Goal: Task Accomplishment & Management: Manage account settings

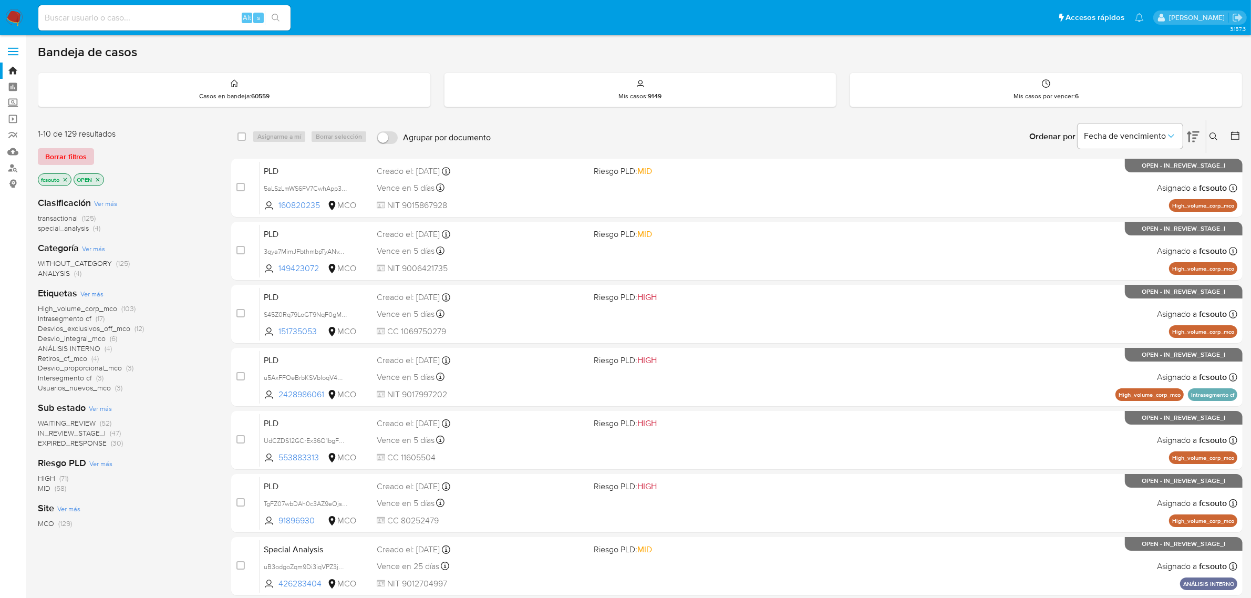
click at [82, 158] on span "Borrar filtros" at bounding box center [65, 156] width 41 height 15
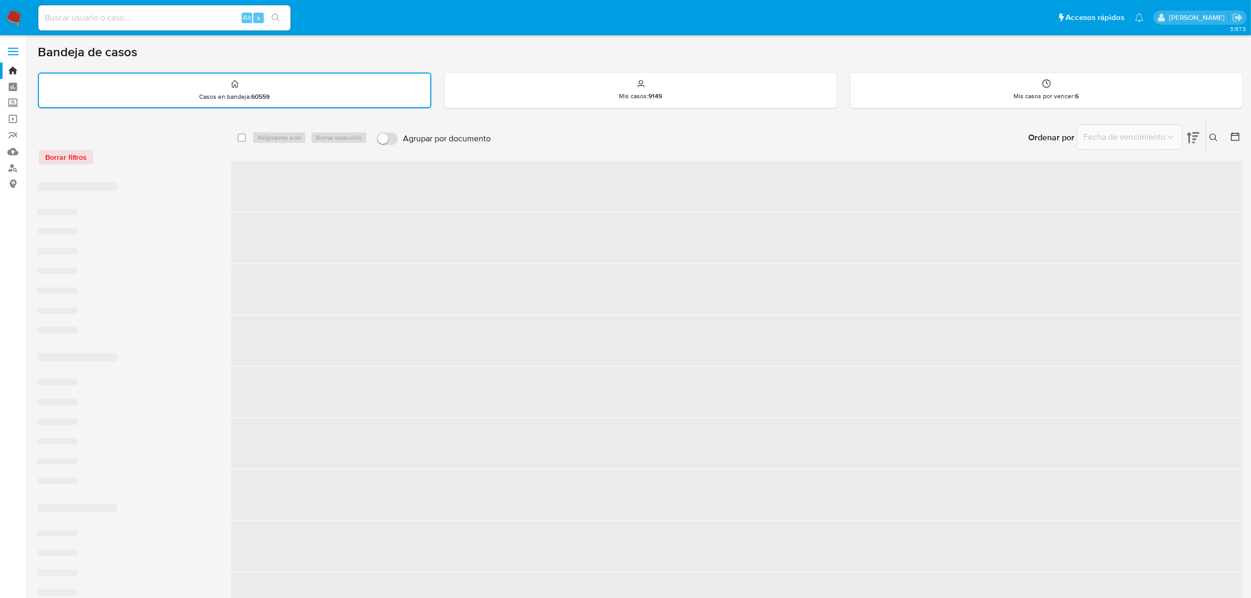
click at [1216, 136] on icon at bounding box center [1213, 137] width 8 height 8
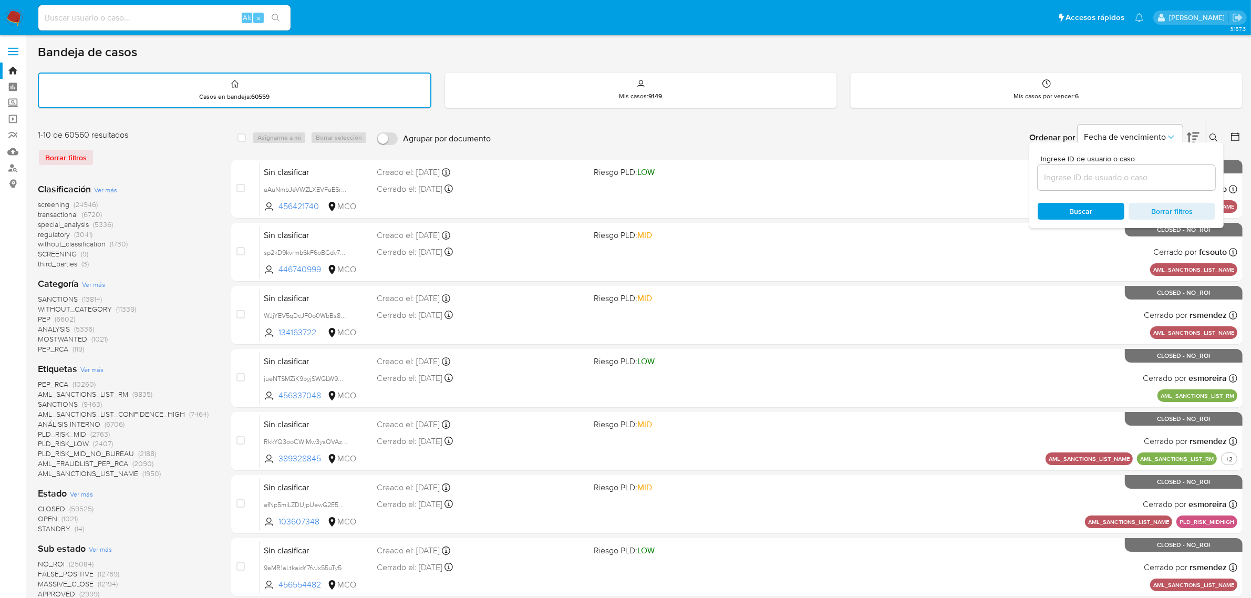
click at [1070, 179] on input at bounding box center [1126, 178] width 178 height 14
type input "FXzjdmVF81X6G8PvusZoIVJV"
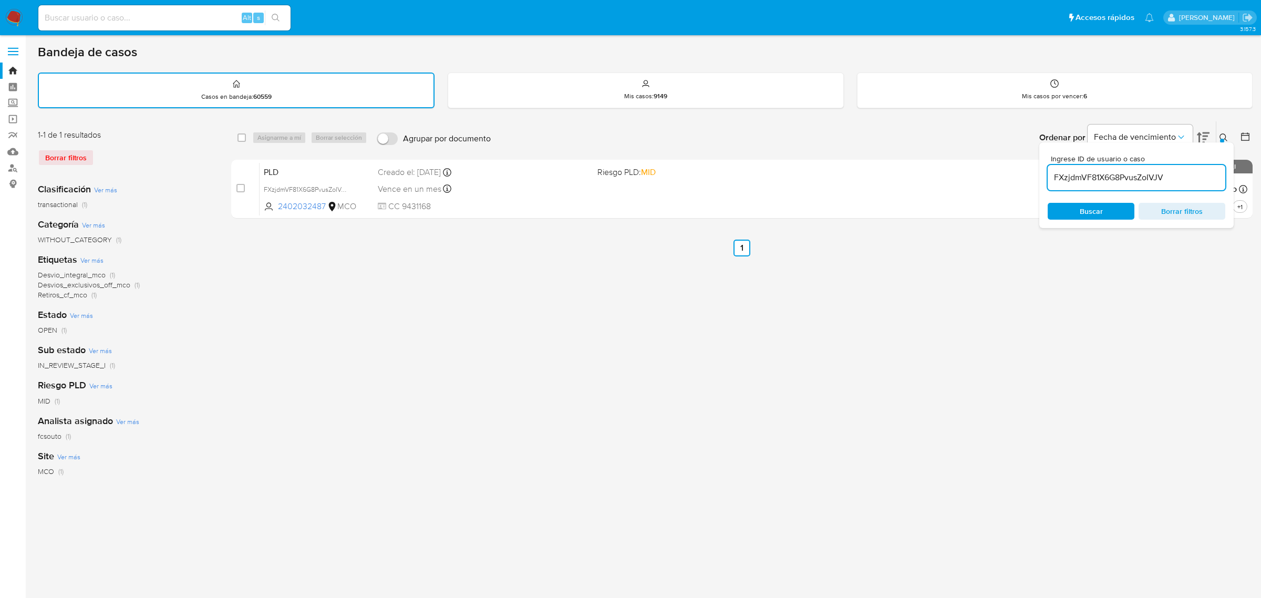
click at [1224, 138] on button at bounding box center [1224, 137] width 17 height 13
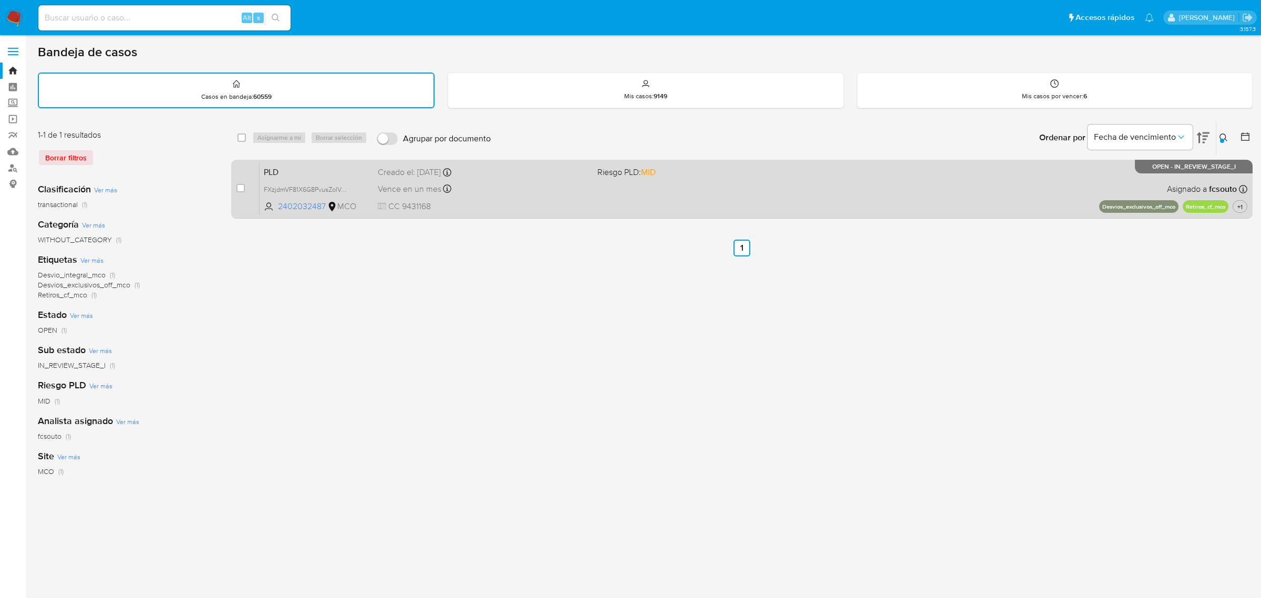
click at [535, 197] on div "PLD FXzjdmVF81X6G8PvusZoIVJV 2402032487 MCO Riesgo PLD: MID Creado el: 12/07/20…" at bounding box center [752, 188] width 987 height 53
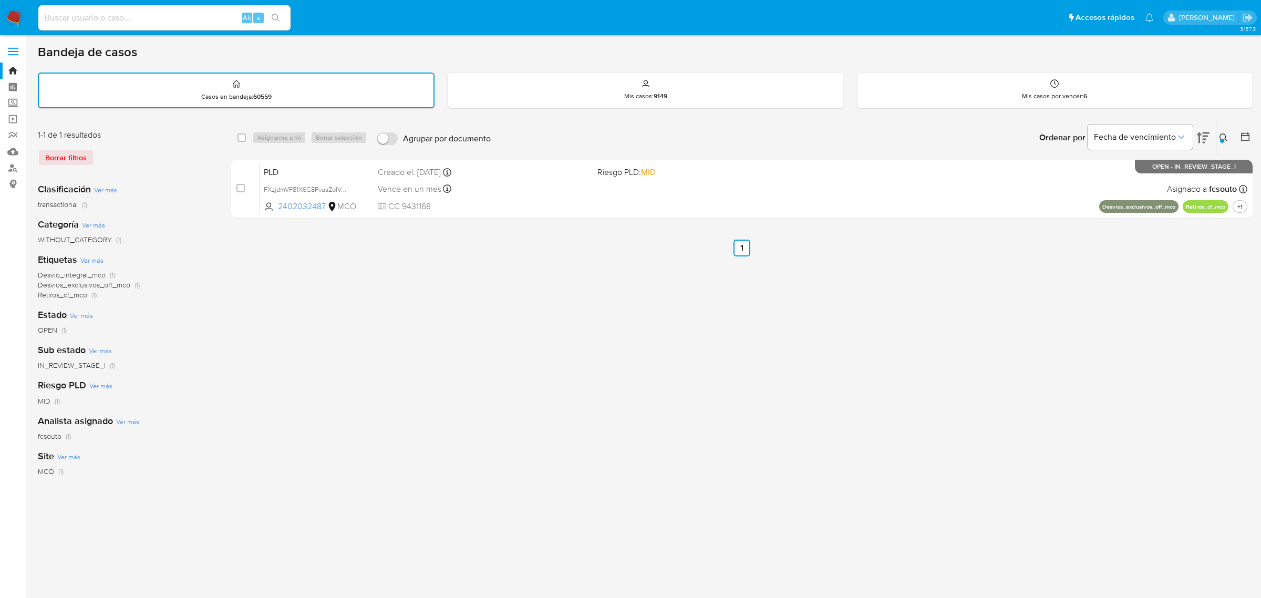
click at [142, 13] on input at bounding box center [164, 18] width 252 height 14
paste input "2SumDmgoEIRJZaHTIWJePEjZ"
type input "2SumDmgoEIRJZaHTIWJePEjZ"
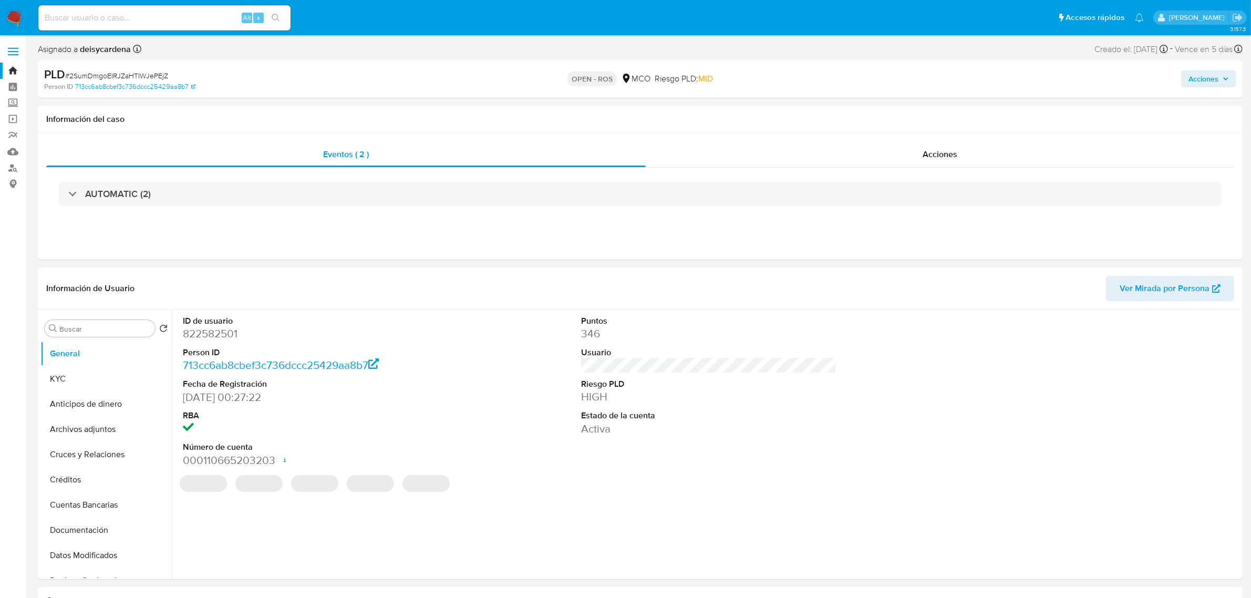
select select "10"
click at [950, 152] on span "Acciones" at bounding box center [939, 154] width 35 height 12
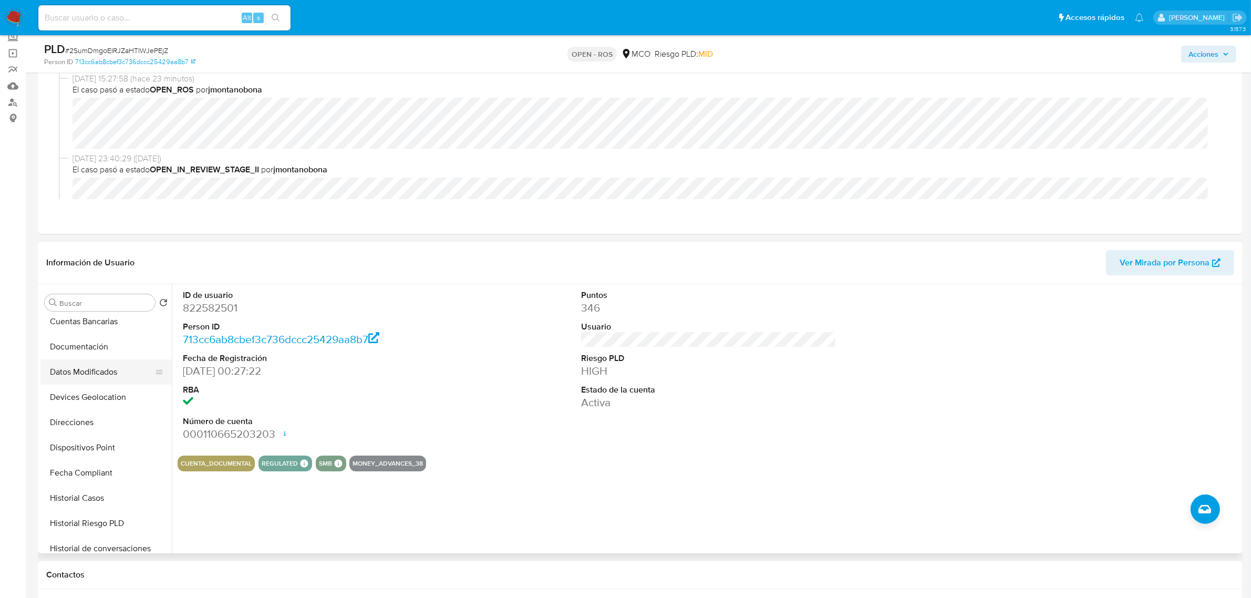
scroll to position [197, 0]
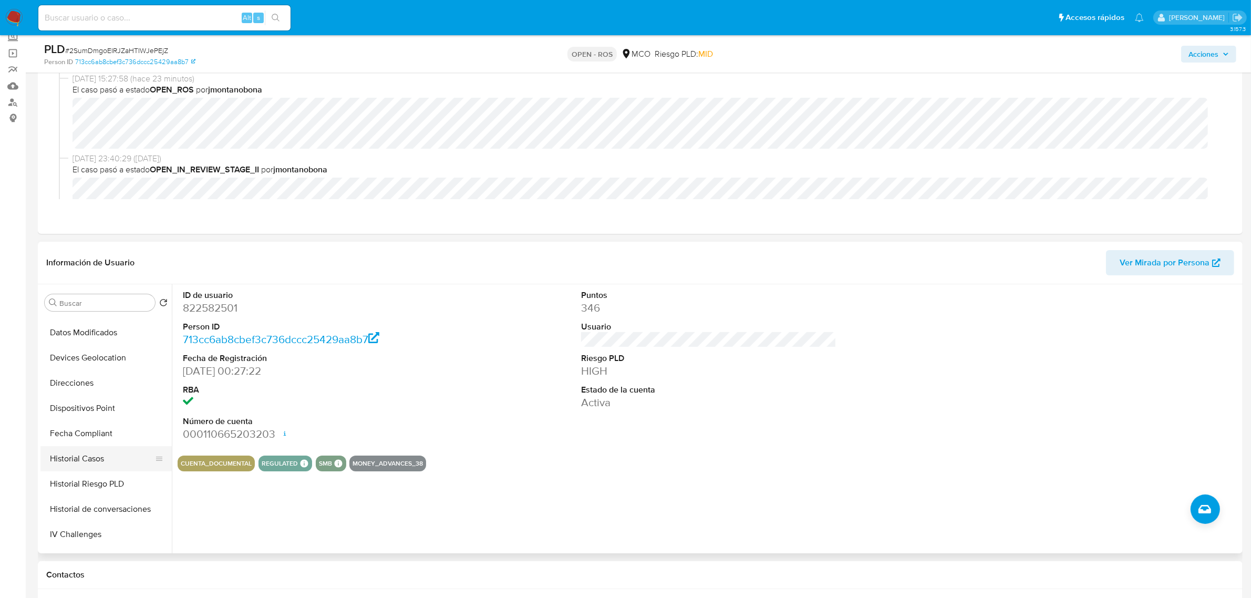
click at [107, 459] on button "Historial Casos" at bounding box center [101, 458] width 123 height 25
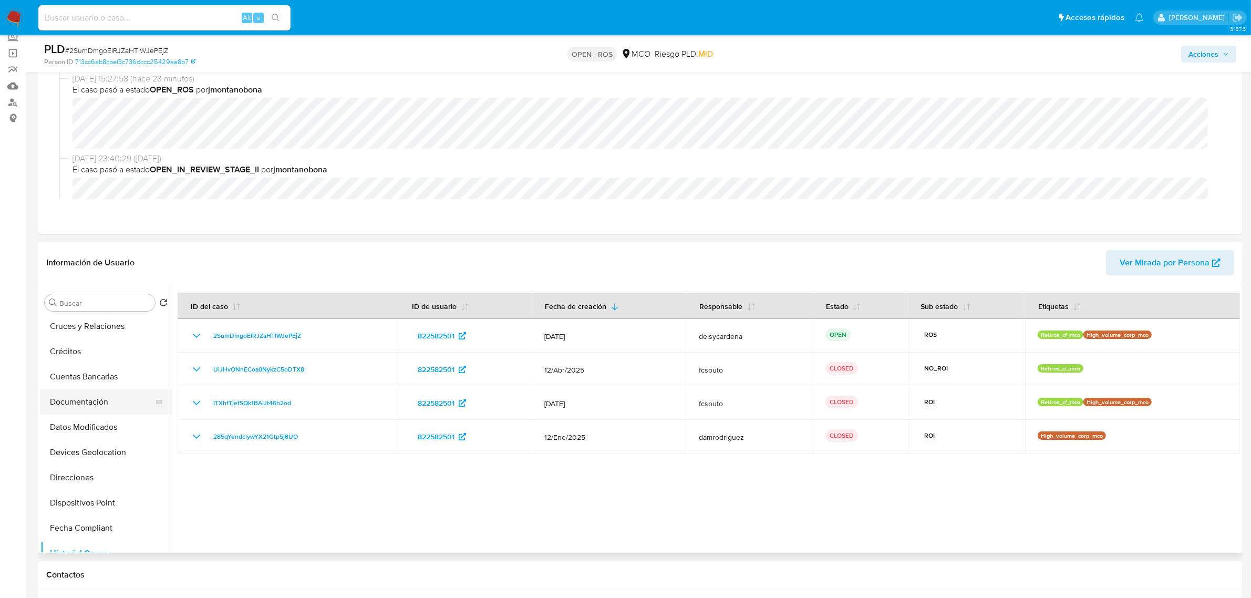
scroll to position [0, 0]
click at [13, 17] on img at bounding box center [14, 18] width 18 height 18
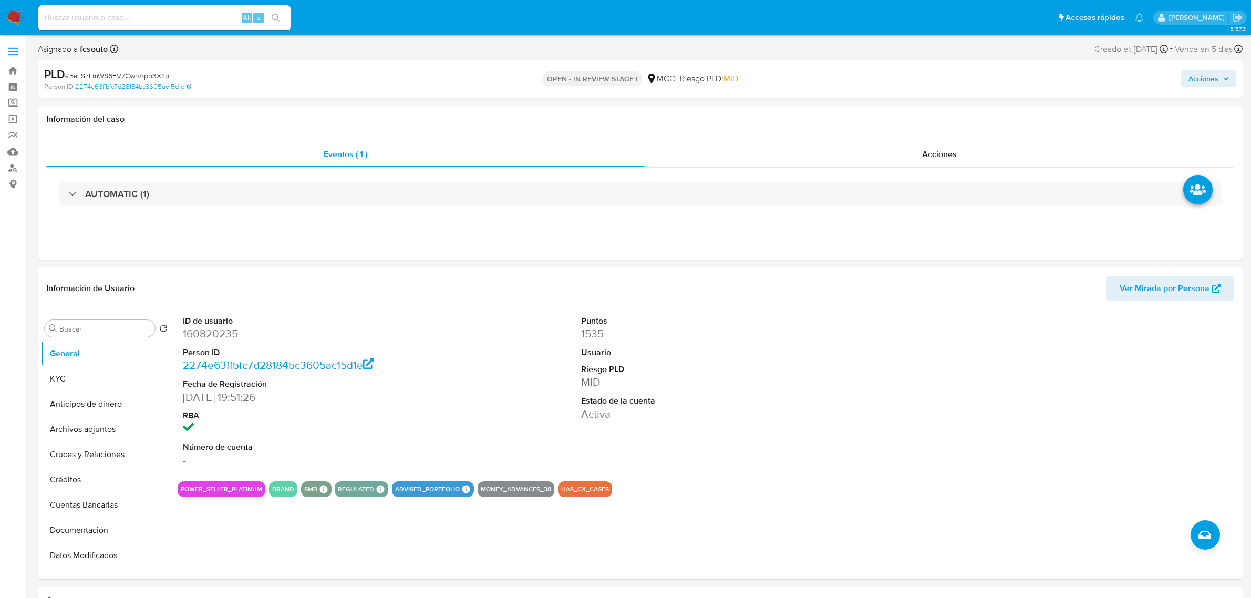
select select "10"
click at [226, 331] on dd "160820235" at bounding box center [310, 333] width 255 height 15
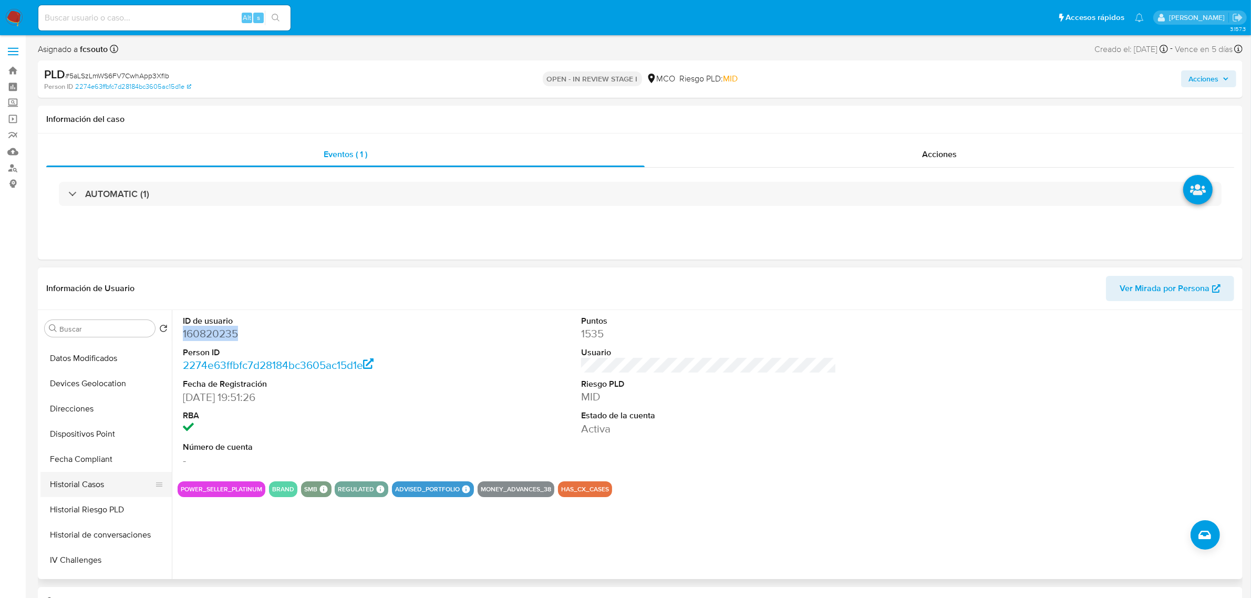
click at [103, 479] on button "Historial Casos" at bounding box center [101, 484] width 123 height 25
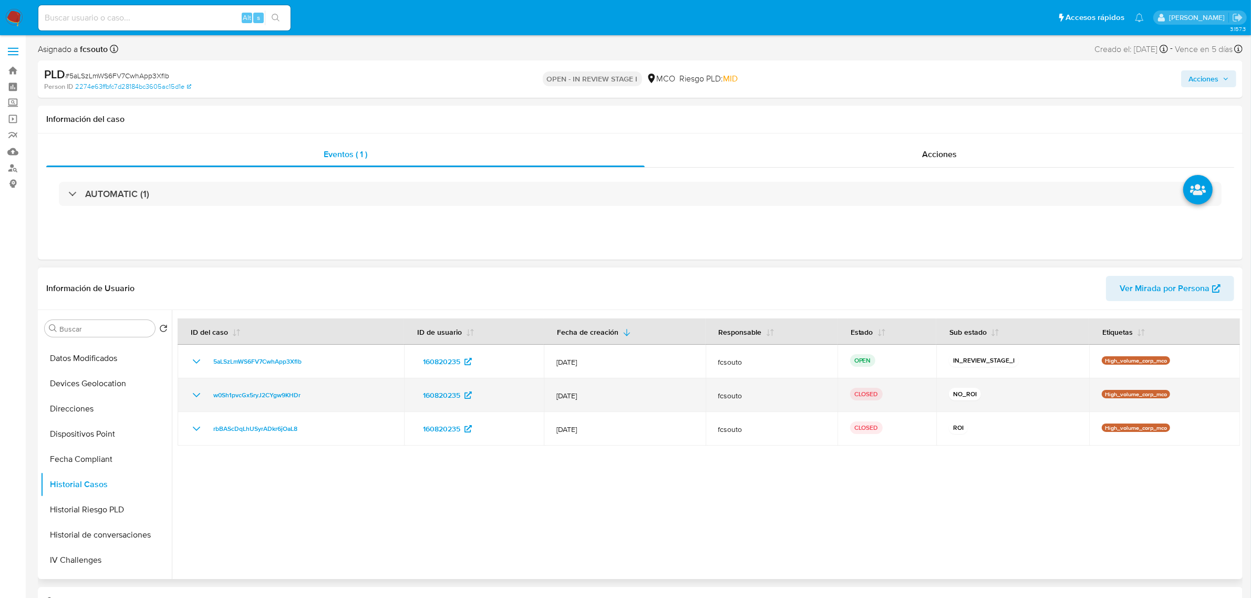
click at [194, 396] on icon "Mostrar/Ocultar" at bounding box center [196, 395] width 13 height 13
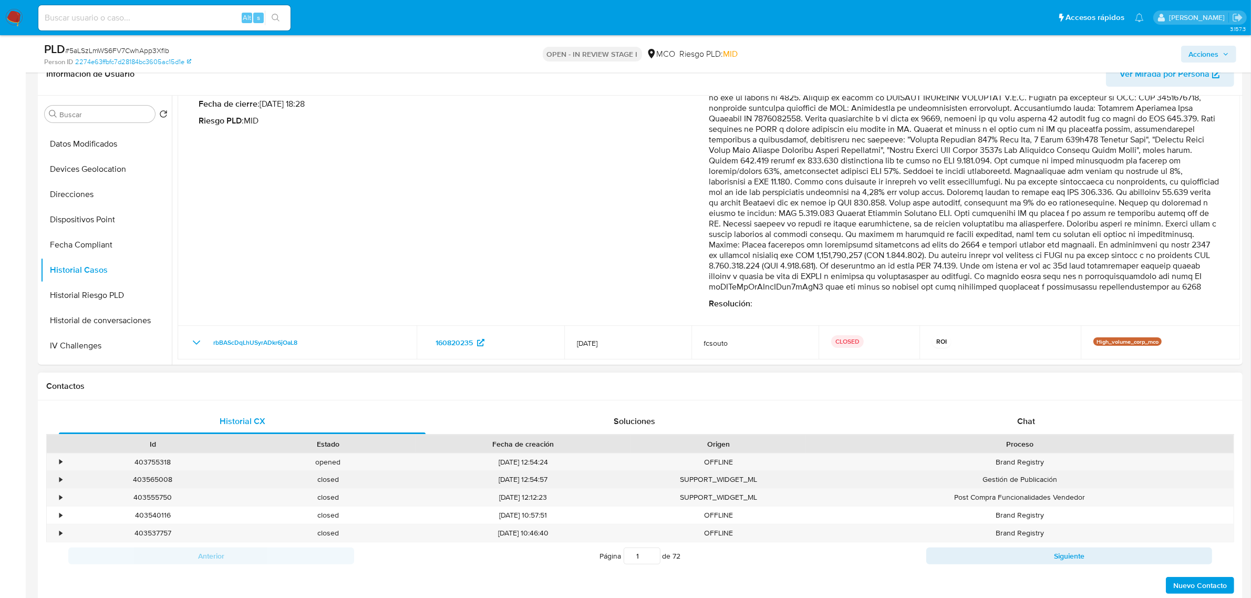
scroll to position [205, 0]
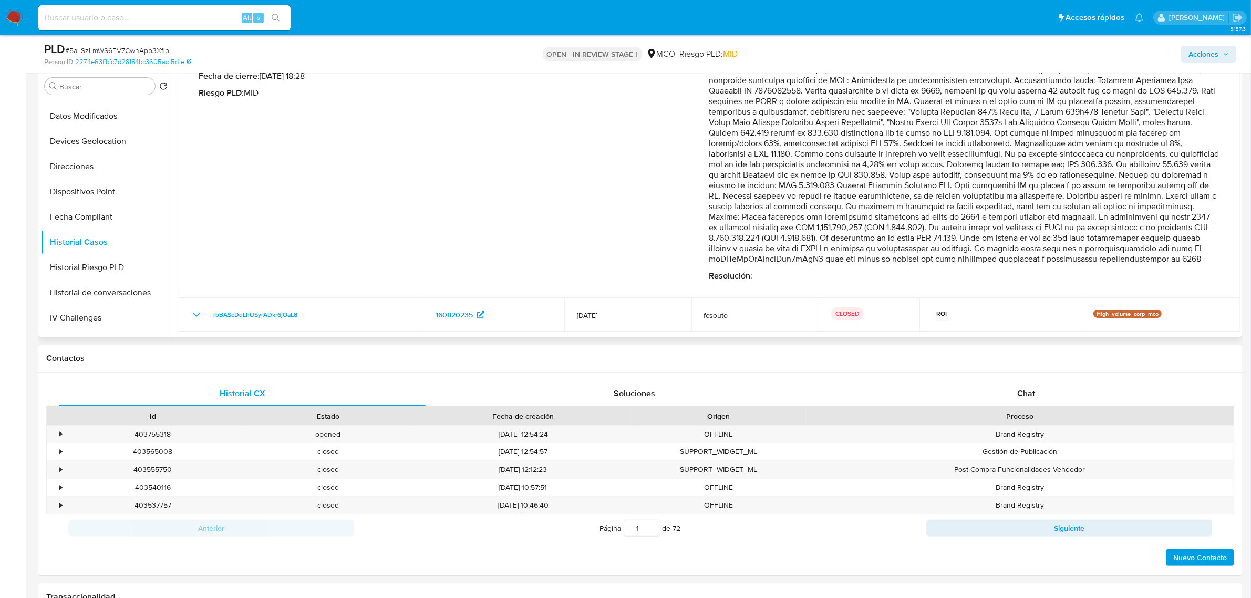
drag, startPoint x: 757, startPoint y: 370, endPoint x: 846, endPoint y: 261, distance: 141.5
click at [846, 261] on p "Comentario :" at bounding box center [964, 159] width 510 height 210
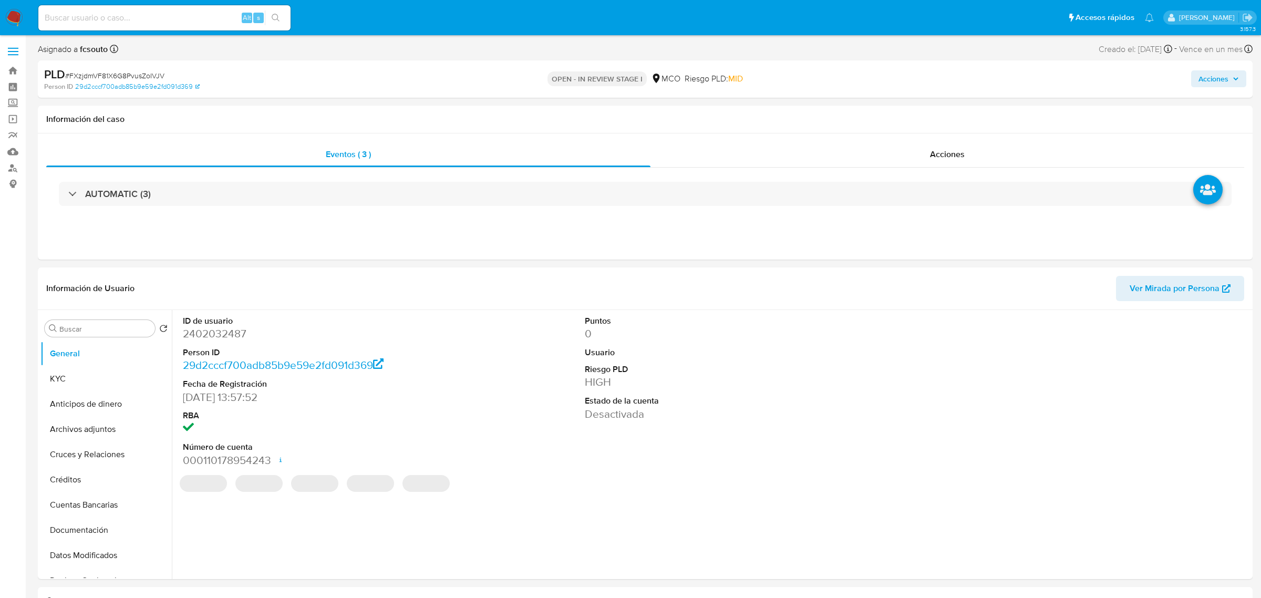
select select "10"
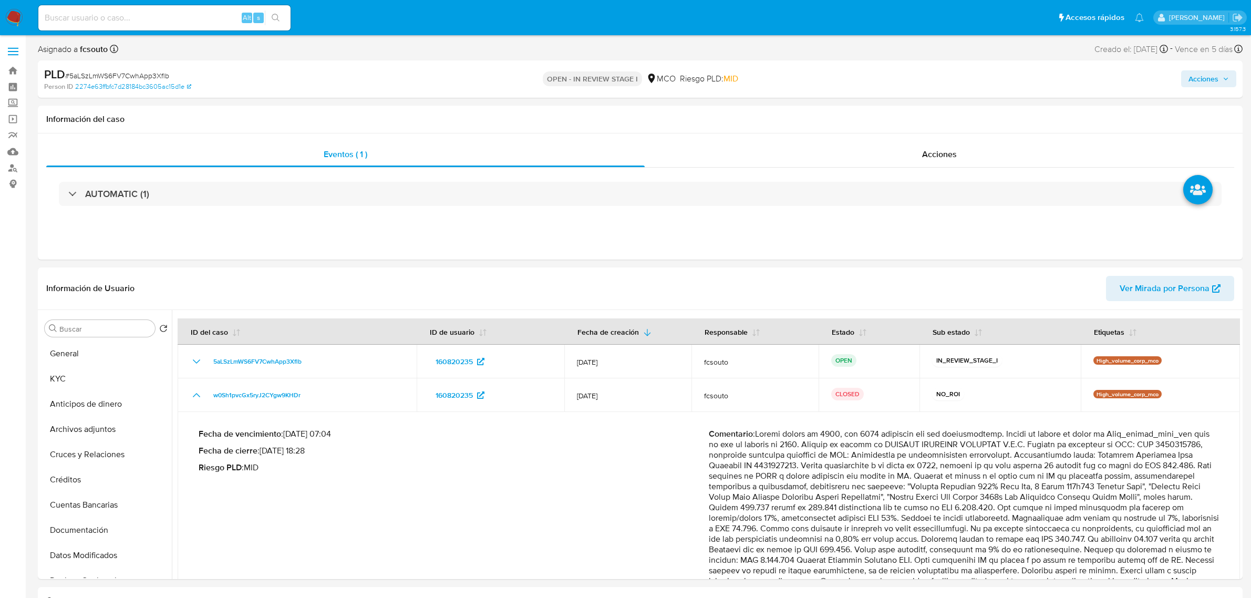
select select "10"
click at [1215, 90] on div "Acciones" at bounding box center [1038, 79] width 394 height 25
drag, startPoint x: 1215, startPoint y: 80, endPoint x: 1185, endPoint y: 88, distance: 31.0
click at [1215, 80] on span "Acciones" at bounding box center [1203, 78] width 30 height 17
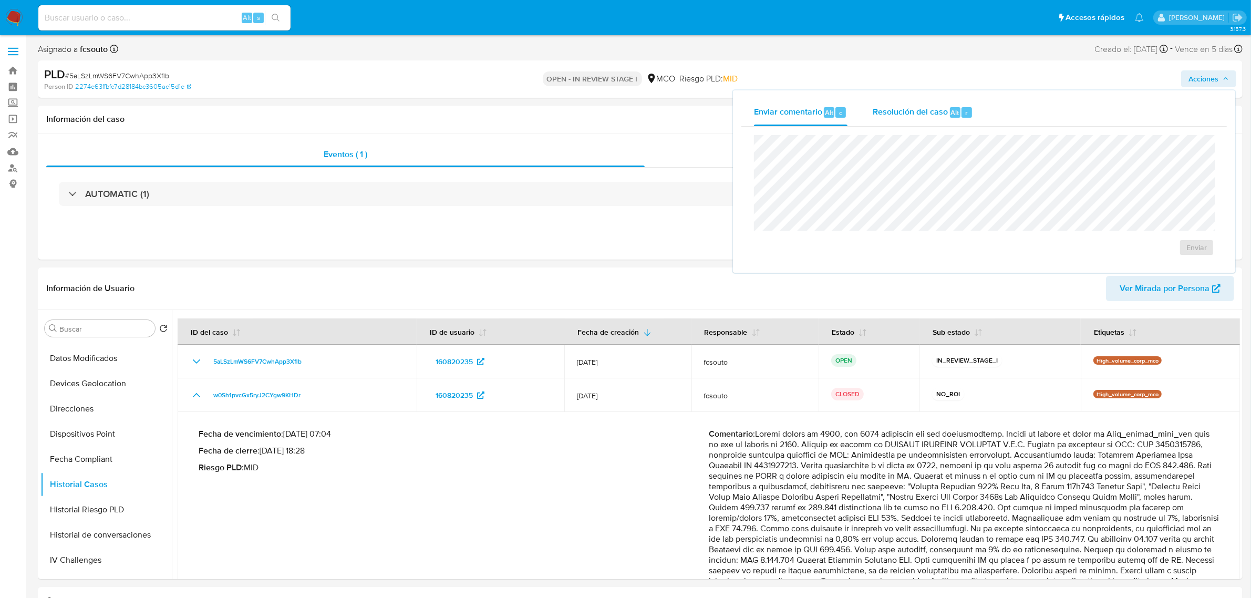
drag, startPoint x: 916, startPoint y: 108, endPoint x: 885, endPoint y: 129, distance: 37.0
click at [915, 108] on span "Resolución del caso" at bounding box center [909, 112] width 75 height 12
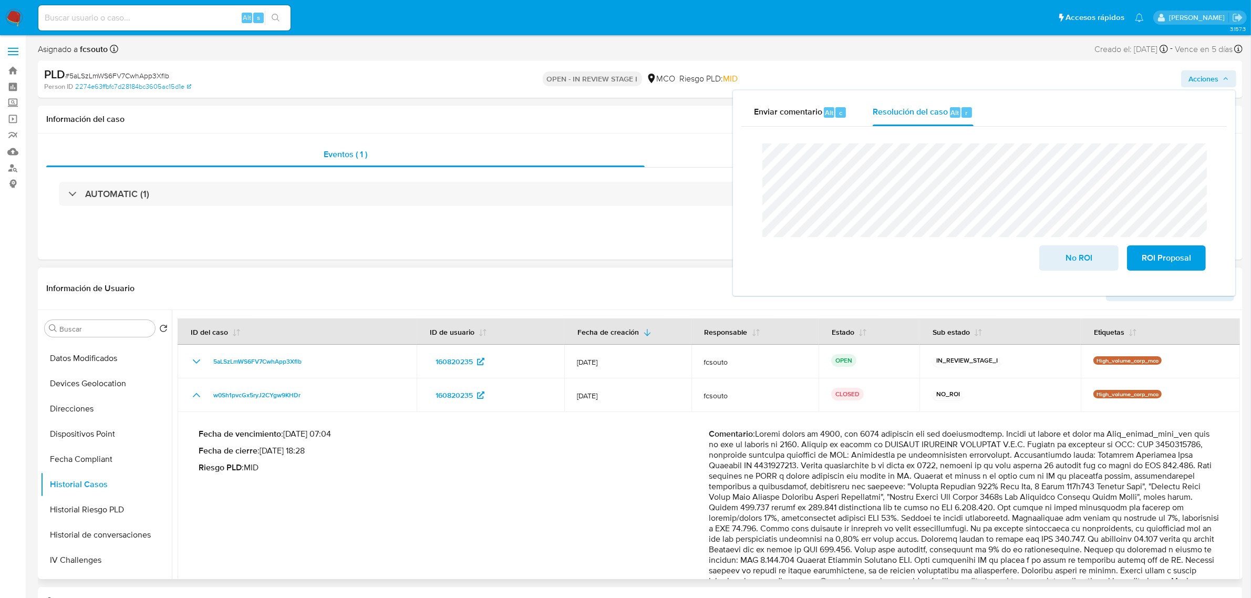
scroll to position [0, 0]
click at [88, 347] on button "General" at bounding box center [101, 353] width 123 height 25
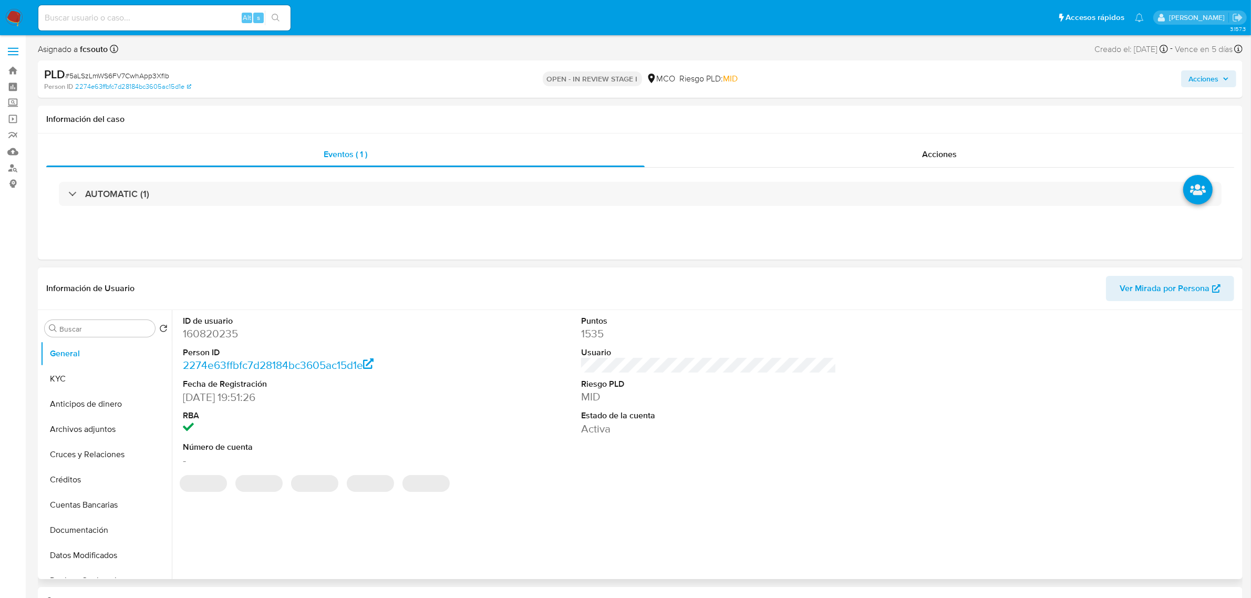
click at [219, 336] on dd "160820235" at bounding box center [310, 333] width 255 height 15
copy dd "160820235"
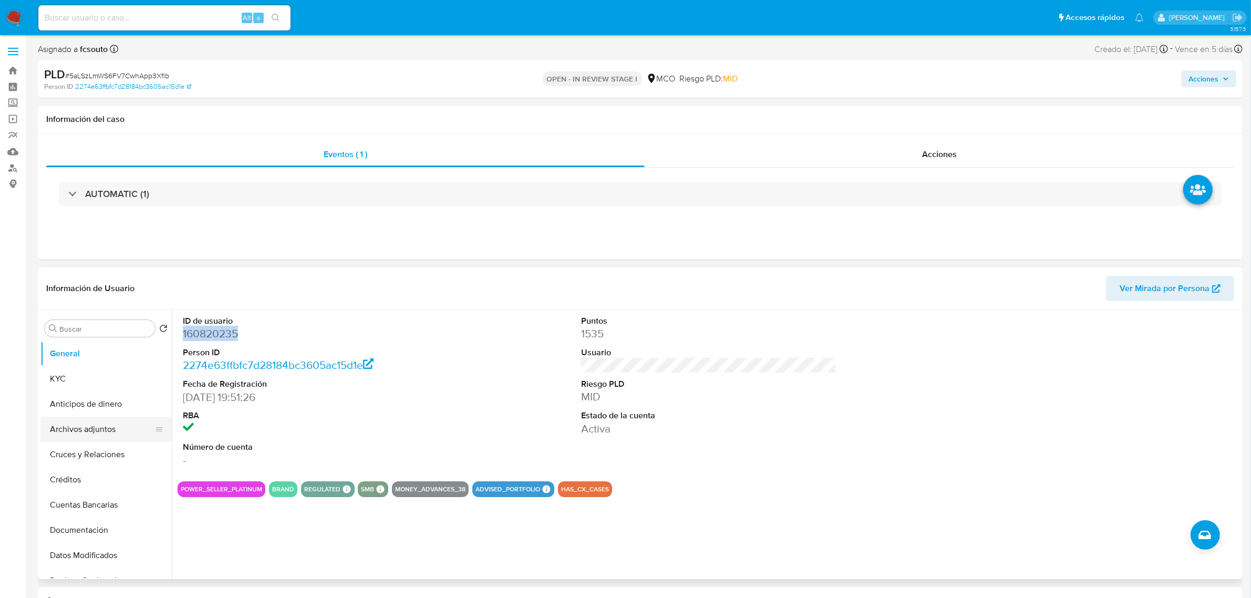
click at [93, 424] on button "Archivos adjuntos" at bounding box center [101, 429] width 123 height 25
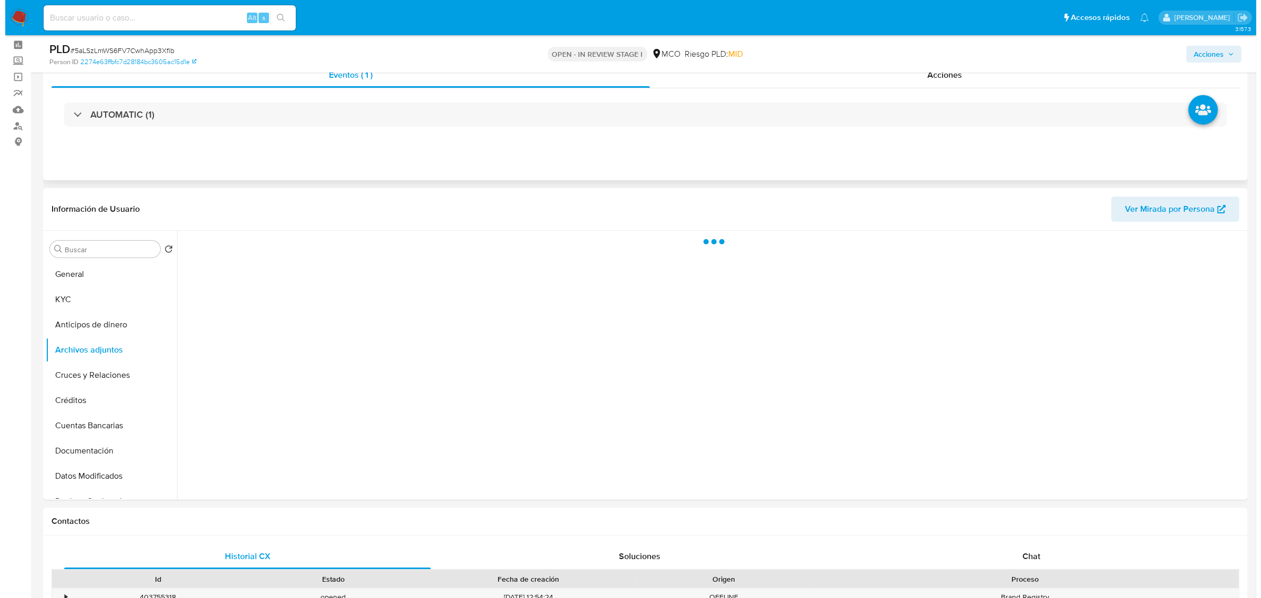
scroll to position [66, 0]
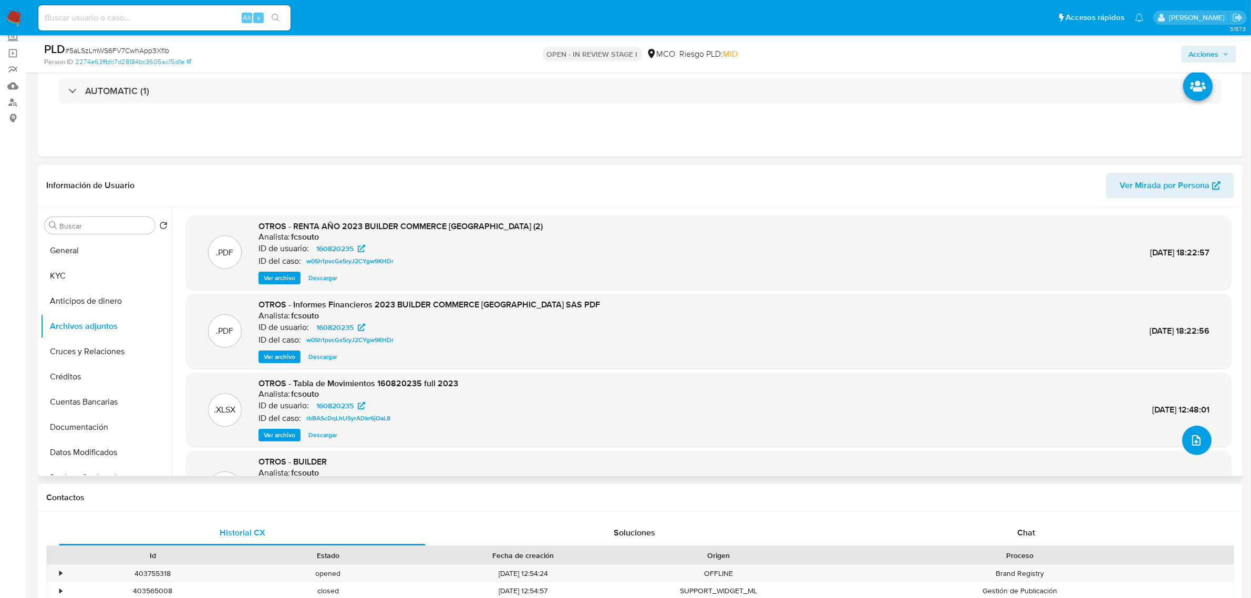
click at [1190, 446] on icon "upload-file" at bounding box center [1196, 440] width 13 height 13
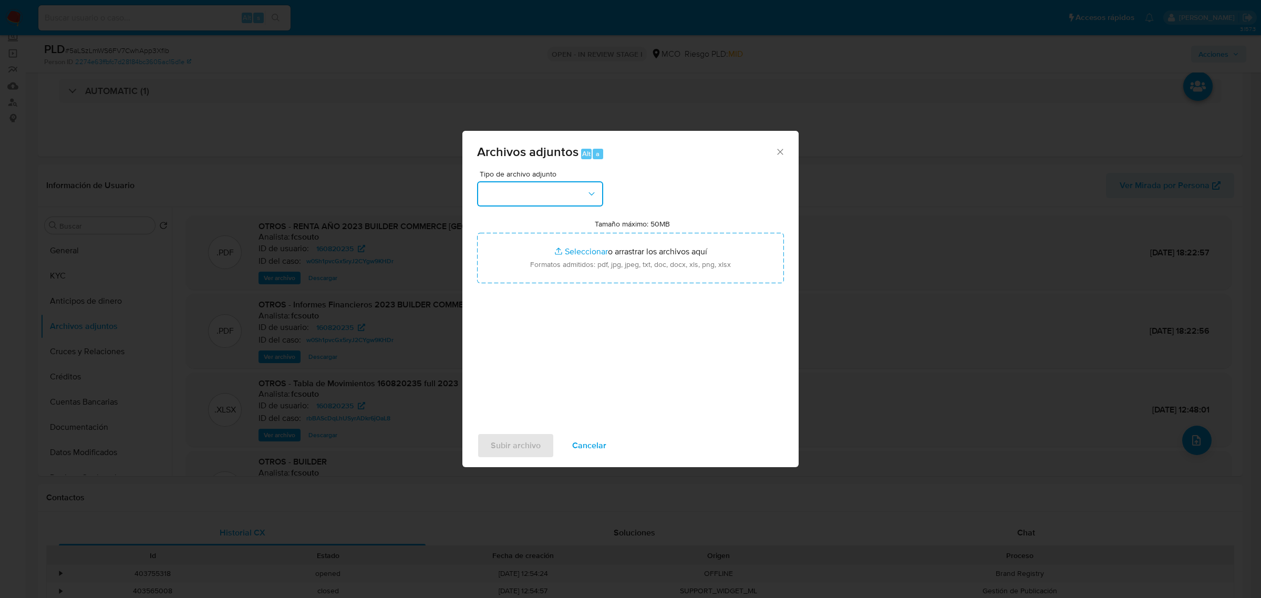
click at [544, 190] on button "button" at bounding box center [540, 193] width 126 height 25
click at [523, 345] on div "OTROS" at bounding box center [536, 332] width 107 height 25
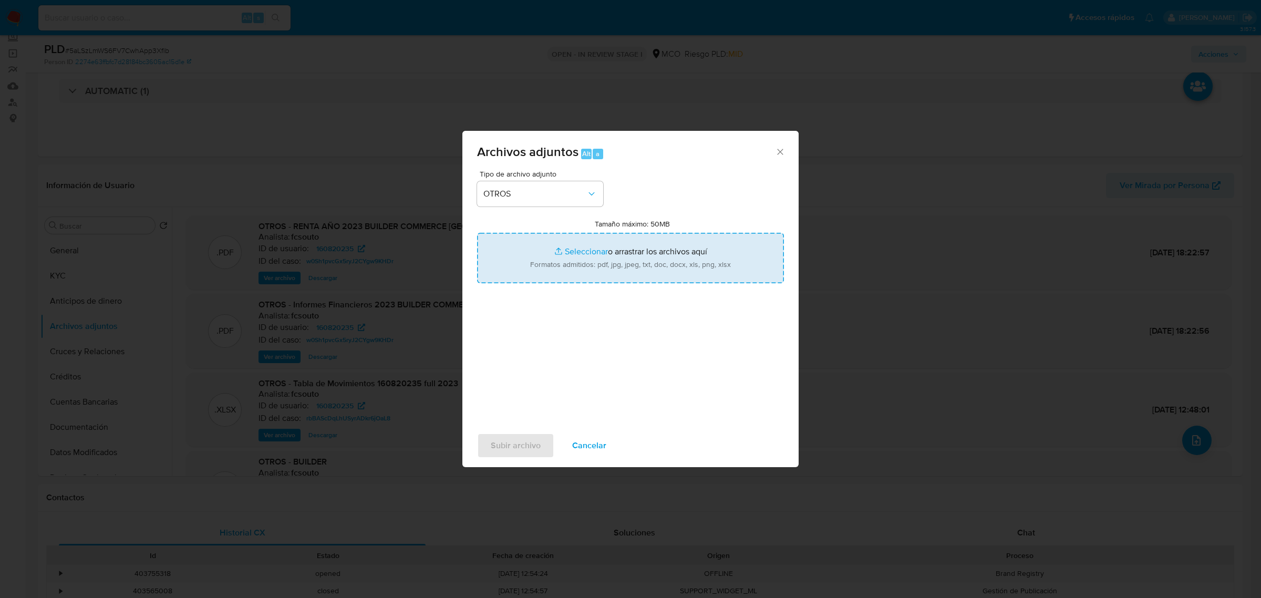
click at [608, 264] on input "Tamaño máximo: 50MB Seleccionar archivos" at bounding box center [630, 258] width 307 height 50
type input "C:\fakepath\Tabla de movimientos 160820235.xlsx"
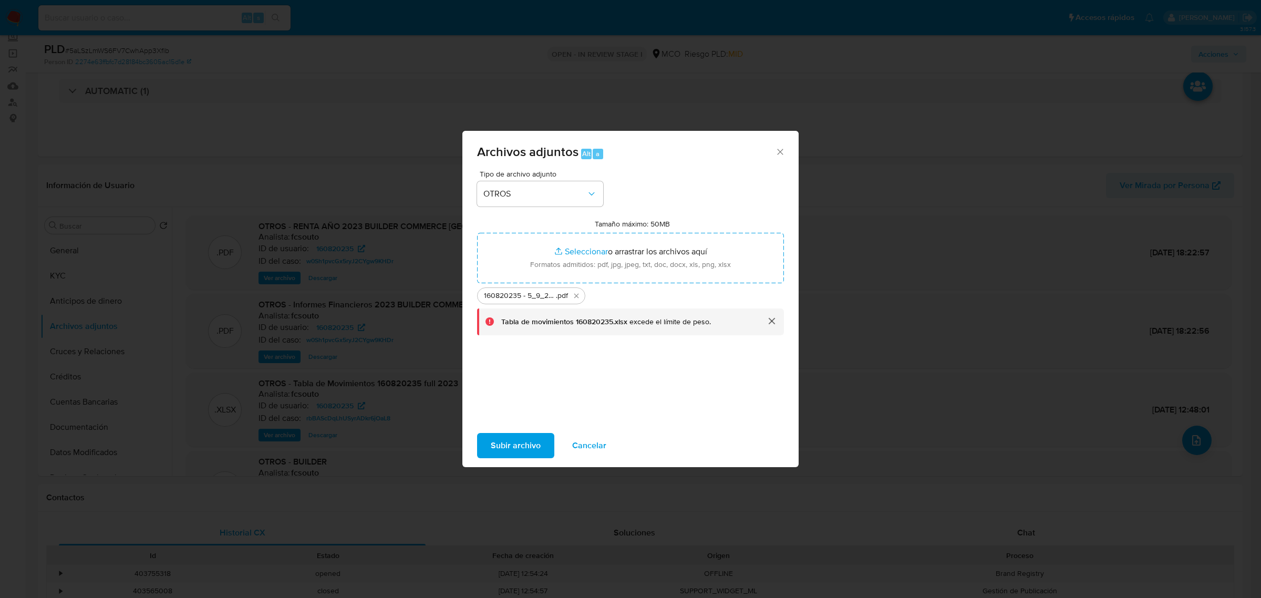
click at [771, 326] on button "cerrar" at bounding box center [770, 320] width 25 height 25
click at [503, 453] on span "Subir archivo" at bounding box center [516, 445] width 50 height 23
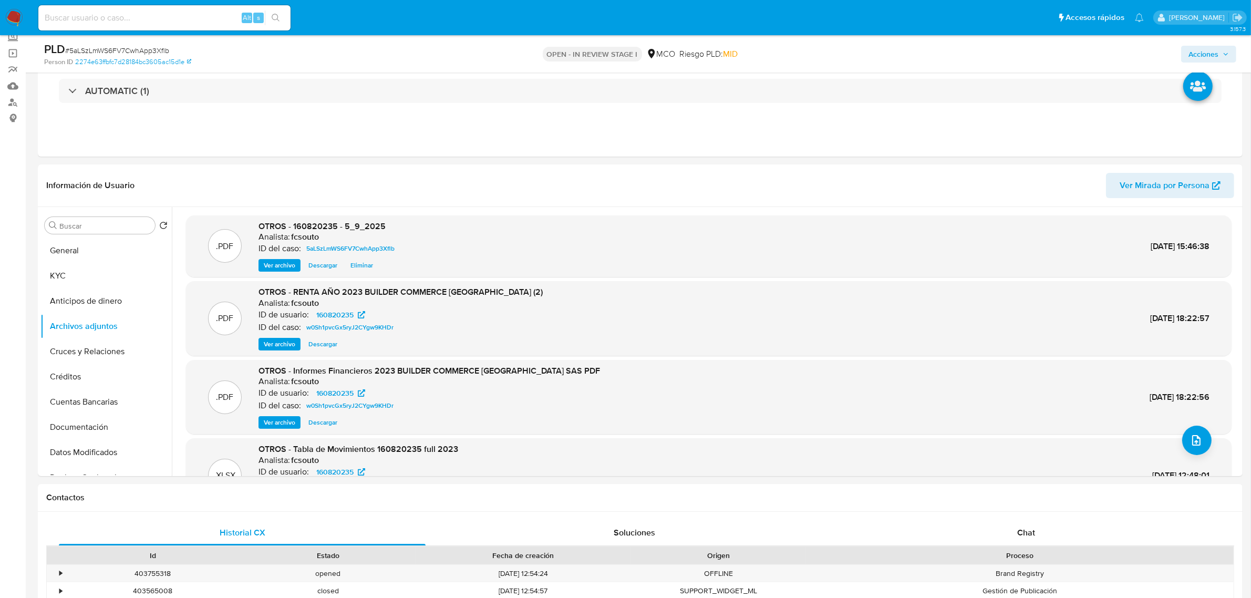
click at [1213, 58] on span "Acciones" at bounding box center [1203, 54] width 30 height 17
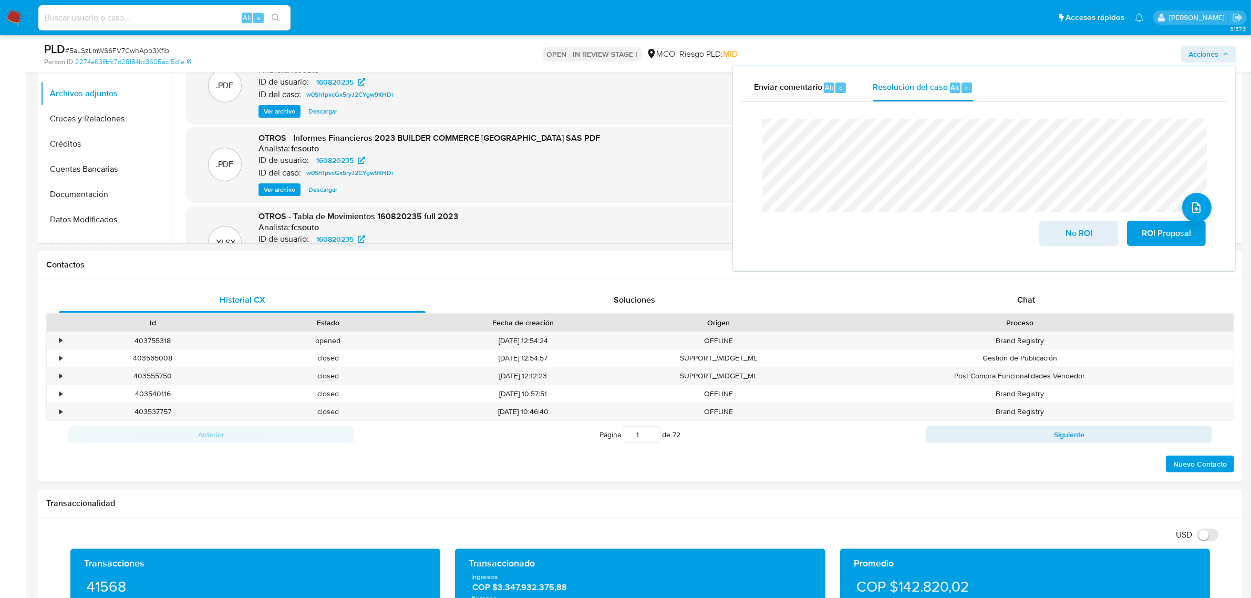
scroll to position [525, 0]
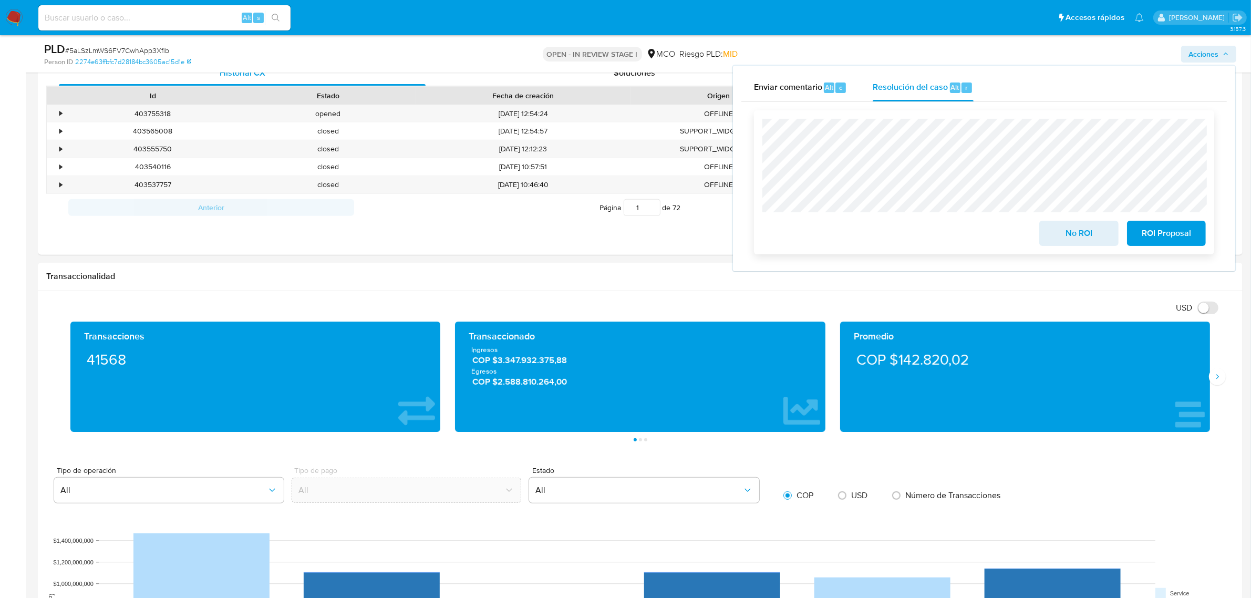
click at [1074, 239] on span "No ROI" at bounding box center [1078, 233] width 51 height 23
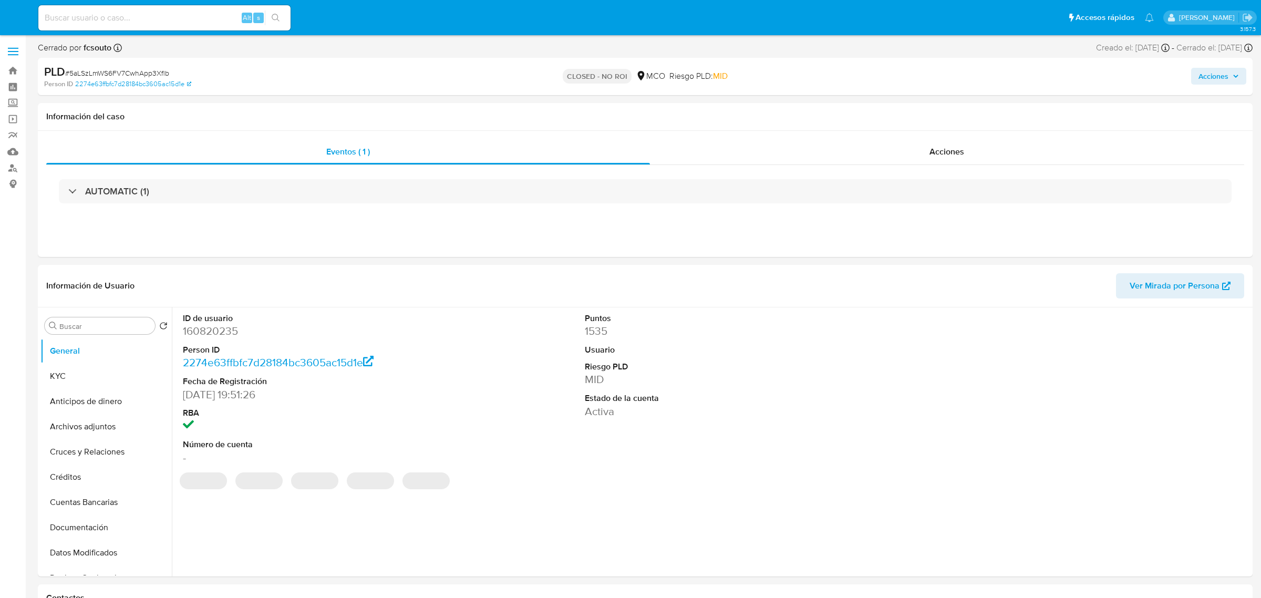
select select "10"
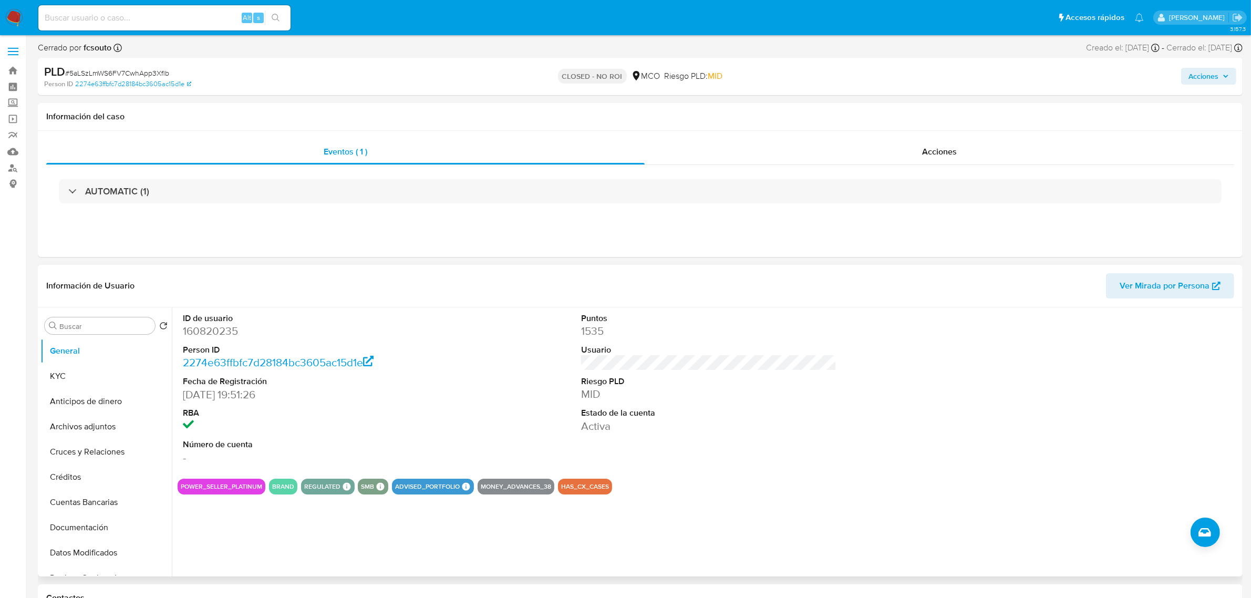
click at [222, 329] on dd "160820235" at bounding box center [310, 331] width 255 height 15
copy dd "160820235"
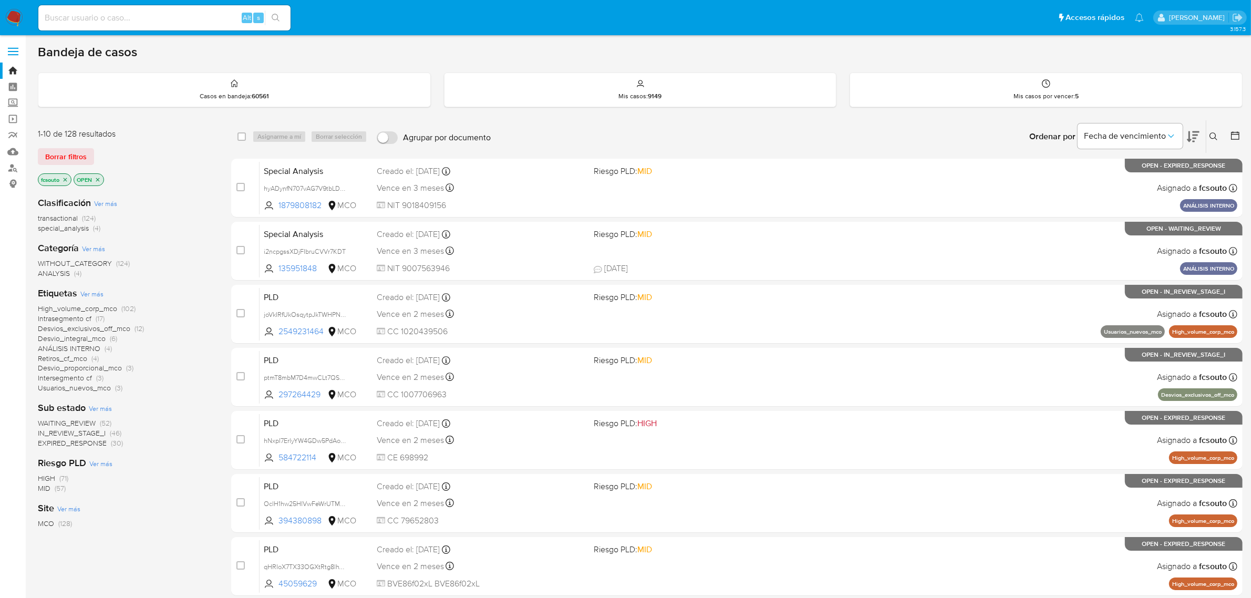
click at [1193, 138] on icon at bounding box center [1193, 136] width 13 height 11
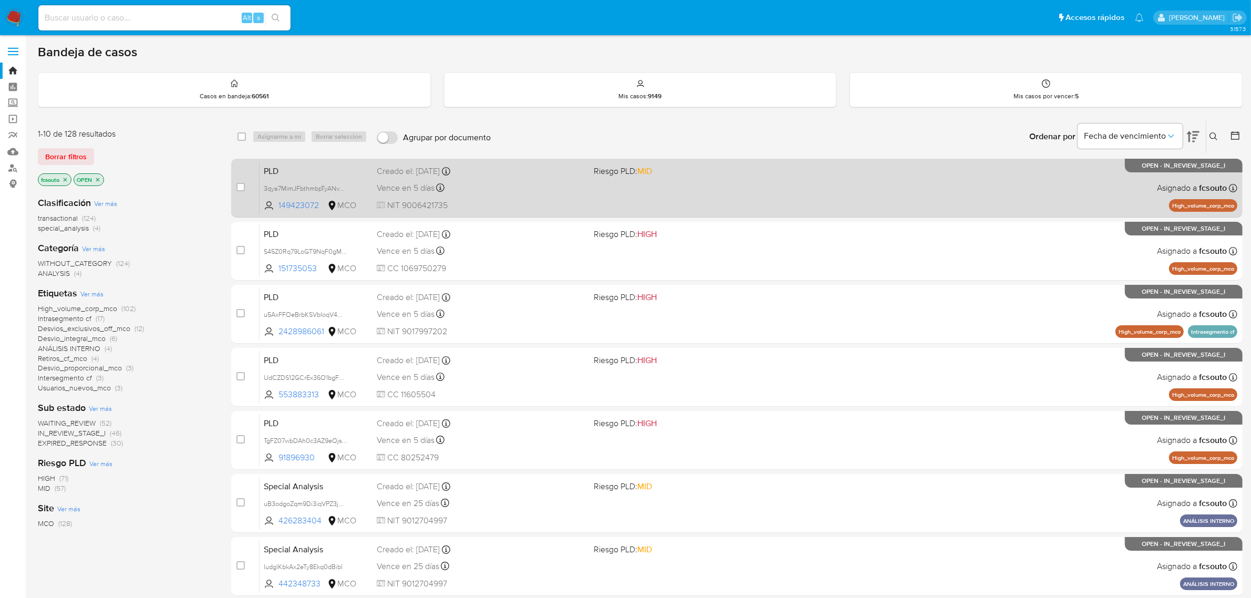
click at [584, 200] on span "NIT 9006421735" at bounding box center [481, 206] width 209 height 12
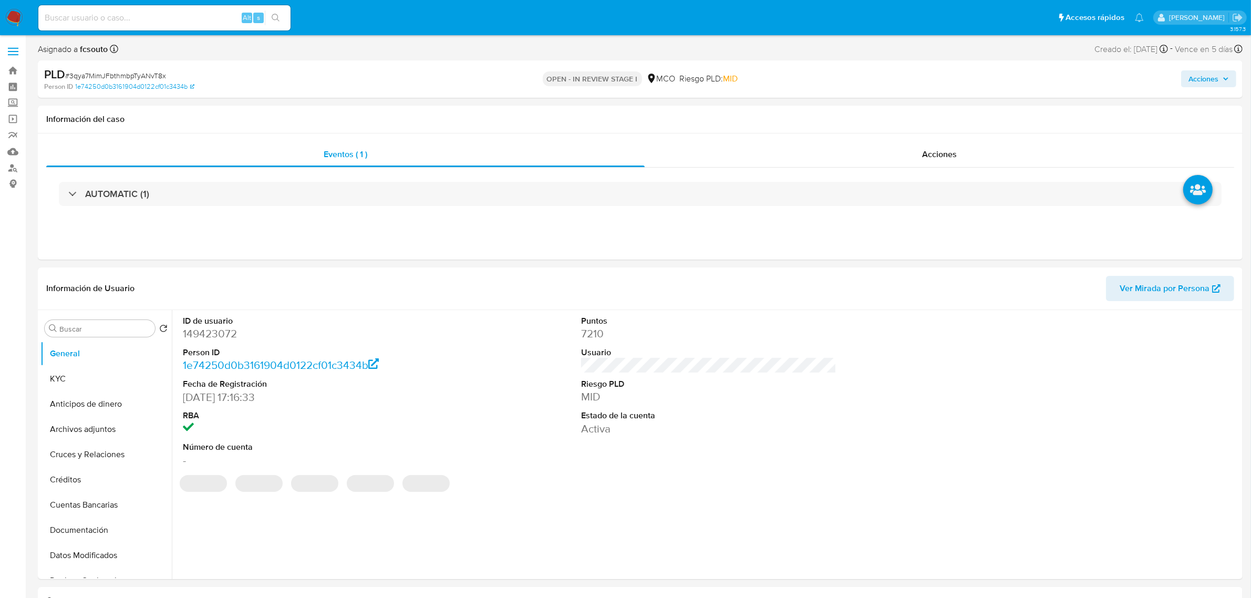
select select "10"
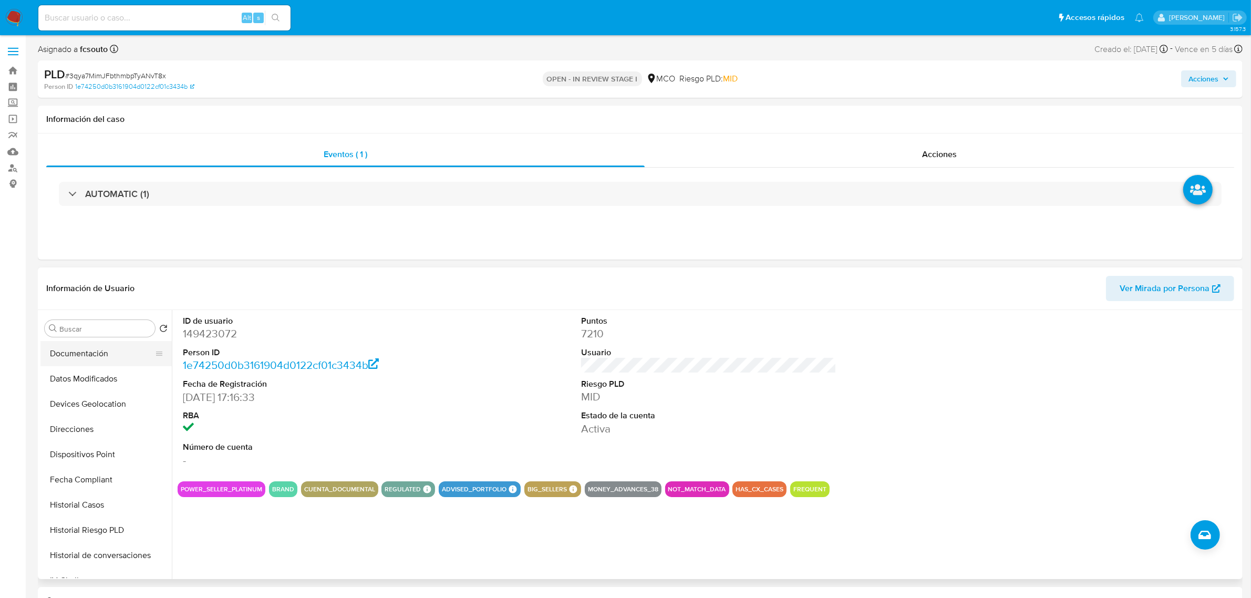
scroll to position [197, 0]
click at [109, 486] on button "Historial Casos" at bounding box center [101, 484] width 123 height 25
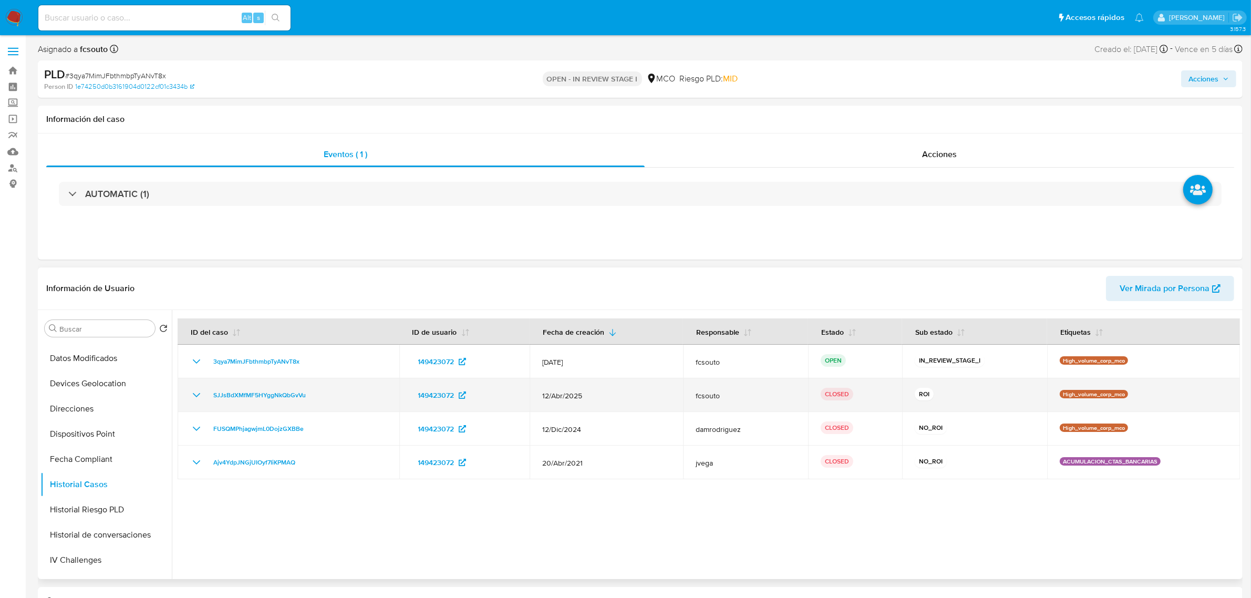
click at [200, 391] on icon "Mostrar/Ocultar" at bounding box center [196, 395] width 13 height 13
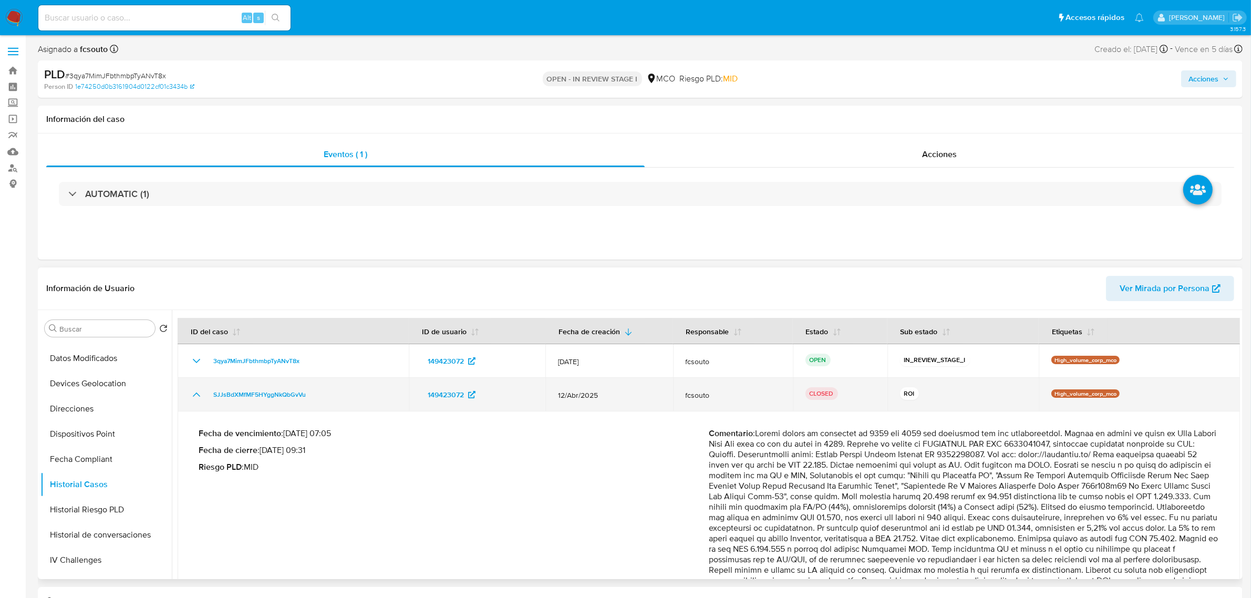
scroll to position [0, 0]
click at [194, 391] on icon "Mostrar/Ocultar" at bounding box center [196, 395] width 13 height 13
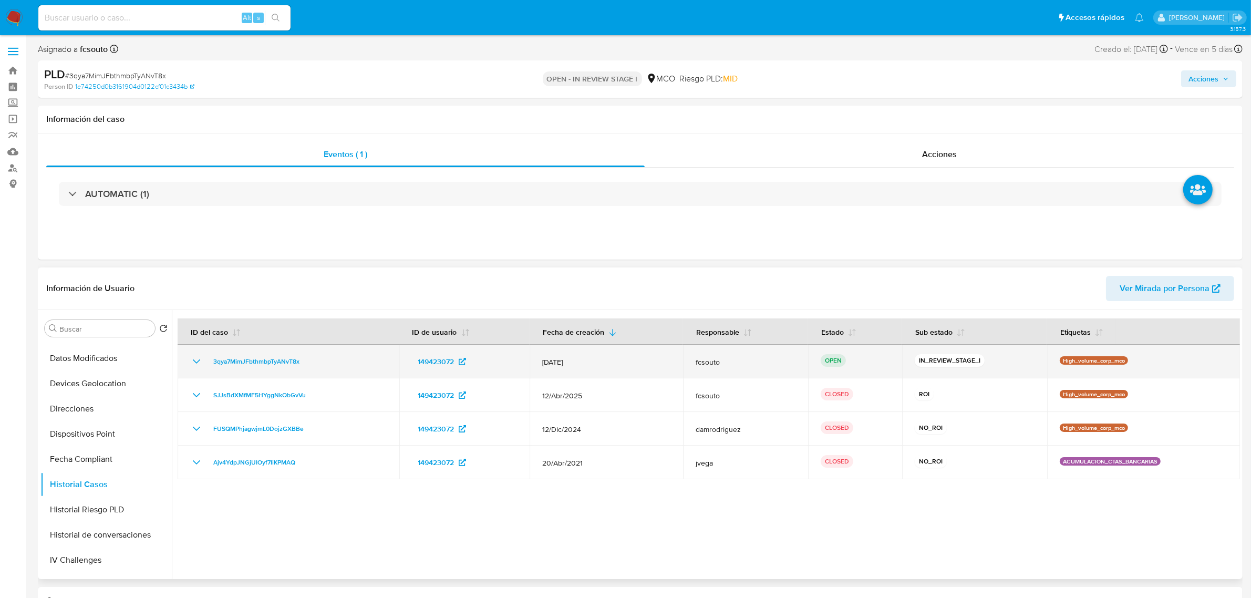
drag, startPoint x: 307, startPoint y: 366, endPoint x: 197, endPoint y: 369, distance: 110.3
click at [197, 369] on td "3qya7MimJFbthmbpTyANvT8x" at bounding box center [289, 362] width 222 height 34
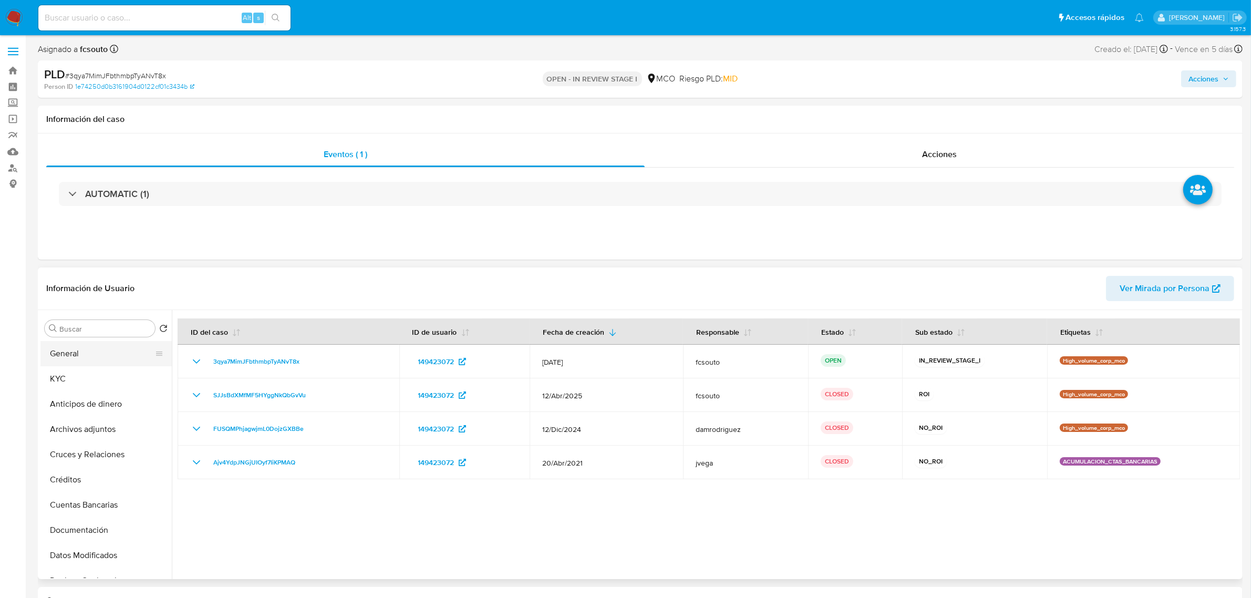
click at [100, 361] on button "General" at bounding box center [101, 353] width 123 height 25
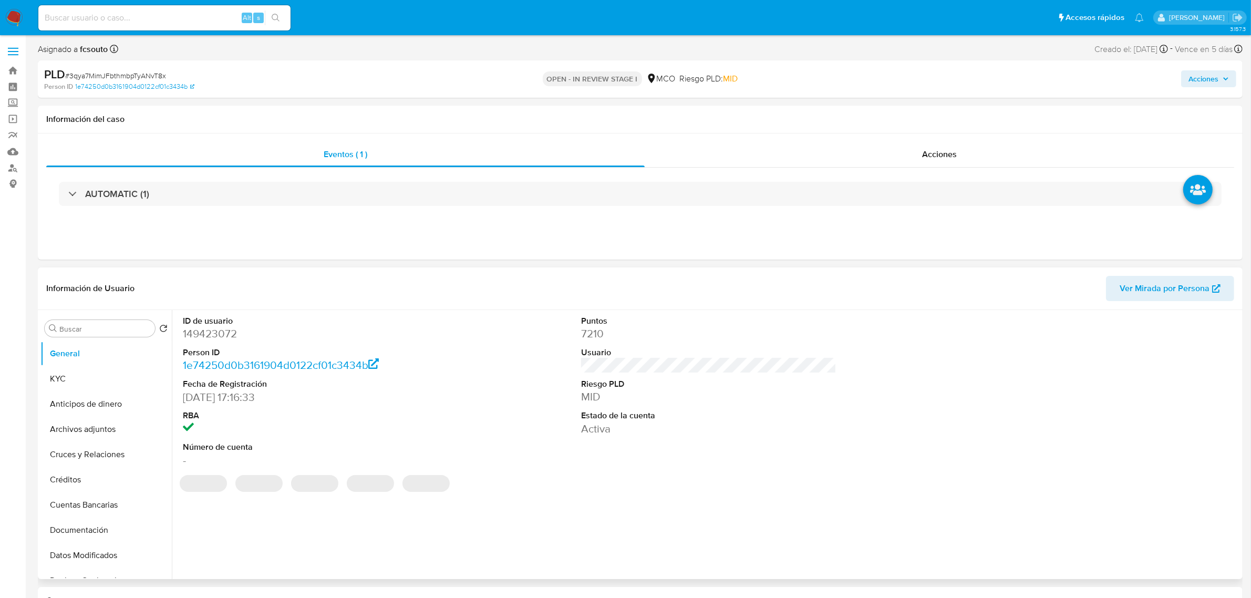
click at [204, 334] on dd "149423072" at bounding box center [310, 333] width 255 height 15
copy dd "149423072"
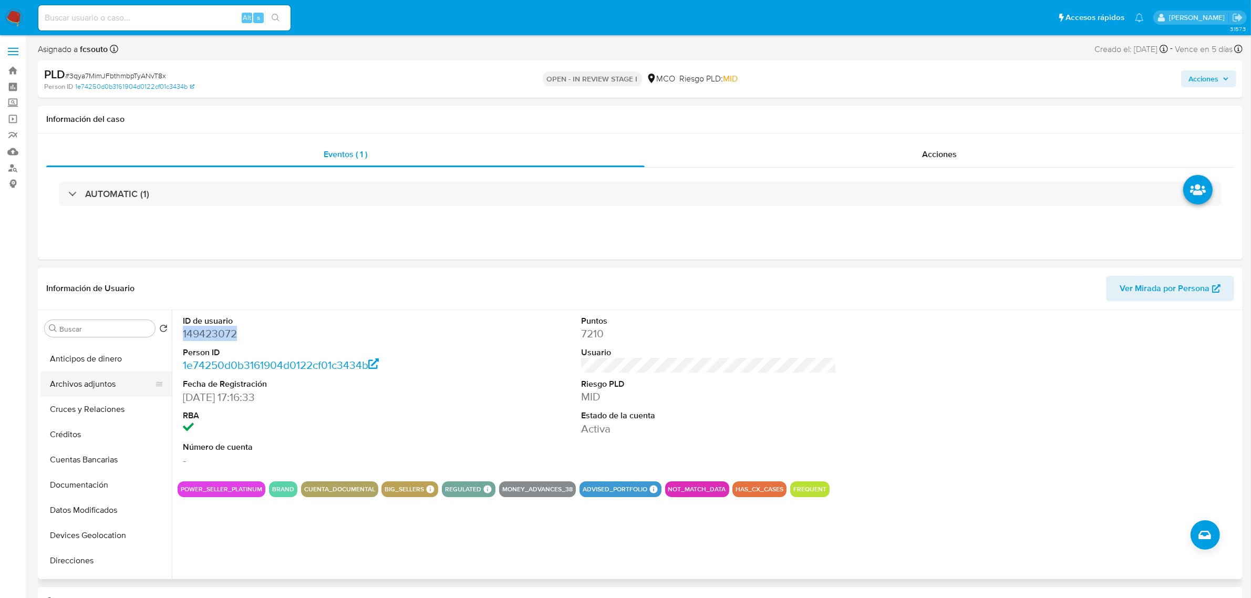
scroll to position [131, 0]
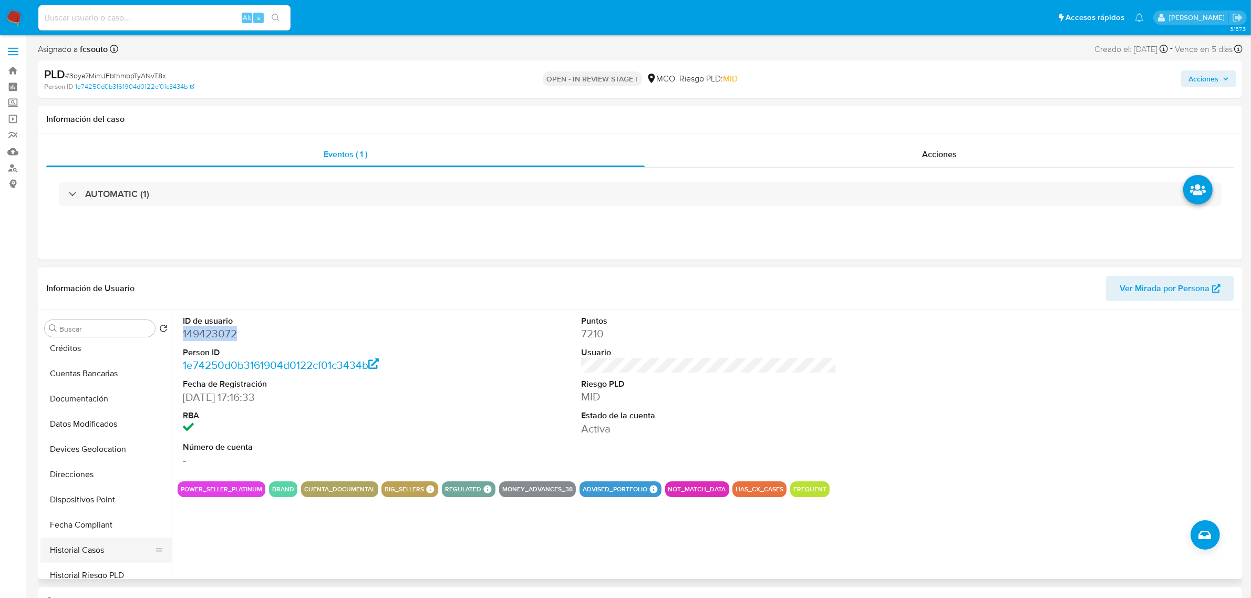
click at [95, 542] on button "Historial Casos" at bounding box center [101, 549] width 123 height 25
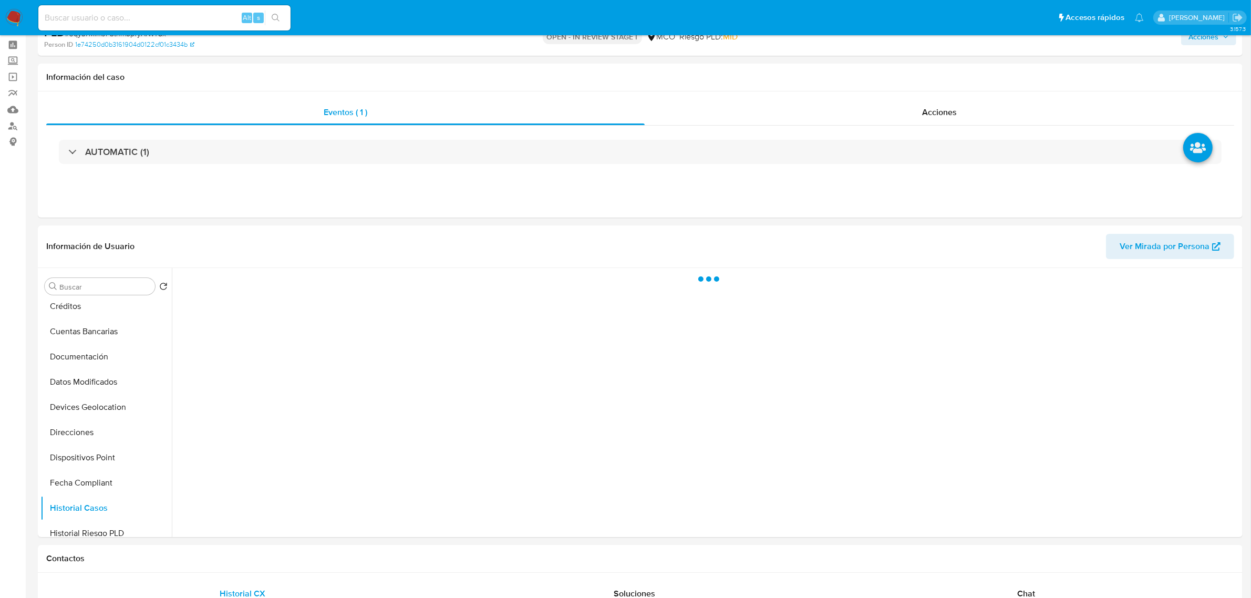
scroll to position [66, 0]
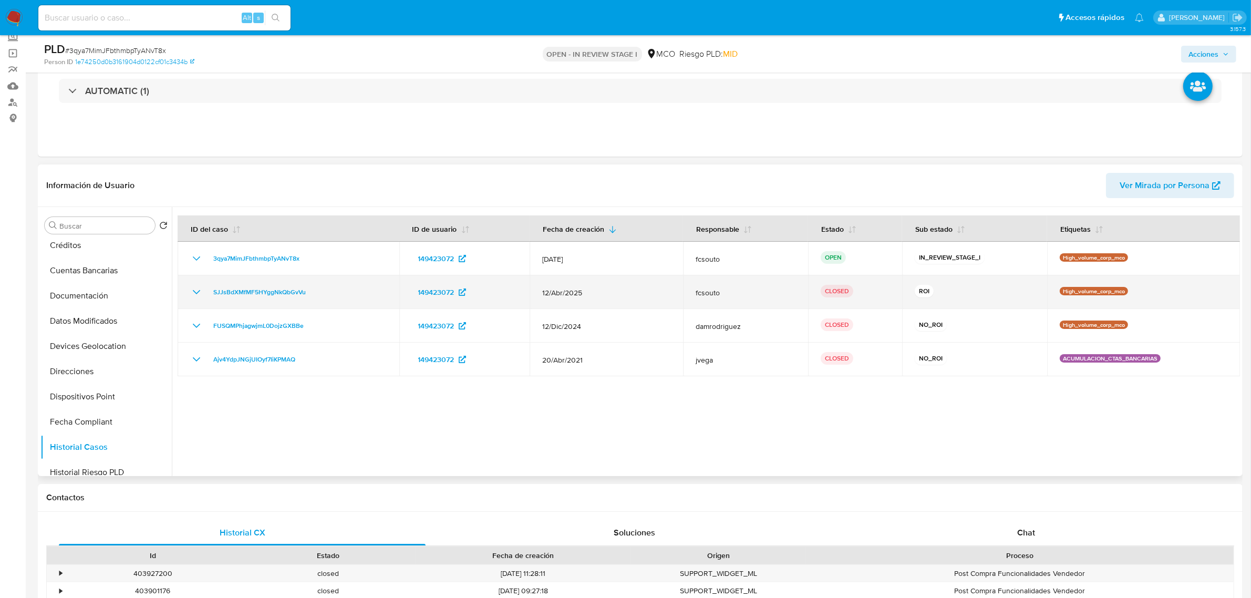
click at [195, 290] on icon "Mostrar/Ocultar" at bounding box center [196, 292] width 13 height 13
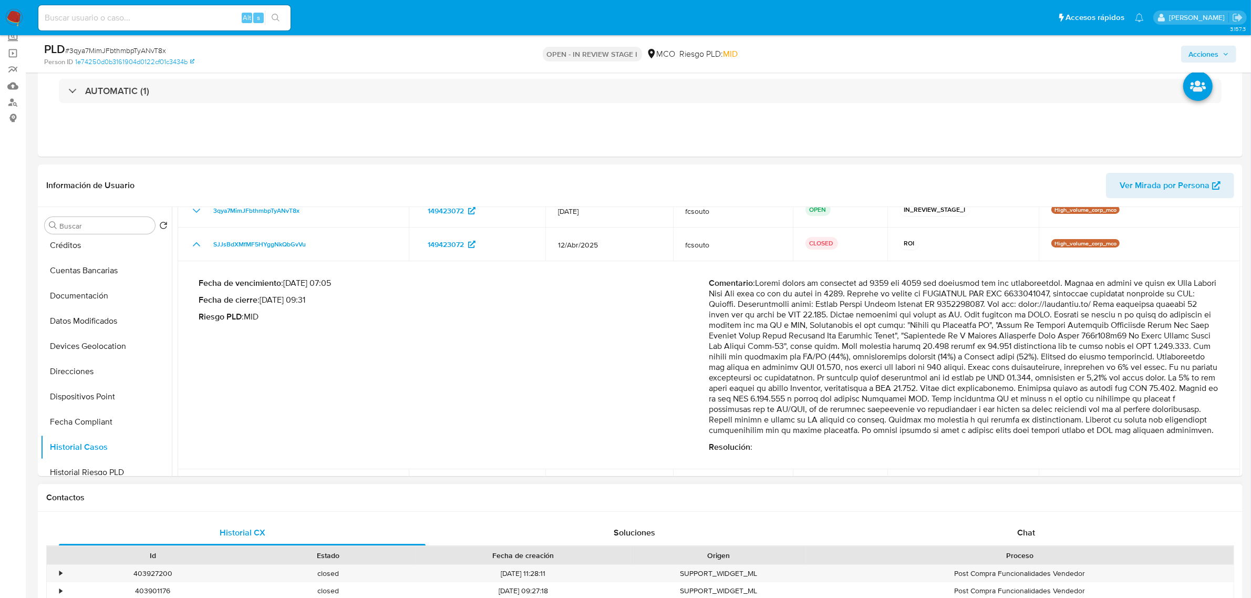
scroll to position [123, 0]
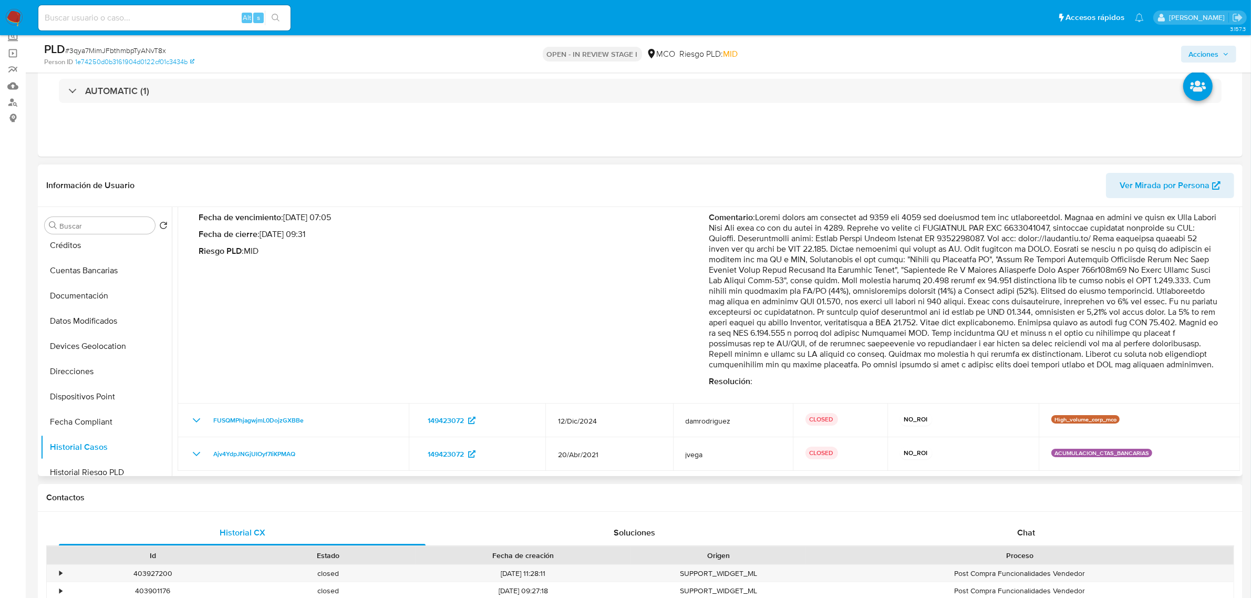
drag, startPoint x: 757, startPoint y: 332, endPoint x: 902, endPoint y: 367, distance: 149.1
click at [902, 367] on p "Comentario :" at bounding box center [964, 291] width 510 height 158
click at [831, 278] on p "Comentario :" at bounding box center [964, 291] width 510 height 158
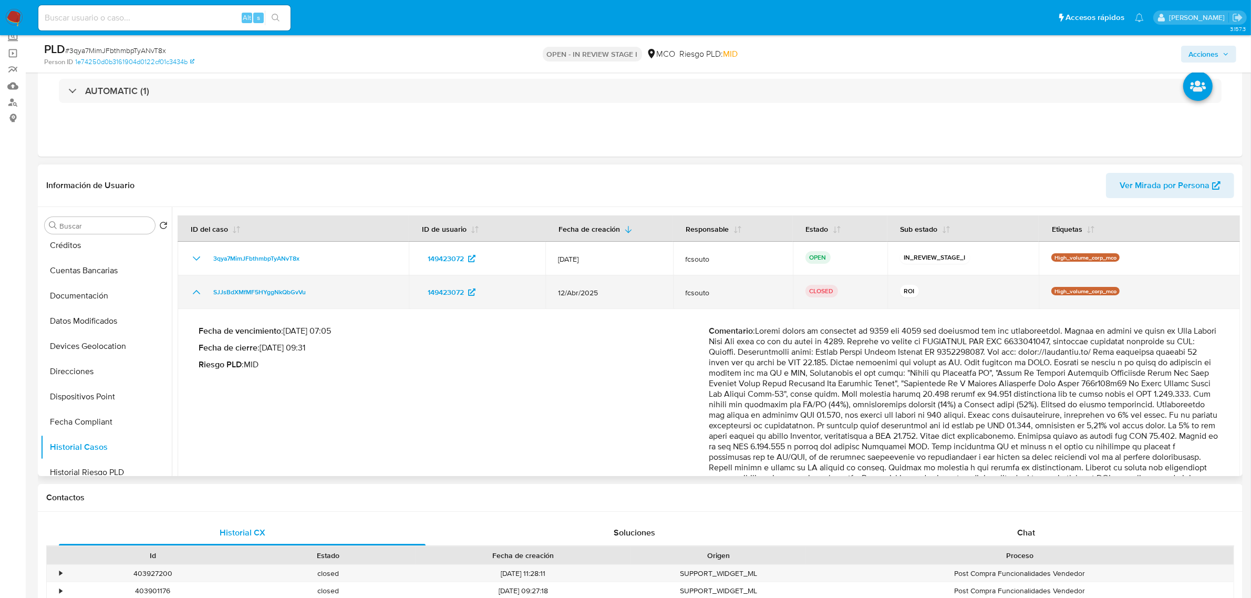
click at [195, 295] on icon "Mostrar/Ocultar" at bounding box center [196, 292] width 13 height 13
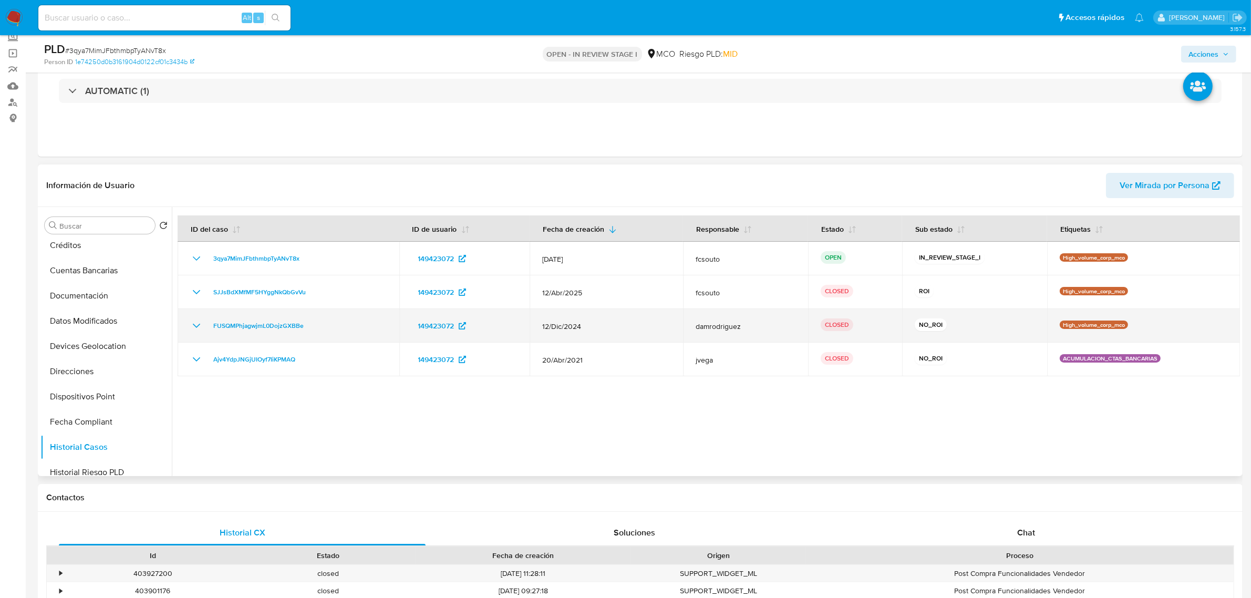
click at [199, 325] on icon "Mostrar/Ocultar" at bounding box center [196, 326] width 7 height 4
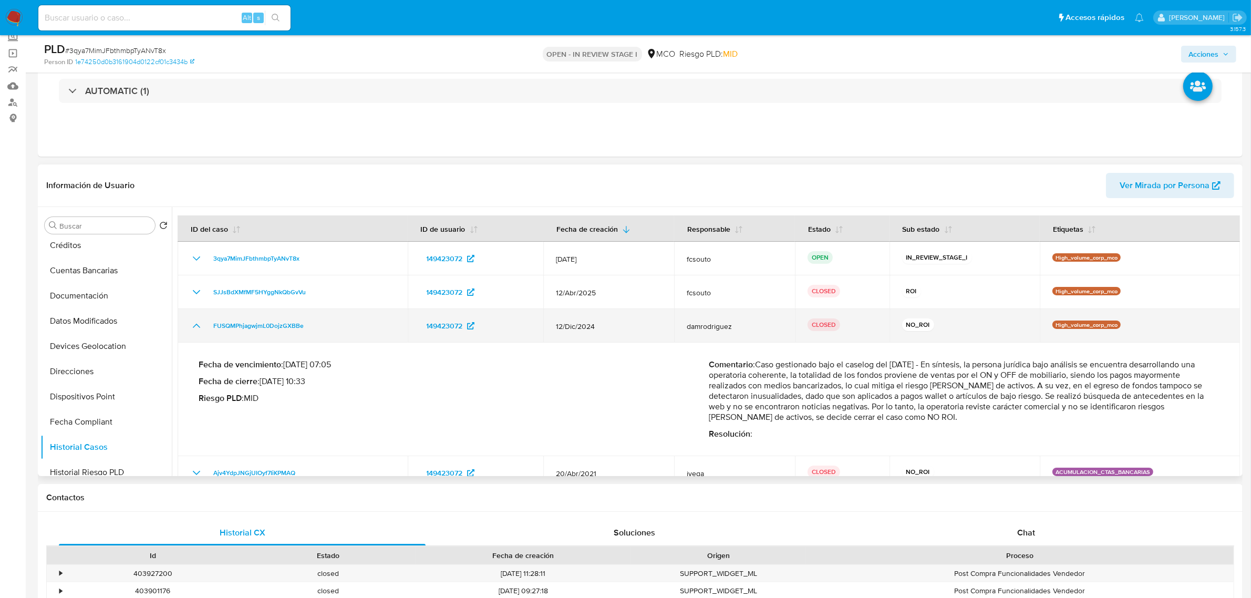
click at [195, 319] on icon "Mostrar/Ocultar" at bounding box center [196, 325] width 13 height 13
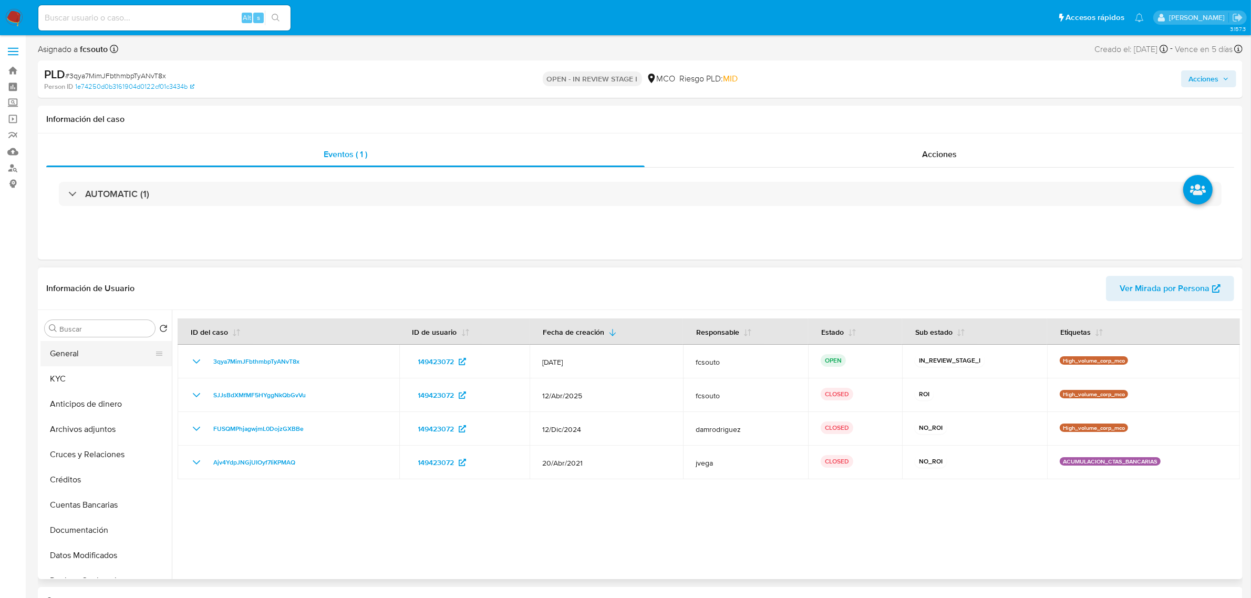
click at [106, 352] on button "General" at bounding box center [101, 353] width 123 height 25
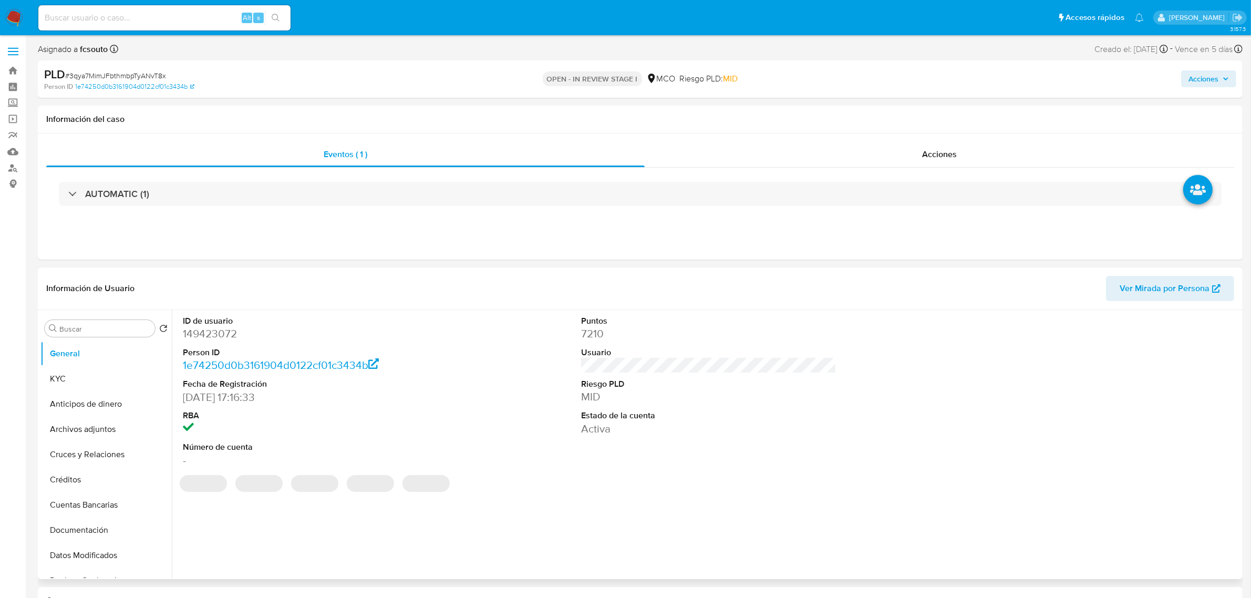
click at [222, 337] on dd "149423072" at bounding box center [310, 333] width 255 height 15
copy dd "149423072"
select select "10"
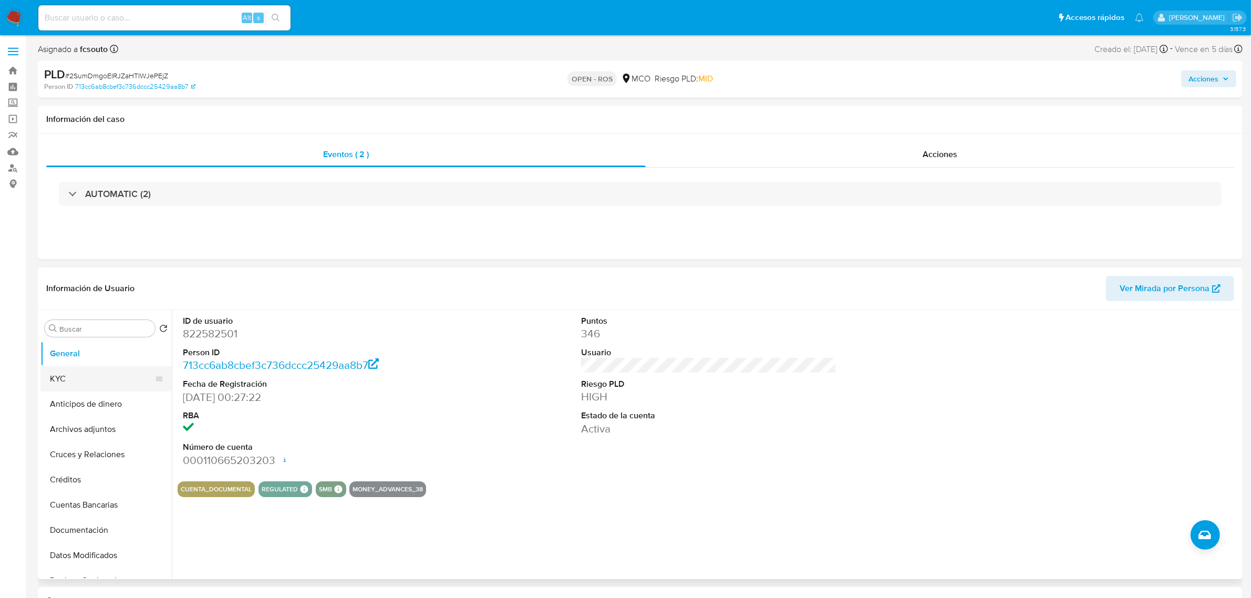
click at [79, 373] on button "KYC" at bounding box center [101, 378] width 123 height 25
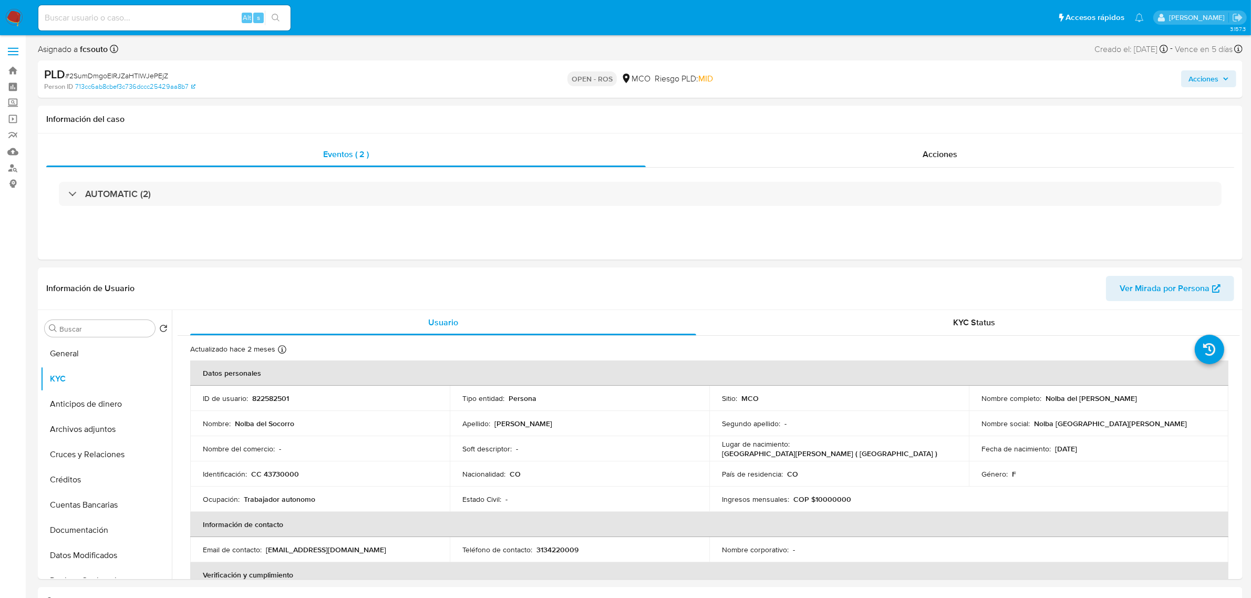
drag, startPoint x: 1204, startPoint y: 84, endPoint x: 1197, endPoint y: 88, distance: 8.9
click at [1203, 85] on span "Acciones" at bounding box center [1203, 78] width 30 height 17
click at [933, 129] on div "Enviar" at bounding box center [983, 197] width 485 height 140
click at [922, 113] on span "Resolución del caso" at bounding box center [909, 112] width 75 height 12
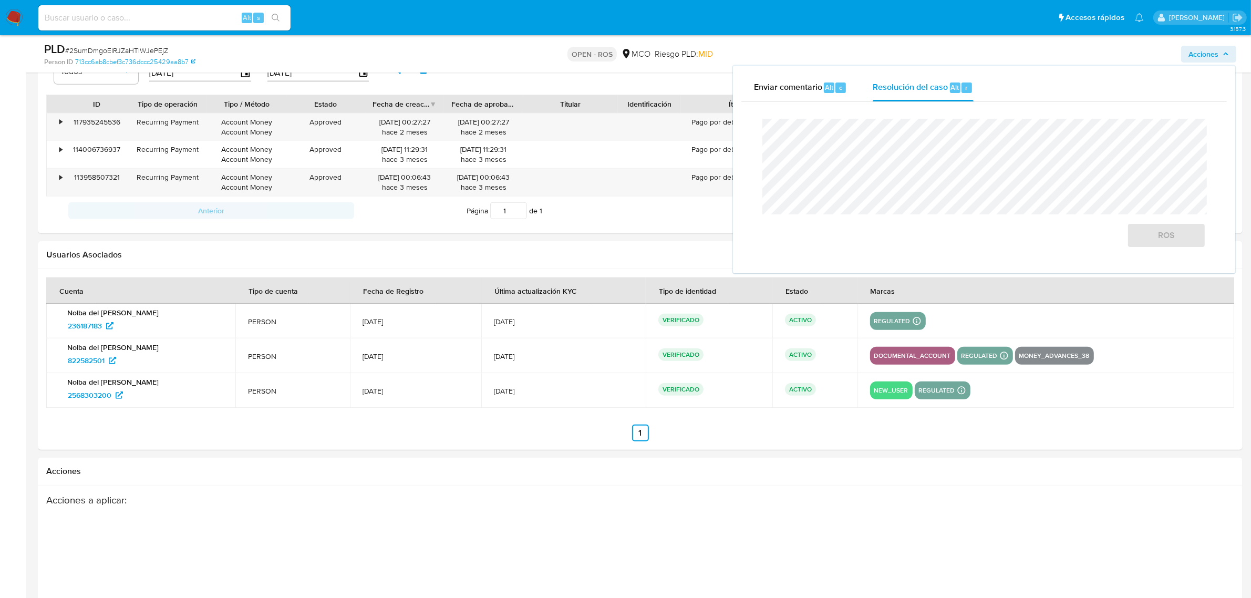
scroll to position [1342, 0]
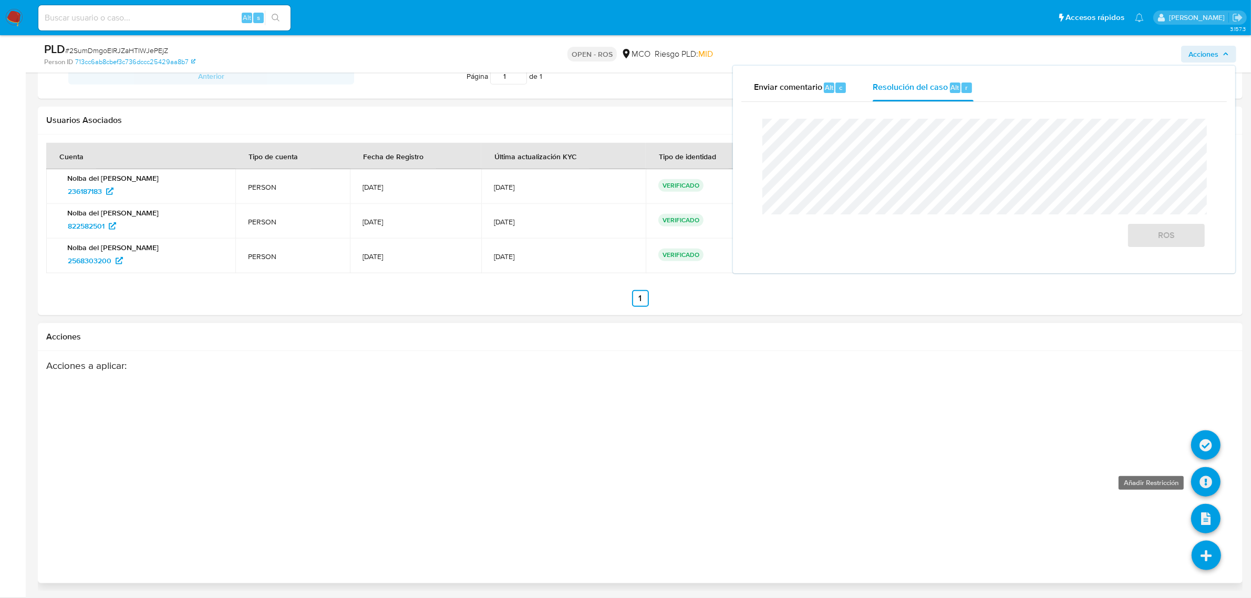
click at [1203, 486] on icon at bounding box center [1205, 481] width 29 height 29
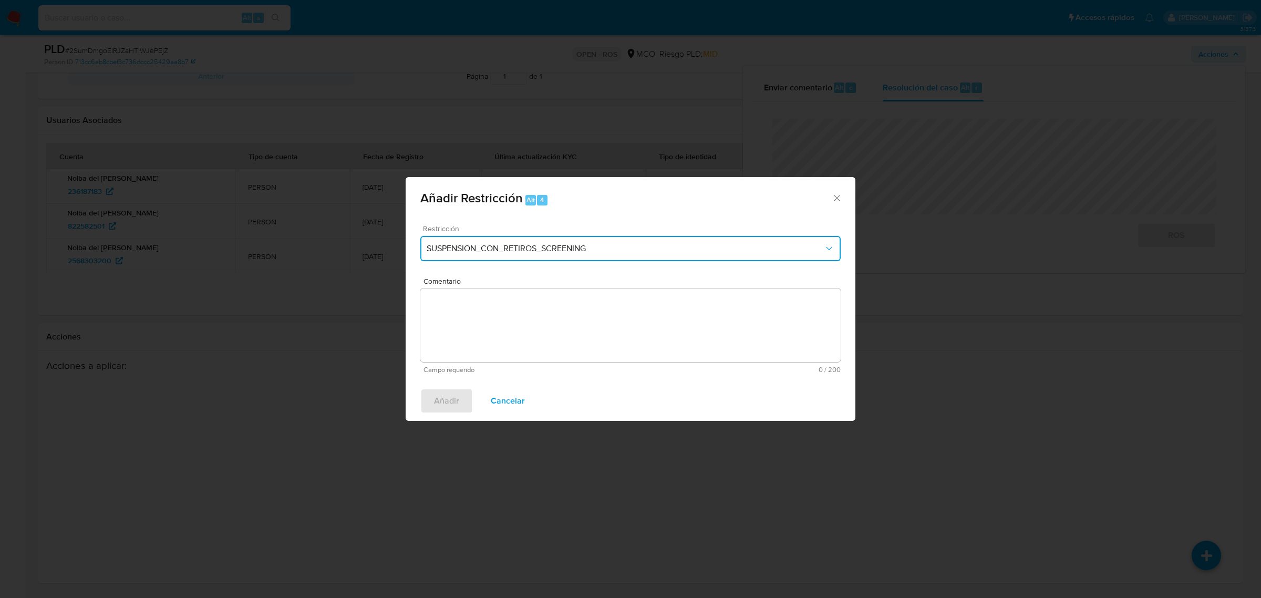
click at [542, 251] on span "SUSPENSION_CON_RETIROS_SCREENING" at bounding box center [625, 248] width 397 height 11
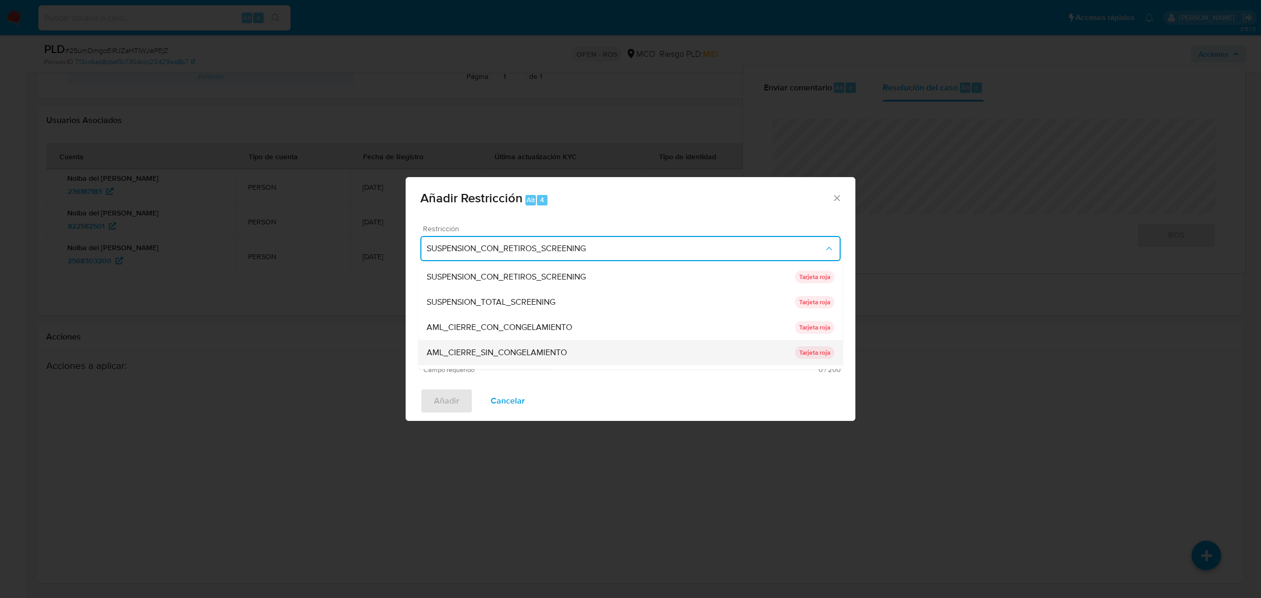
click at [529, 355] on span "AML_CIERRE_SIN_CONGELAMIENTO" at bounding box center [497, 352] width 140 height 11
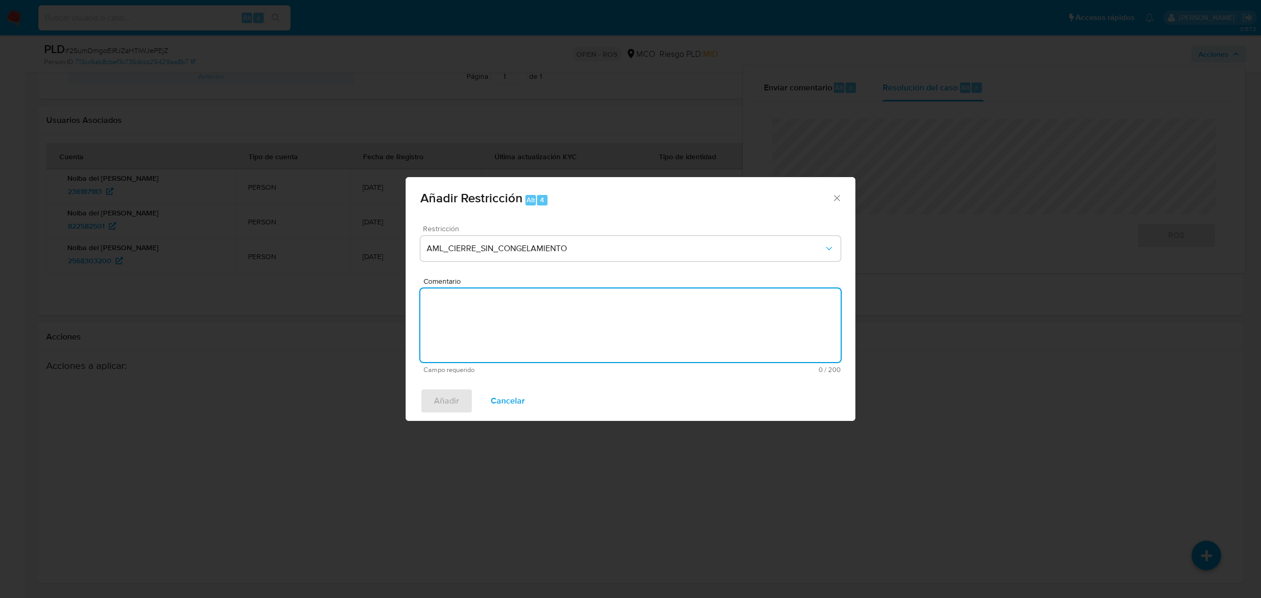
click at [563, 311] on textarea "Comentario" at bounding box center [630, 325] width 420 height 74
type textarea "Se aplica restriccion desde AML"
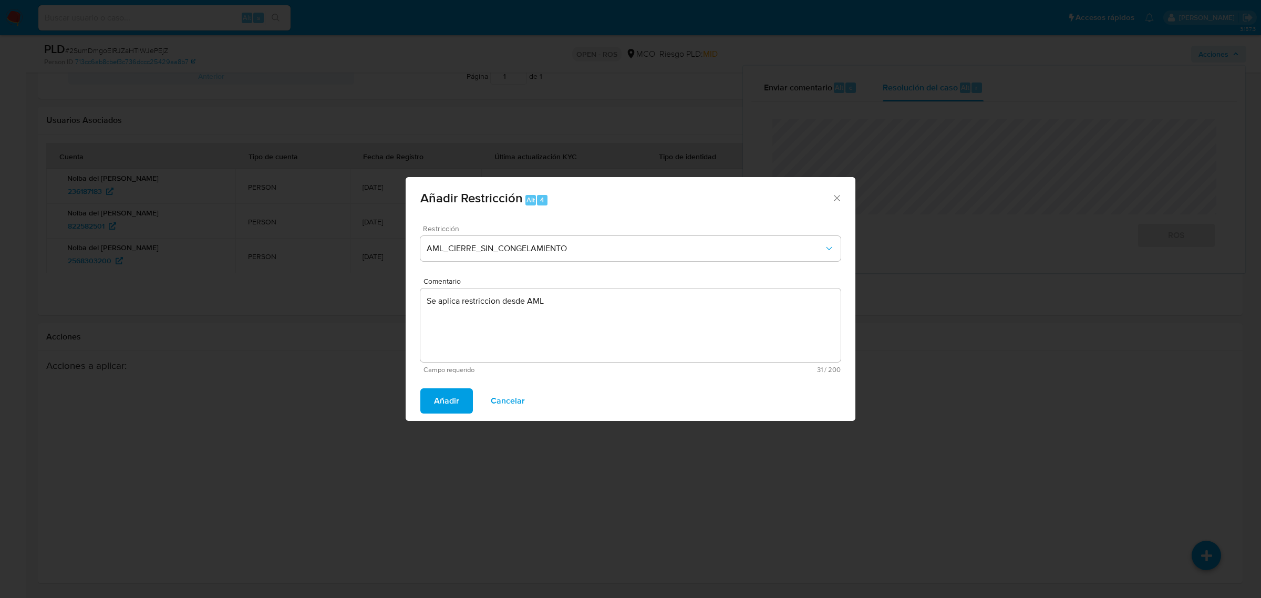
click at [448, 405] on span "Añadir" at bounding box center [446, 400] width 25 height 23
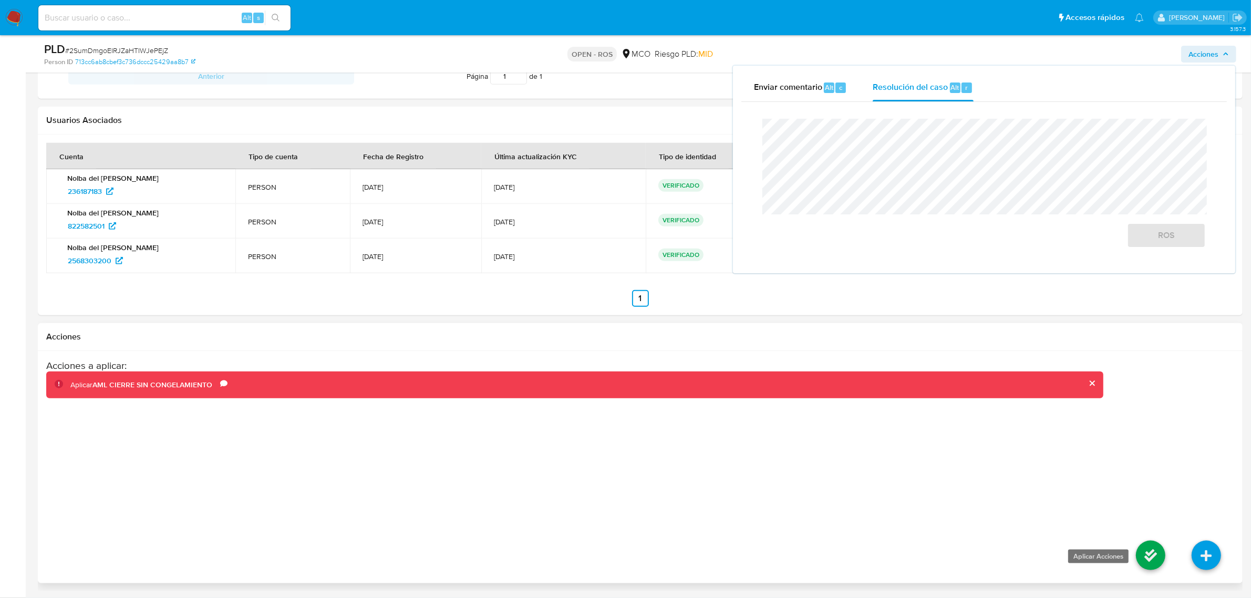
click at [1148, 564] on icon at bounding box center [1150, 554] width 29 height 29
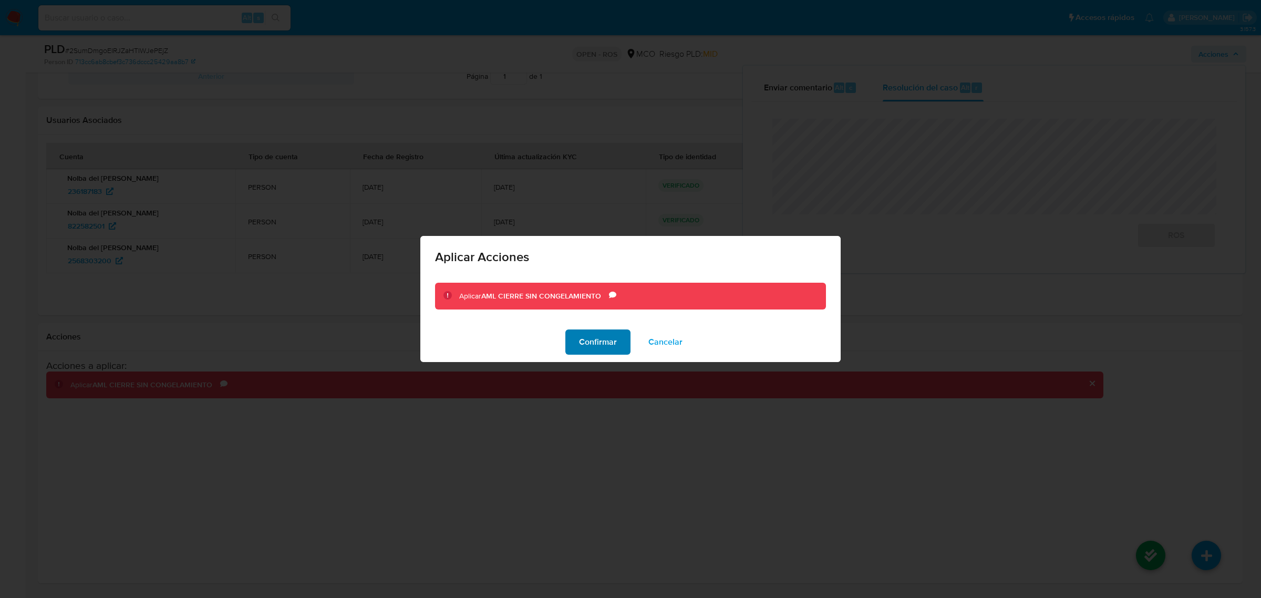
click at [578, 342] on button "Confirmar" at bounding box center [597, 341] width 65 height 25
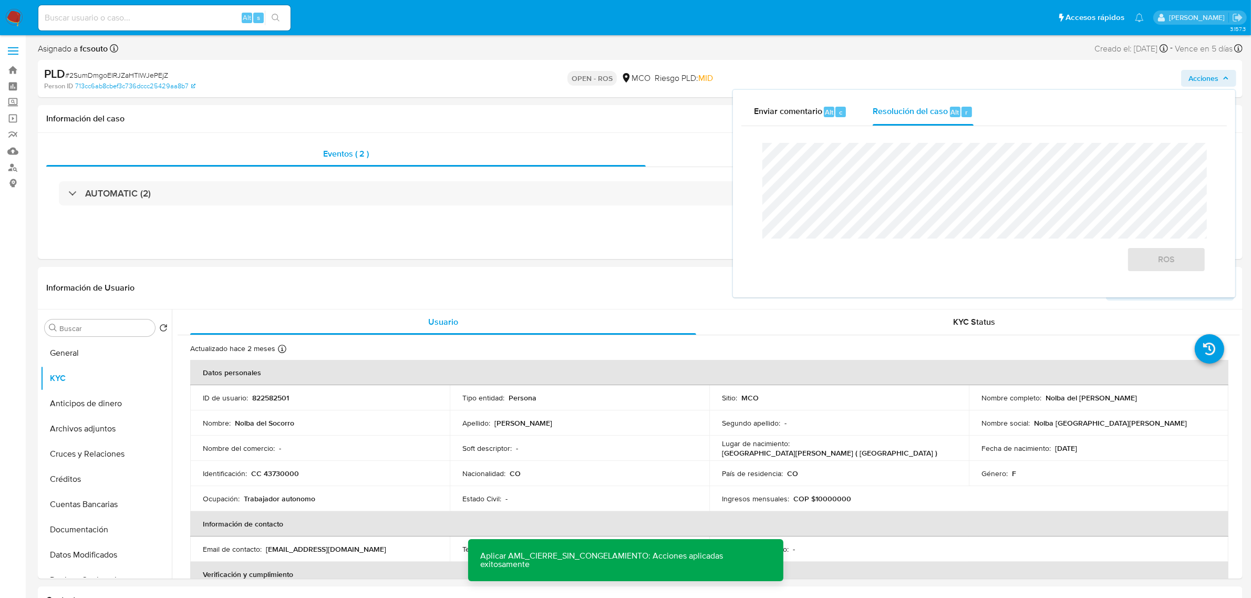
scroll to position [0, 0]
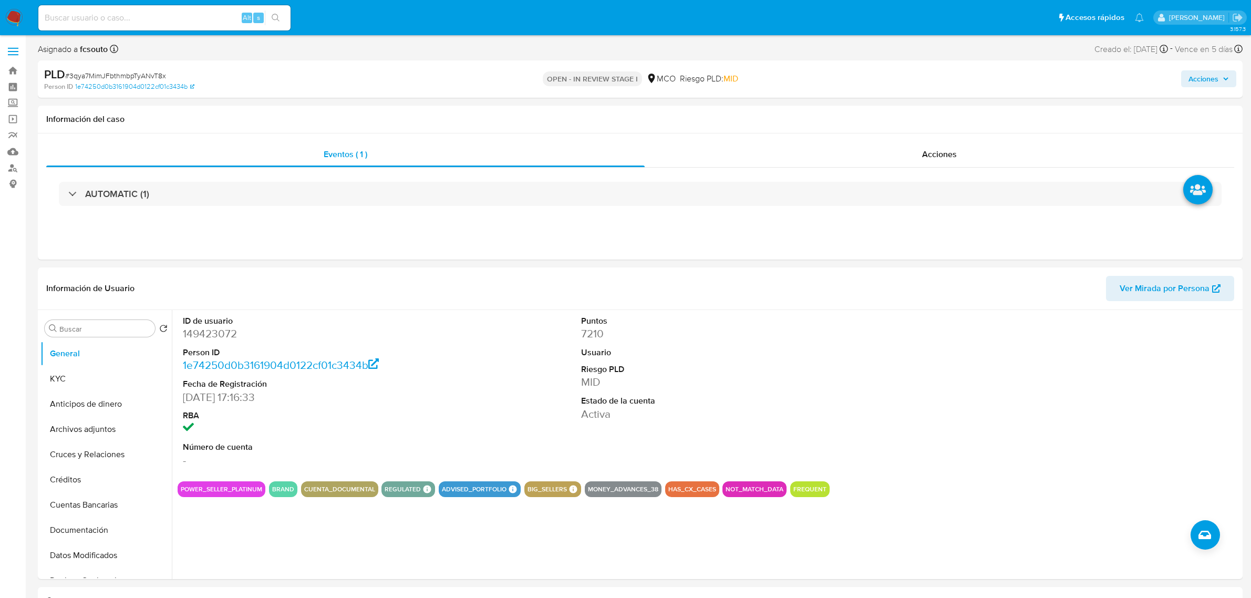
select select "10"
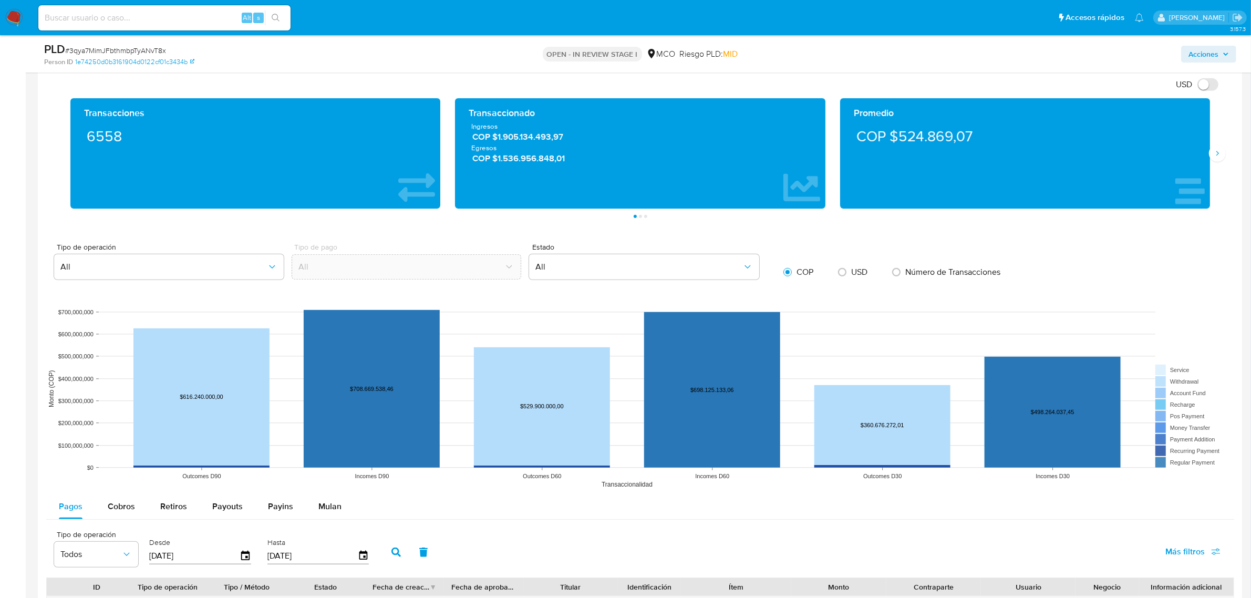
scroll to position [525, 0]
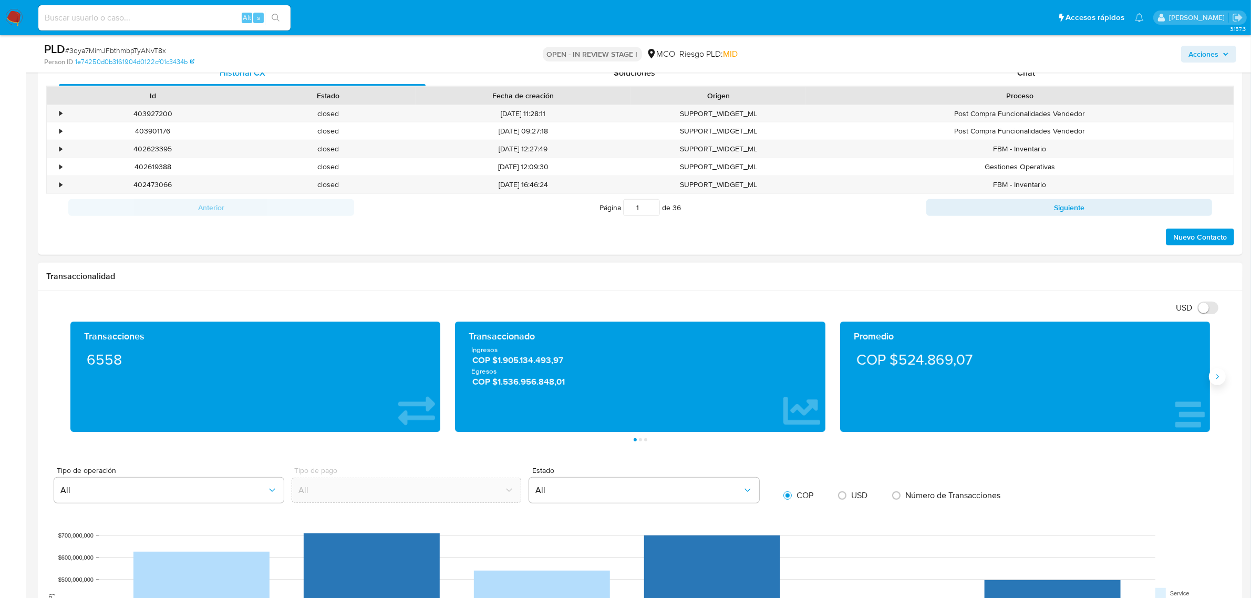
click at [1216, 376] on icon "Siguiente" at bounding box center [1217, 376] width 8 height 8
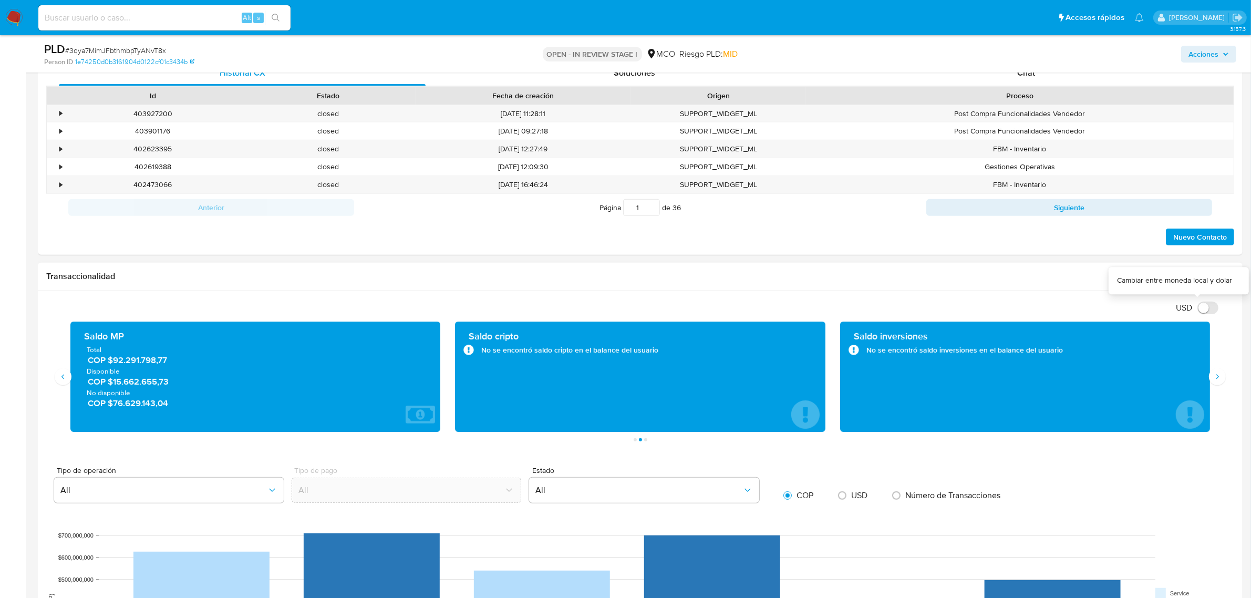
click at [1217, 300] on label "USD" at bounding box center [1196, 301] width 53 height 11
click at [1217, 301] on input "USD" at bounding box center [1207, 307] width 21 height 13
checkbox input "true"
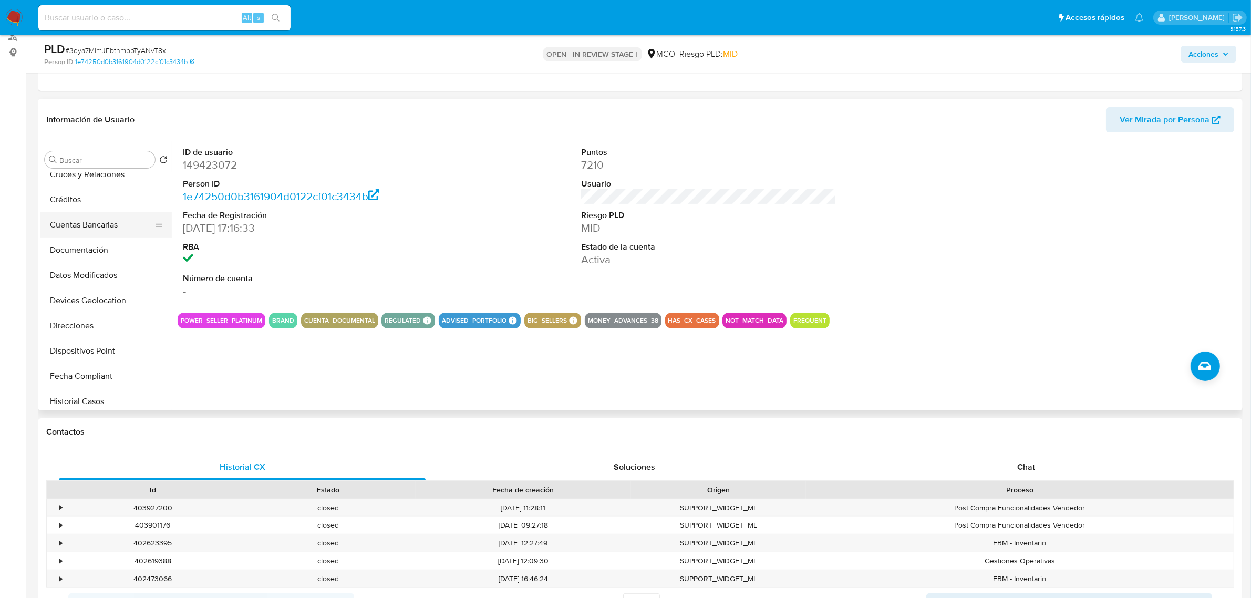
scroll to position [197, 0]
click at [110, 317] on button "Historial Casos" at bounding box center [101, 315] width 123 height 25
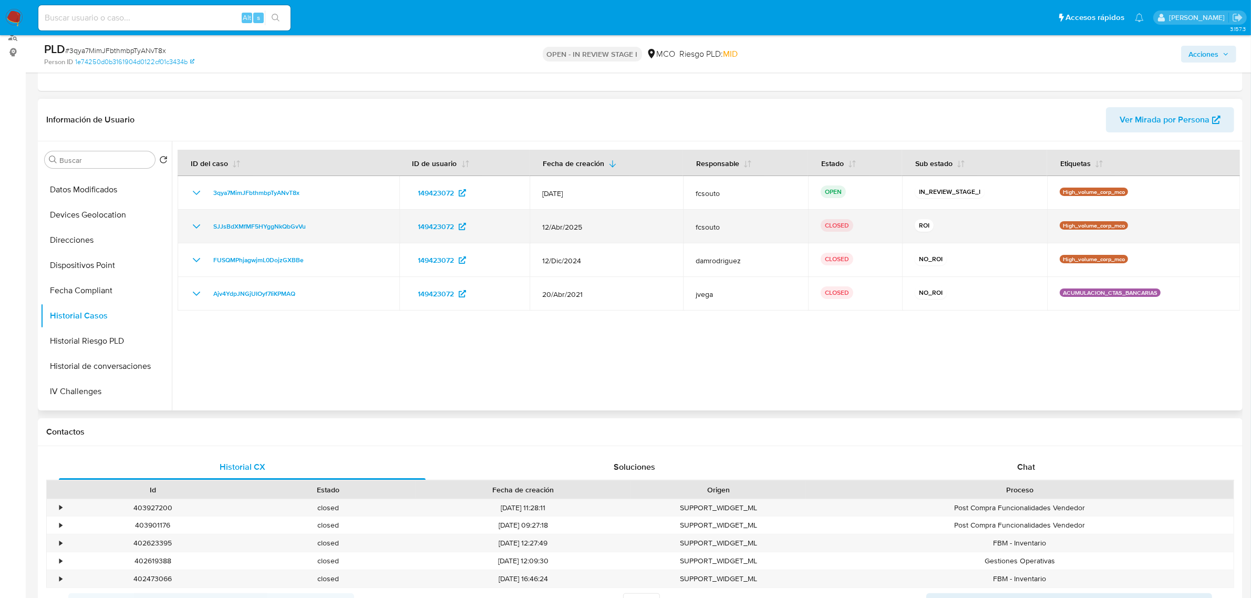
click at [196, 224] on icon "Mostrar/Ocultar" at bounding box center [196, 226] width 13 height 13
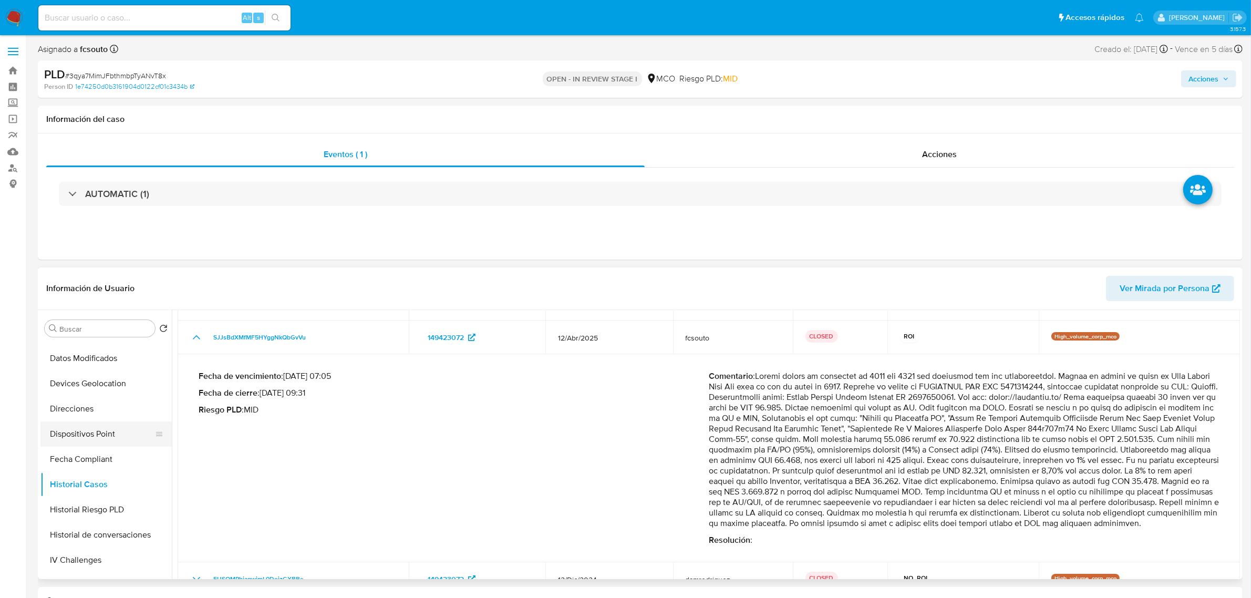
scroll to position [0, 0]
click at [93, 439] on button "Archivos adjuntos" at bounding box center [101, 429] width 123 height 25
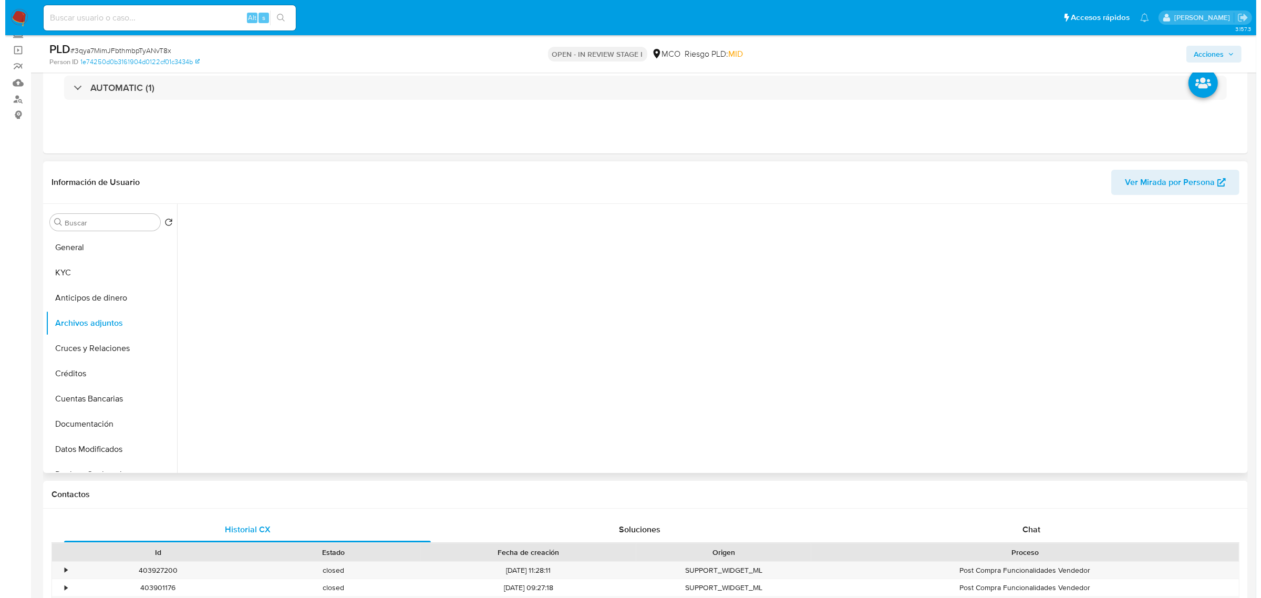
scroll to position [66, 0]
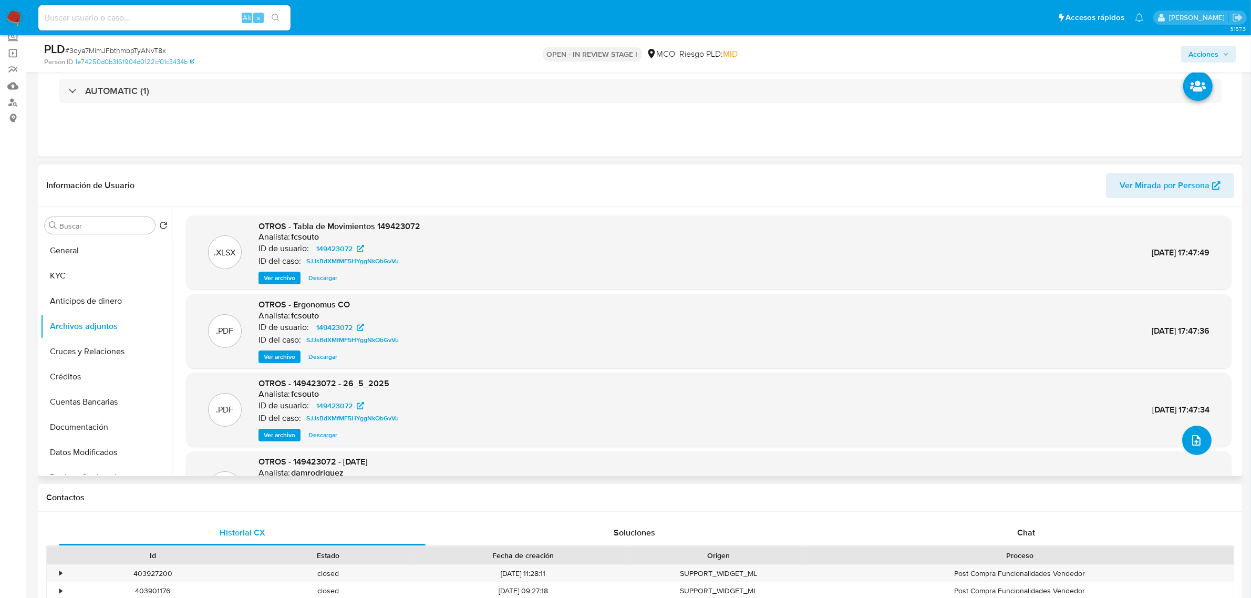
click at [1193, 438] on icon "upload-file" at bounding box center [1196, 440] width 13 height 13
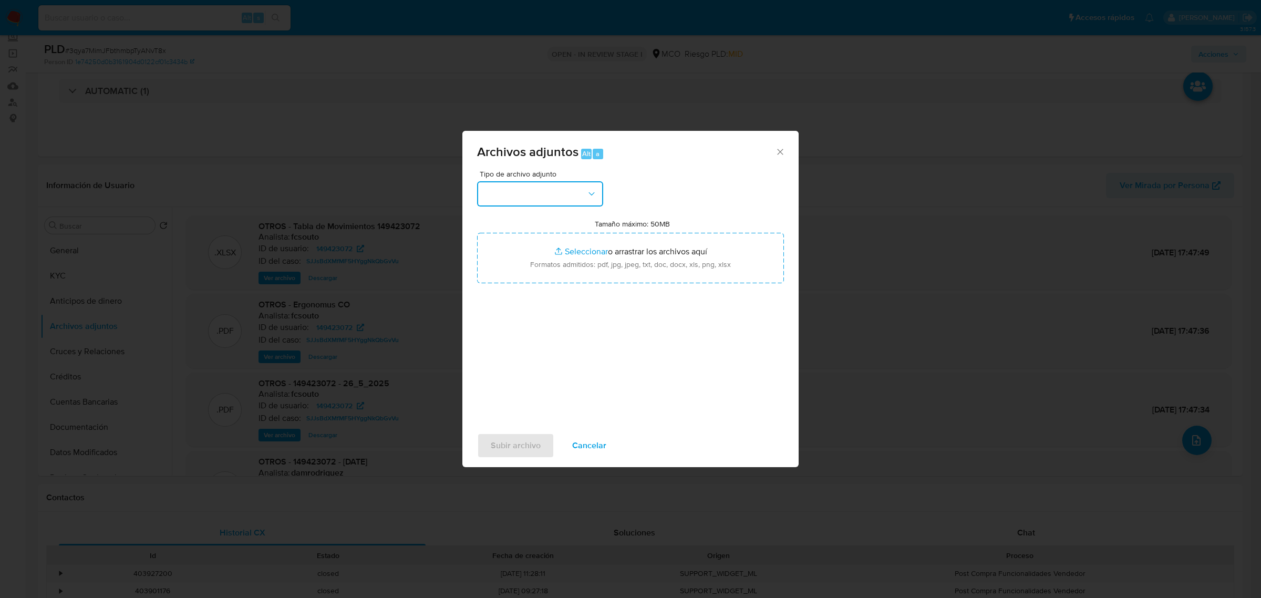
drag, startPoint x: 573, startPoint y: 190, endPoint x: 576, endPoint y: 194, distance: 5.6
click at [576, 194] on button "button" at bounding box center [540, 193] width 126 height 25
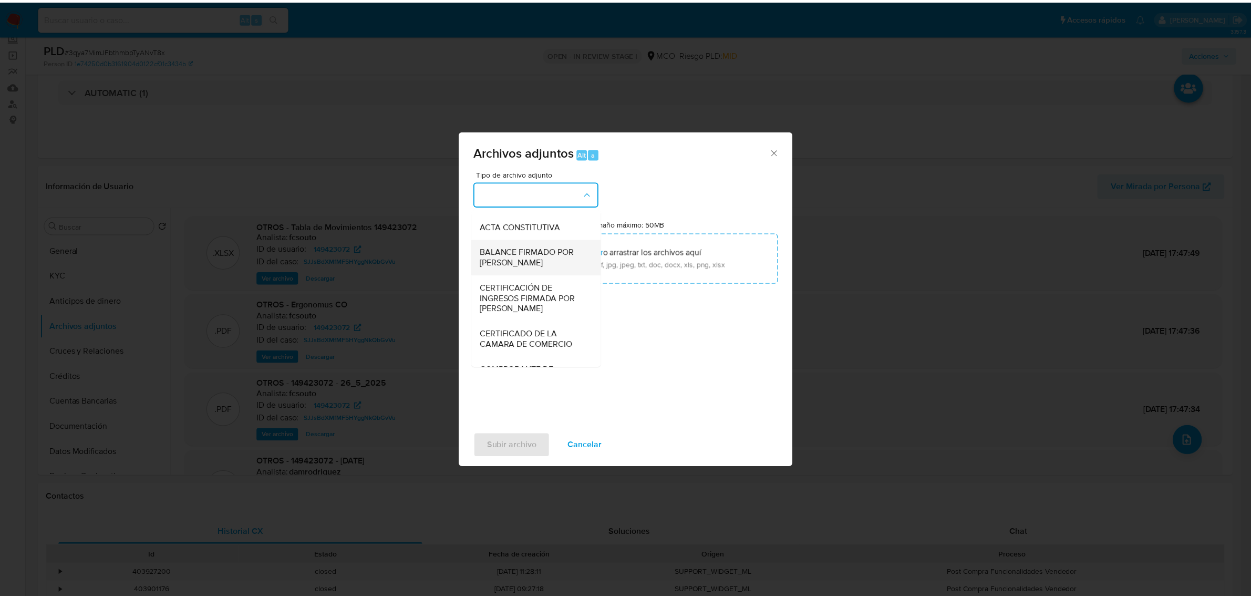
scroll to position [131, 0]
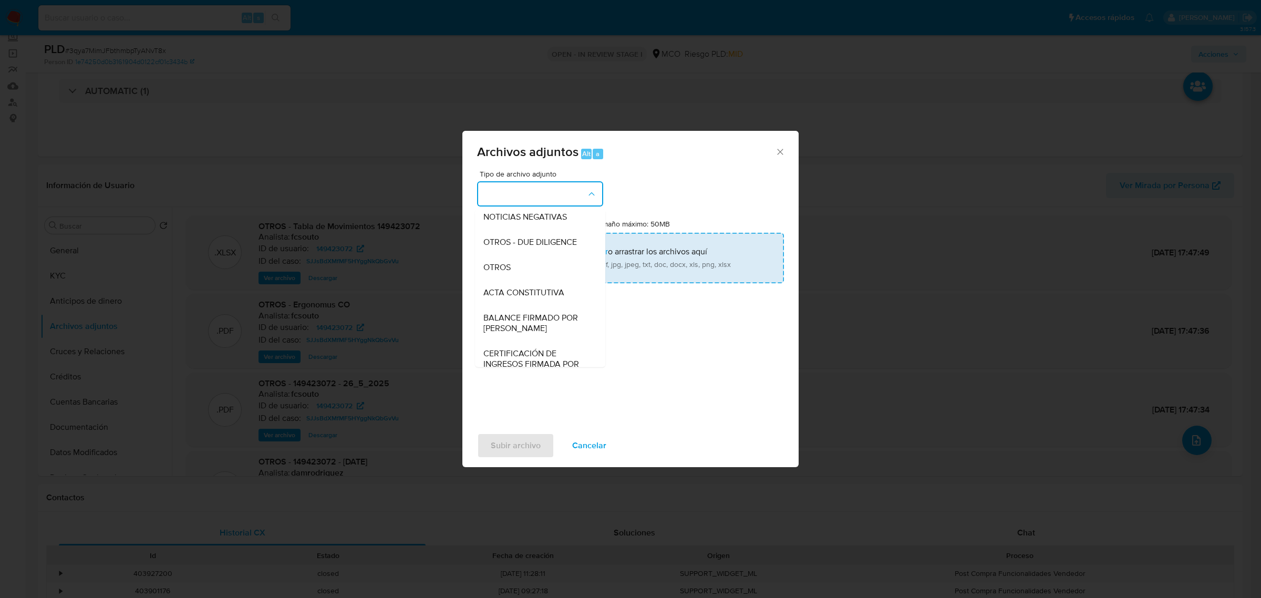
drag, startPoint x: 525, startPoint y: 272, endPoint x: 622, endPoint y: 276, distance: 97.3
click at [526, 272] on div "OTROS" at bounding box center [536, 266] width 107 height 25
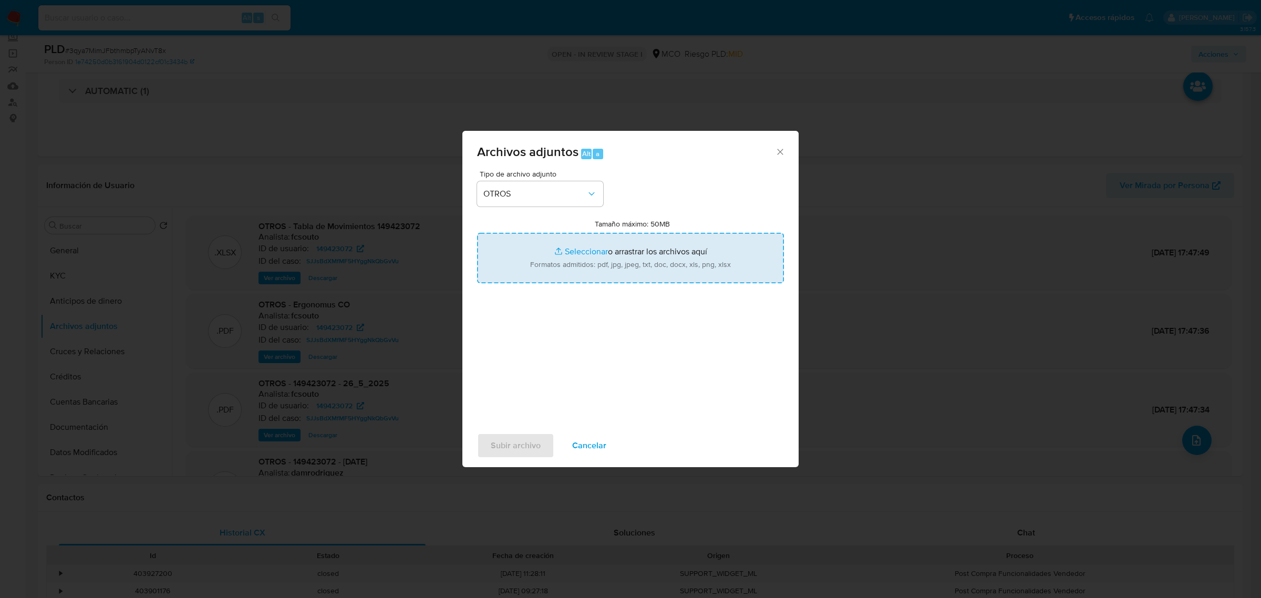
click at [640, 268] on input "Tamaño máximo: 50MB Seleccionar archivos" at bounding box center [630, 258] width 307 height 50
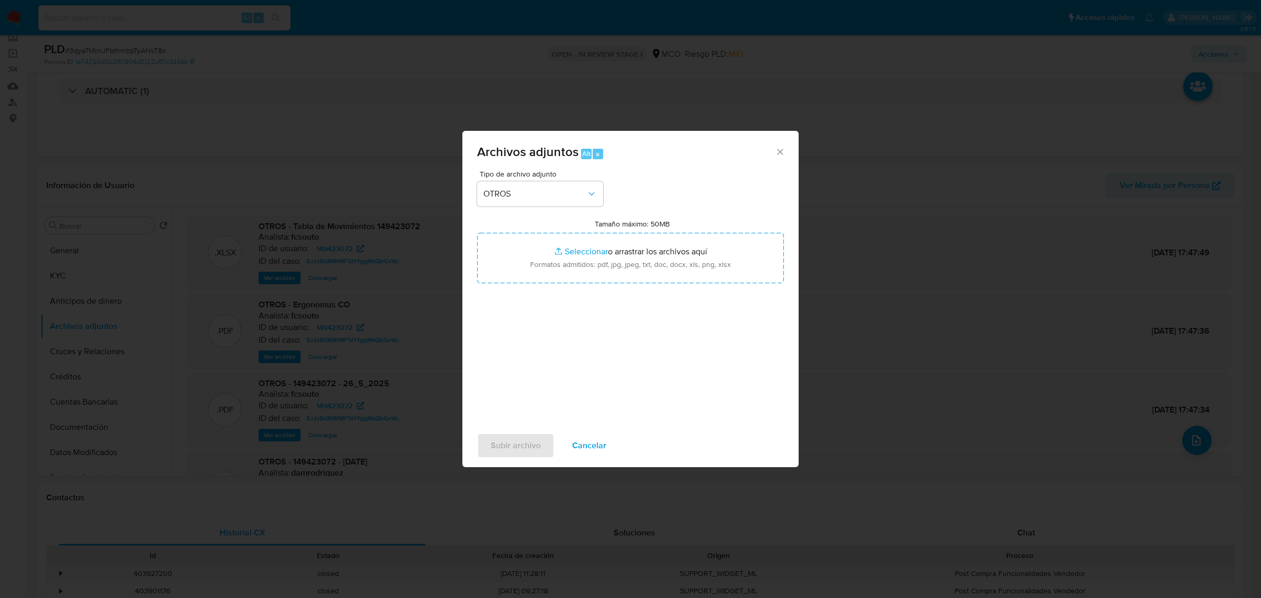
click at [603, 441] on button "Cancelar" at bounding box center [588, 445] width 61 height 25
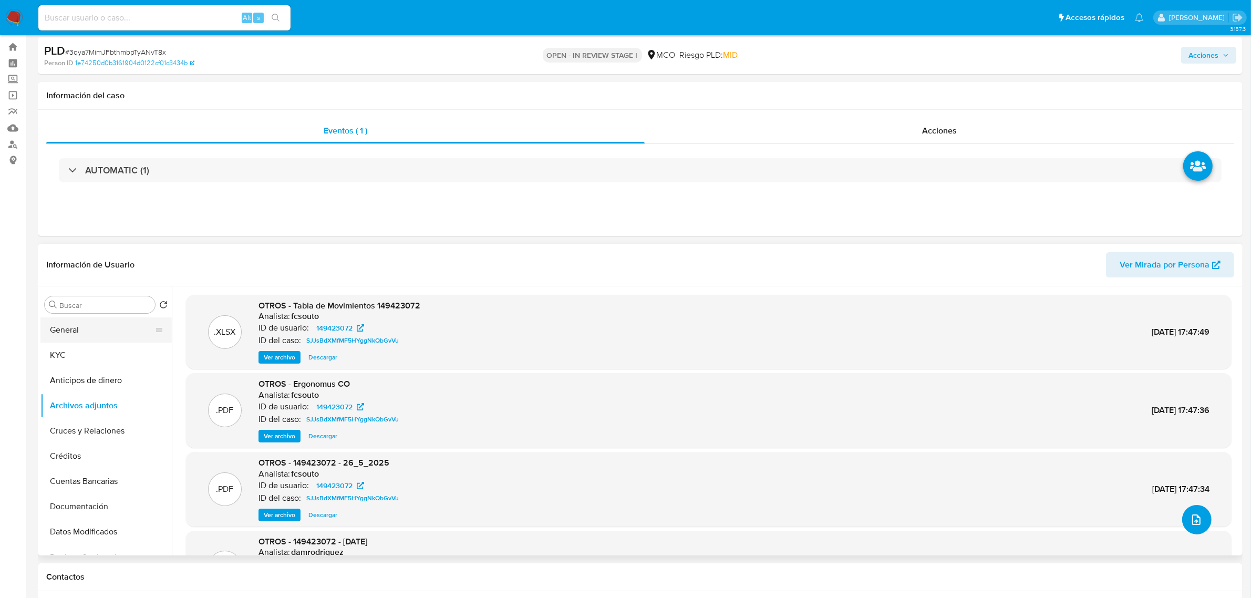
scroll to position [0, 0]
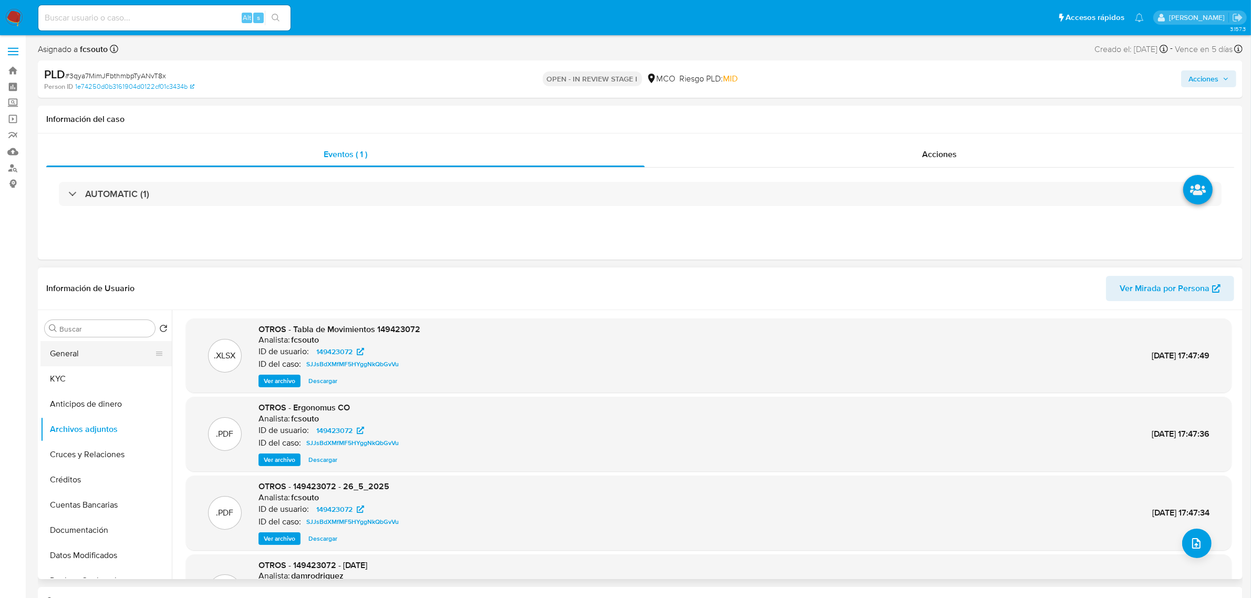
click at [77, 358] on button "General" at bounding box center [101, 353] width 123 height 25
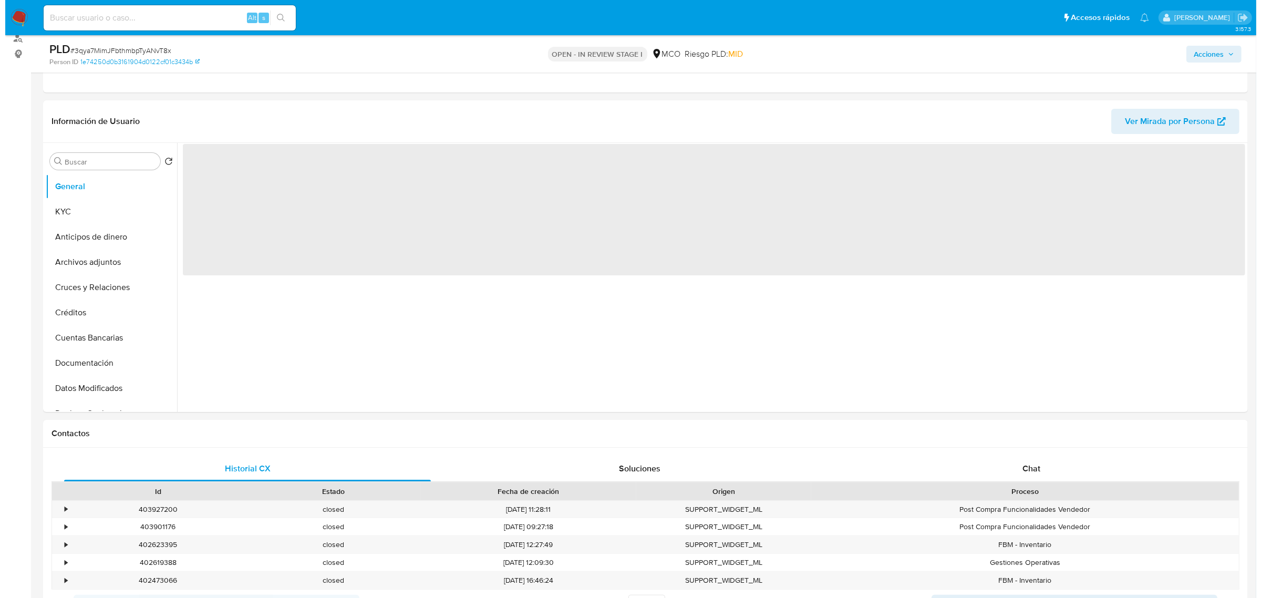
scroll to position [131, 0]
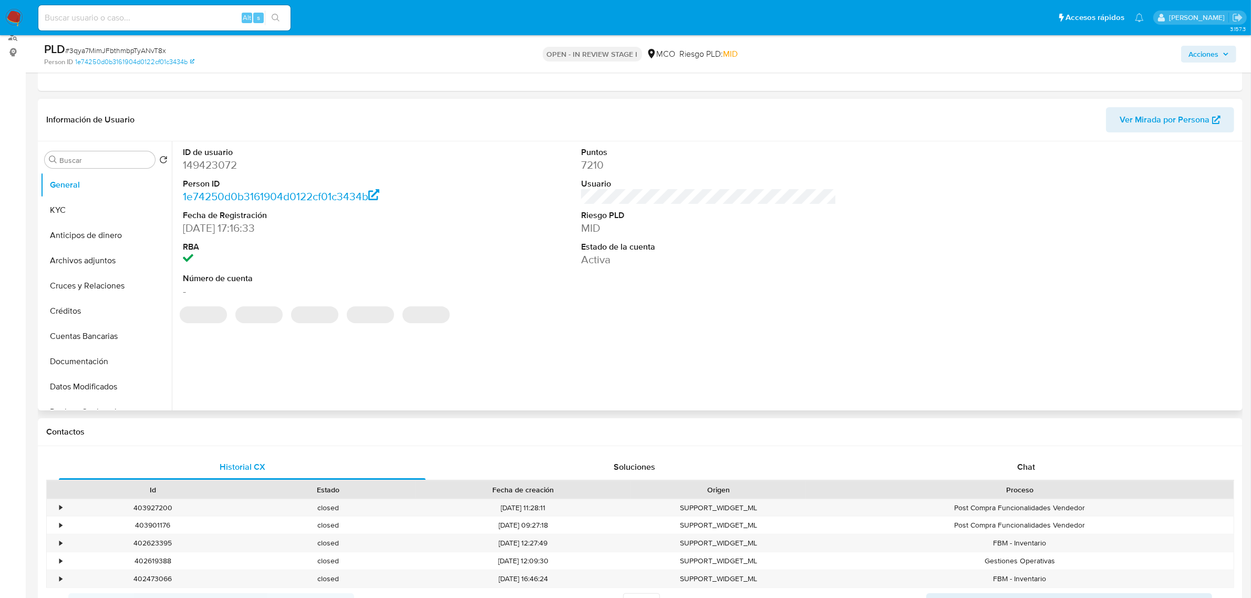
click at [221, 164] on dd "149423072" at bounding box center [310, 165] width 255 height 15
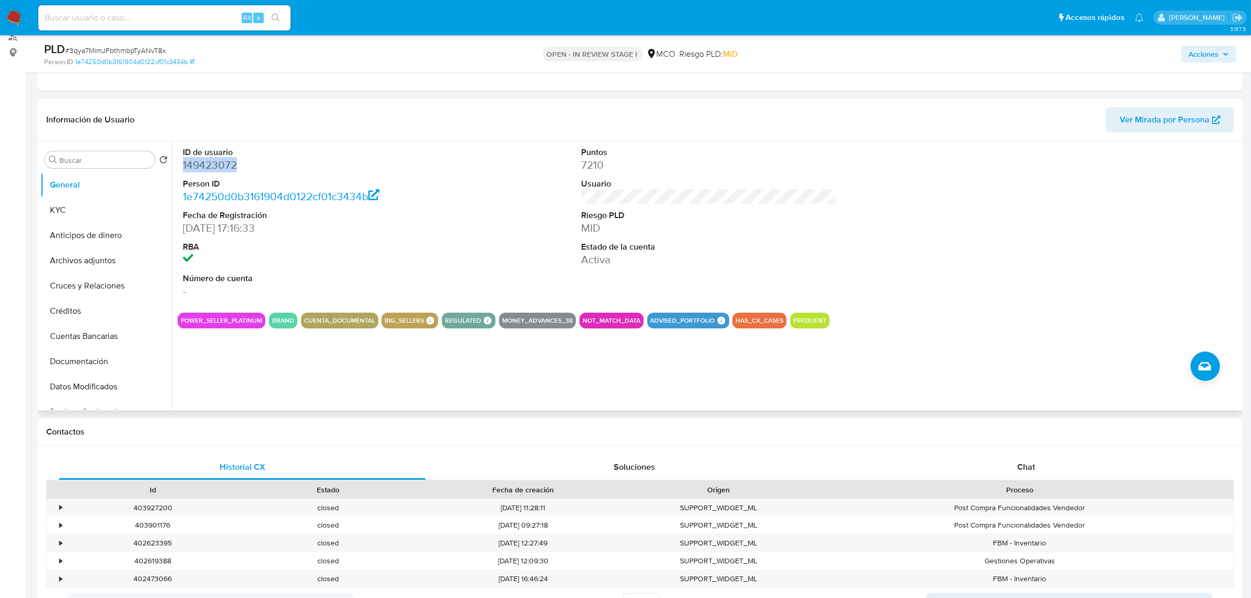
copy dd "149423072"
click at [93, 272] on ul "General KYC Anticipos de dinero Archivos adjuntos Cruces y Relaciones Créditos …" at bounding box center [105, 290] width 131 height 237
click at [96, 267] on button "Archivos adjuntos" at bounding box center [101, 260] width 123 height 25
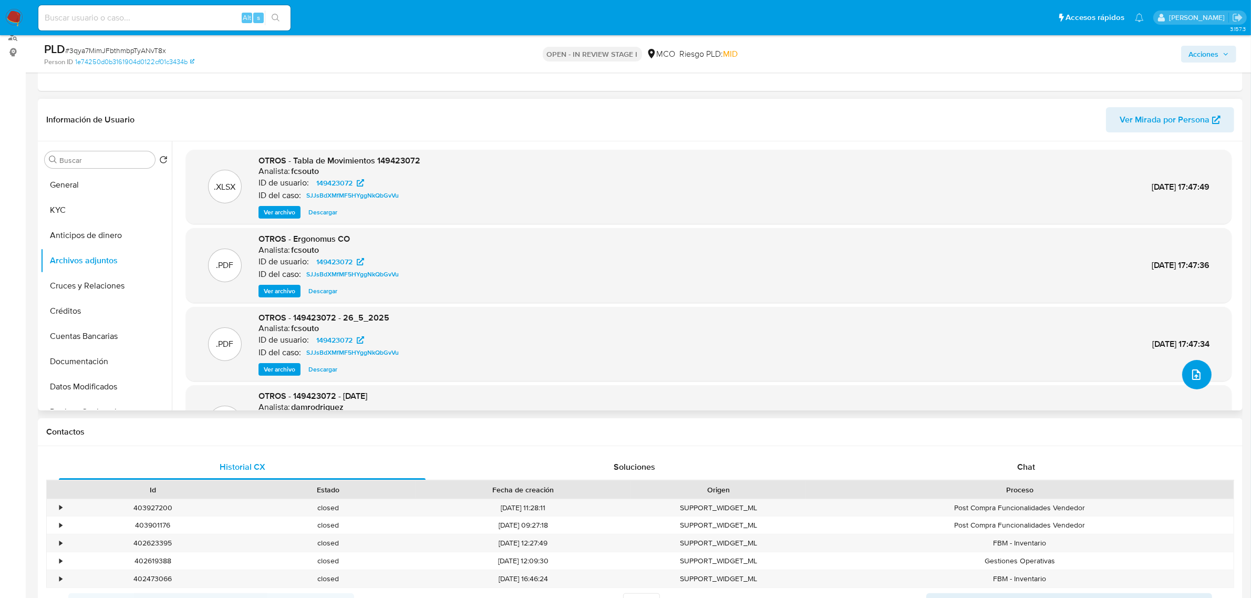
click at [1198, 379] on span "upload-file" at bounding box center [1196, 374] width 13 height 13
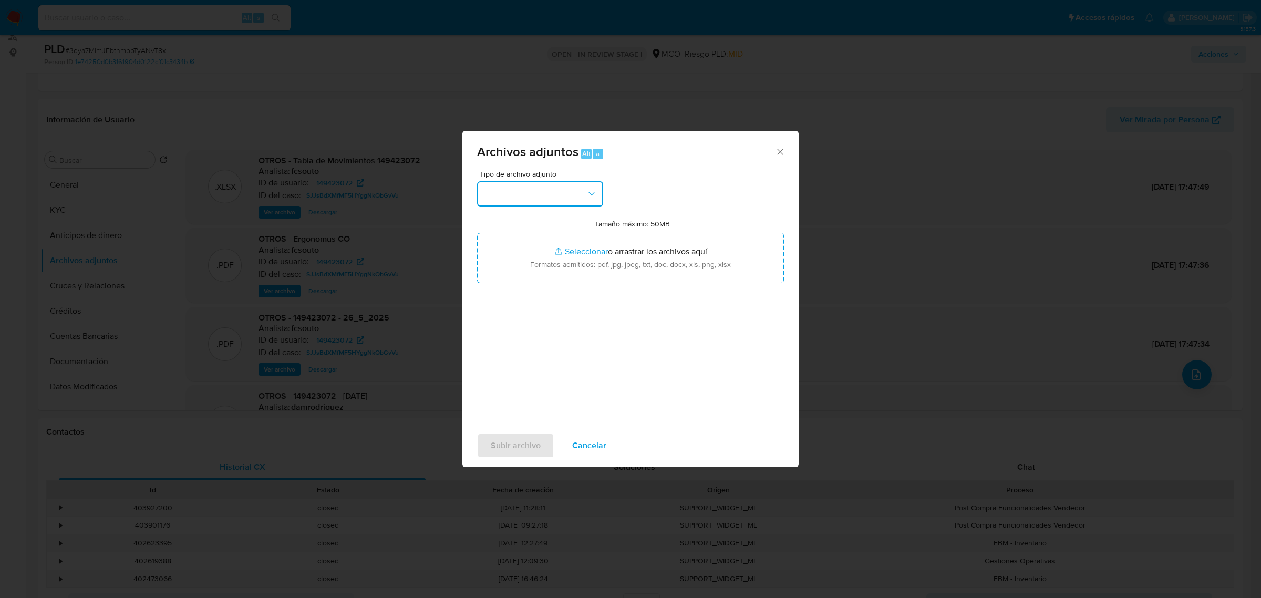
click at [575, 197] on button "button" at bounding box center [540, 193] width 126 height 25
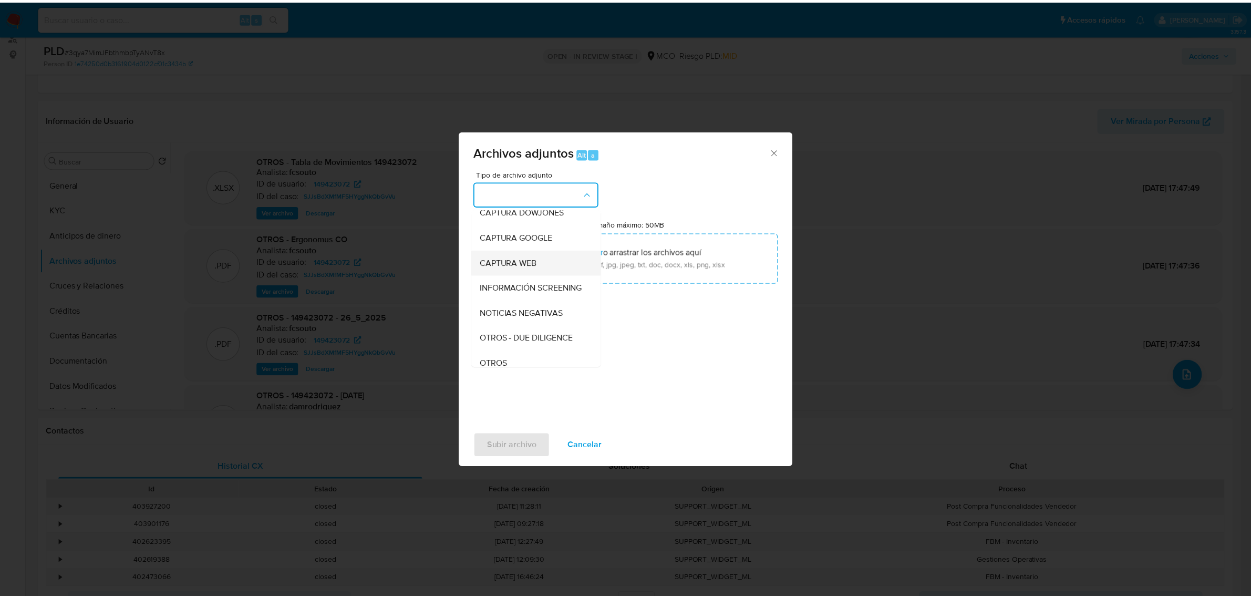
scroll to position [66, 0]
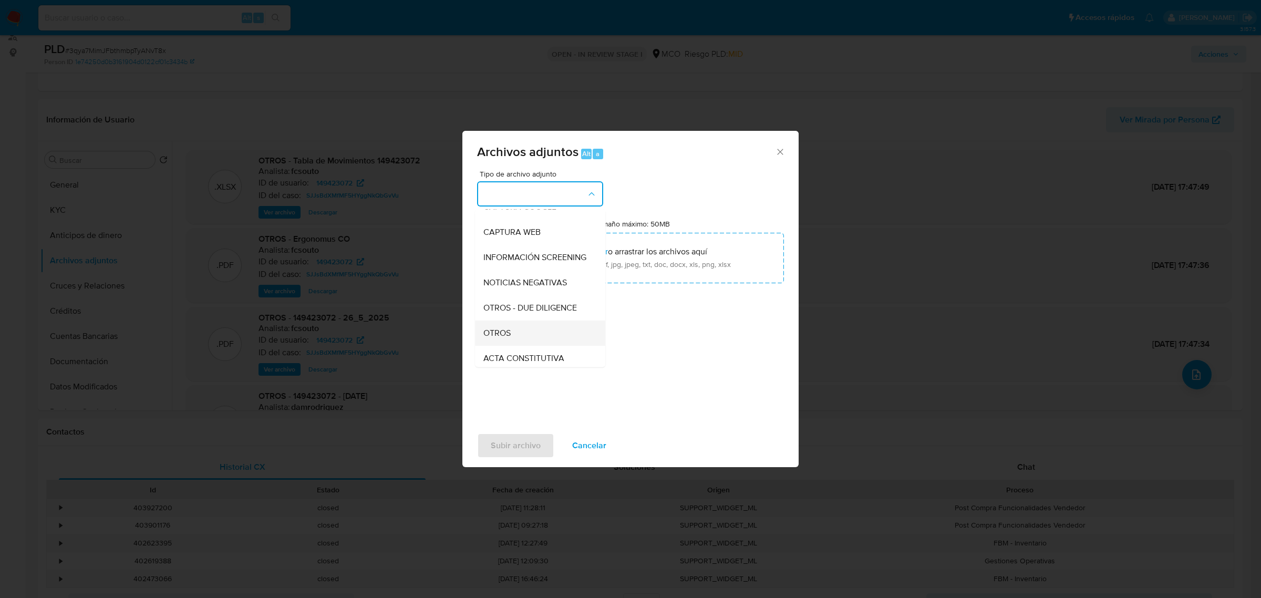
click at [529, 342] on div "OTROS" at bounding box center [536, 332] width 107 height 25
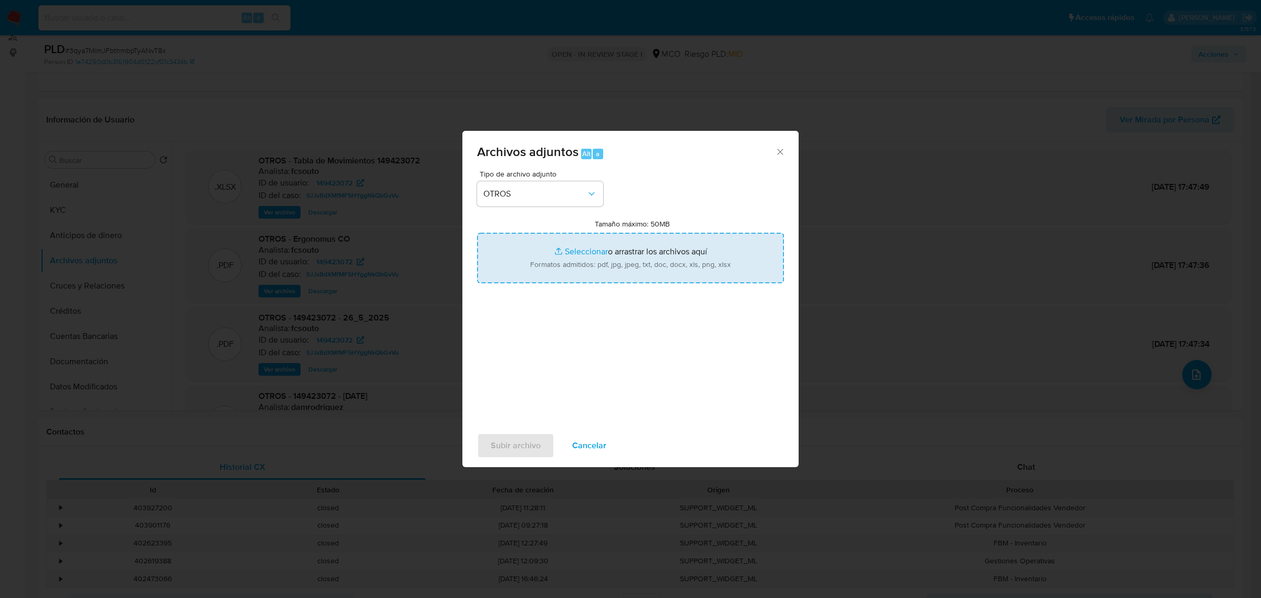
click at [568, 266] on input "Tamaño máximo: 50MB Seleccionar archivos" at bounding box center [630, 258] width 307 height 50
type input "C:\fakepath\Tabla de movimientos 149423072.xlsx"
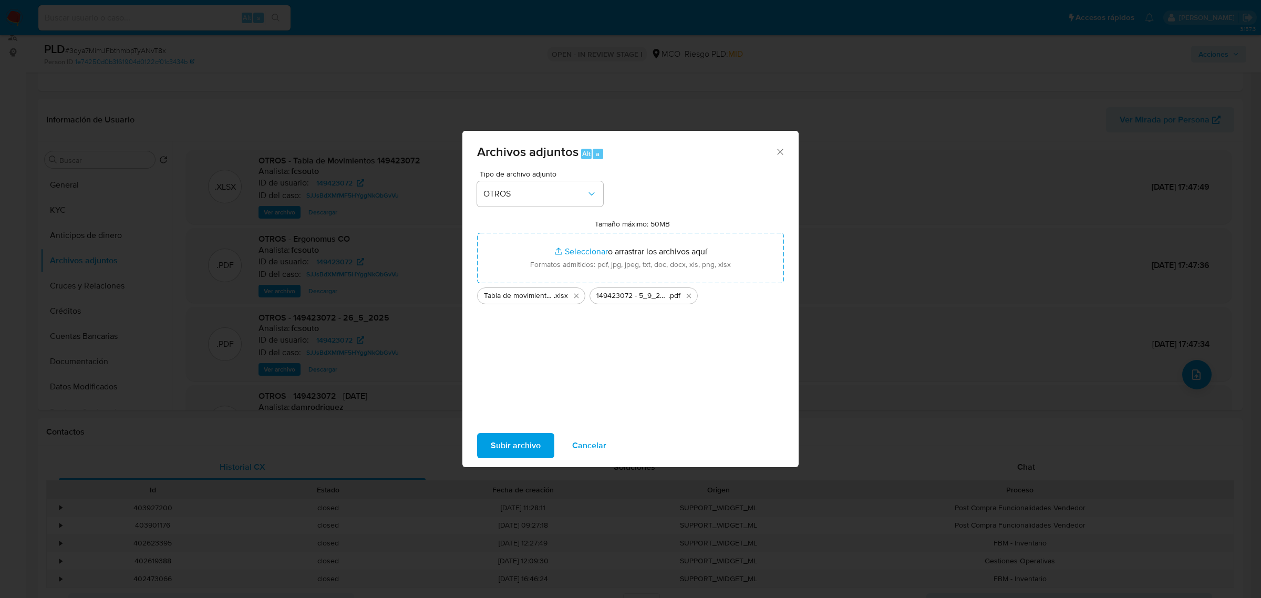
click at [528, 448] on span "Subir archivo" at bounding box center [516, 445] width 50 height 23
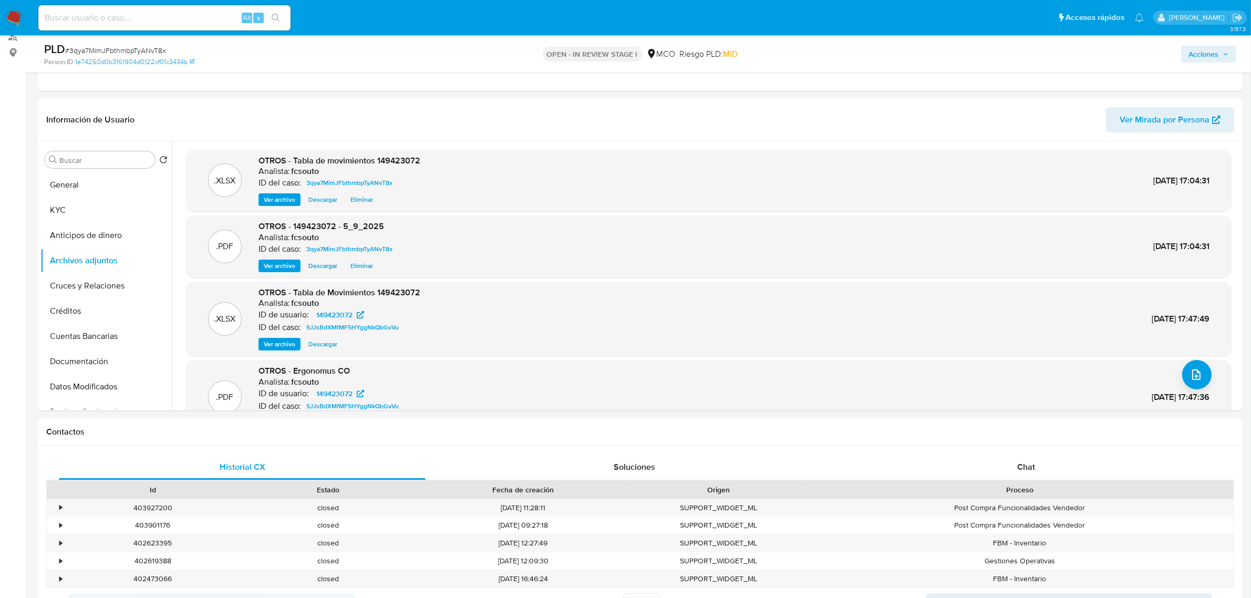
click at [1204, 53] on span "Acciones" at bounding box center [1203, 54] width 30 height 17
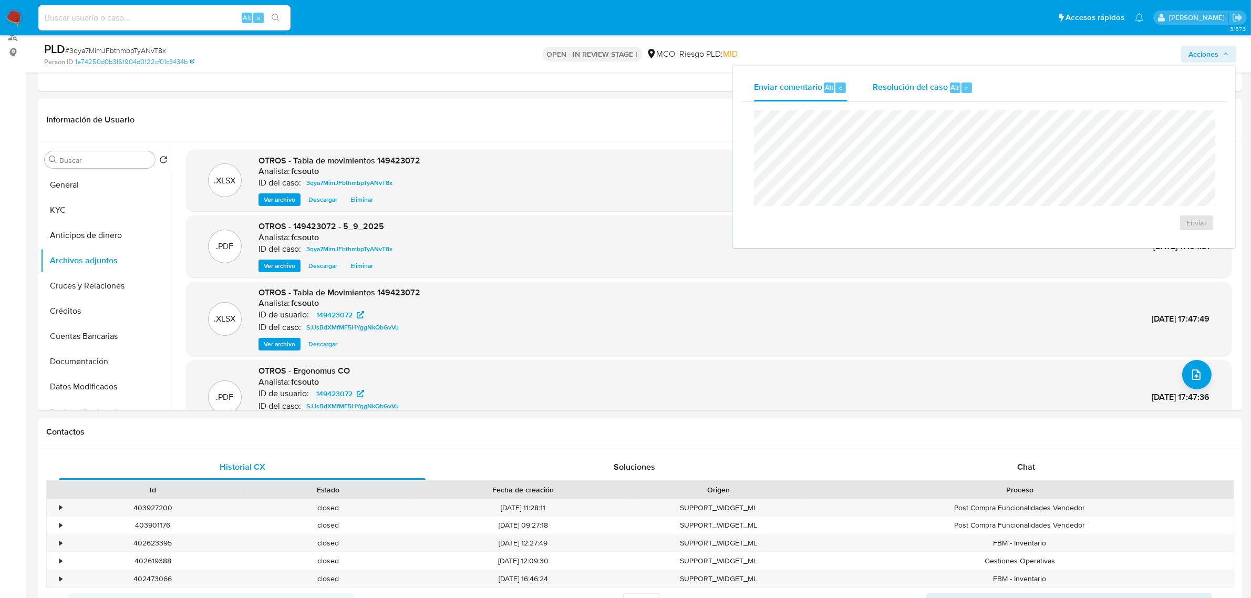
click at [917, 87] on span "Resolución del caso" at bounding box center [909, 87] width 75 height 12
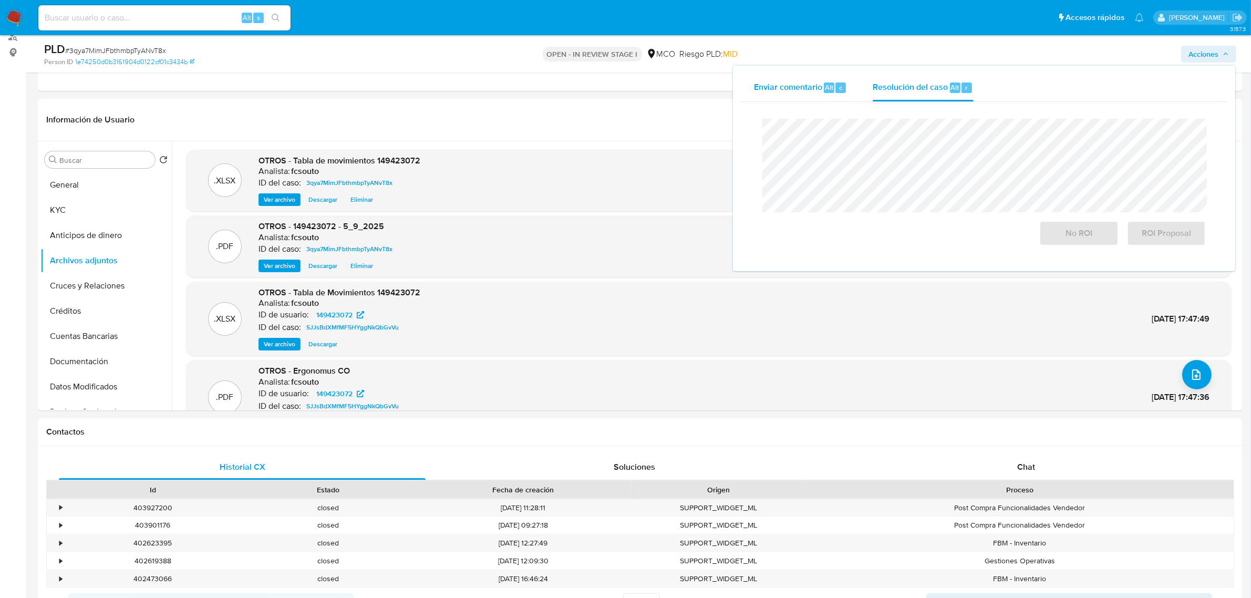
click at [788, 96] on div "Enviar comentario Alt c" at bounding box center [800, 87] width 93 height 27
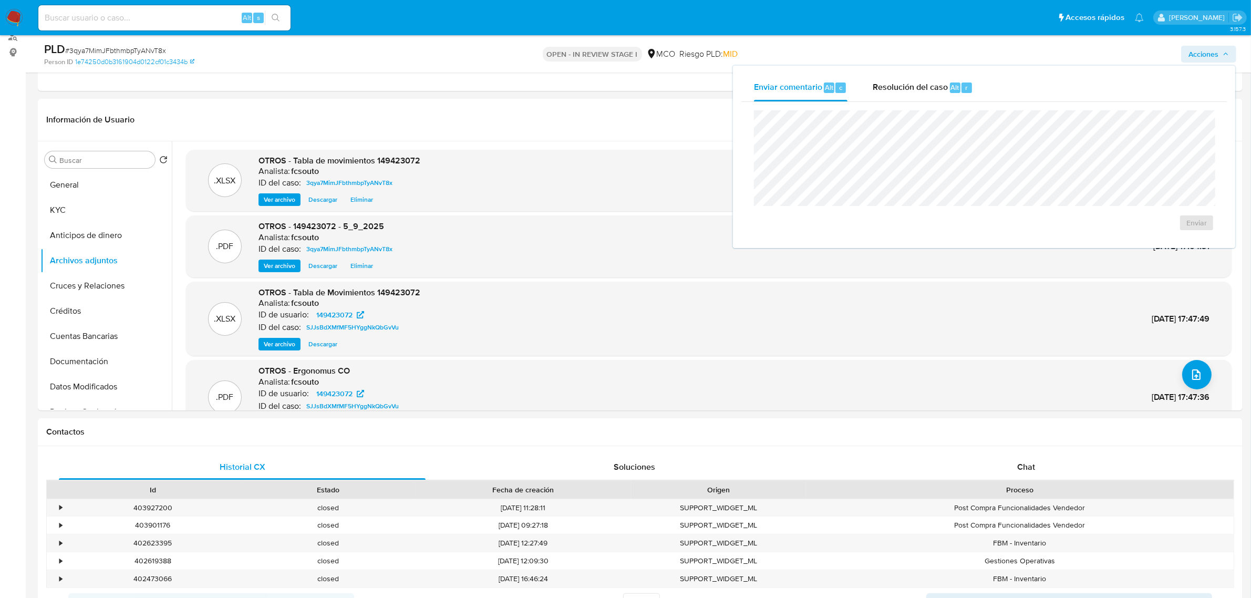
click at [896, 103] on div "Enviar" at bounding box center [983, 171] width 485 height 138
click at [904, 85] on span "Resolución del caso" at bounding box center [909, 87] width 75 height 12
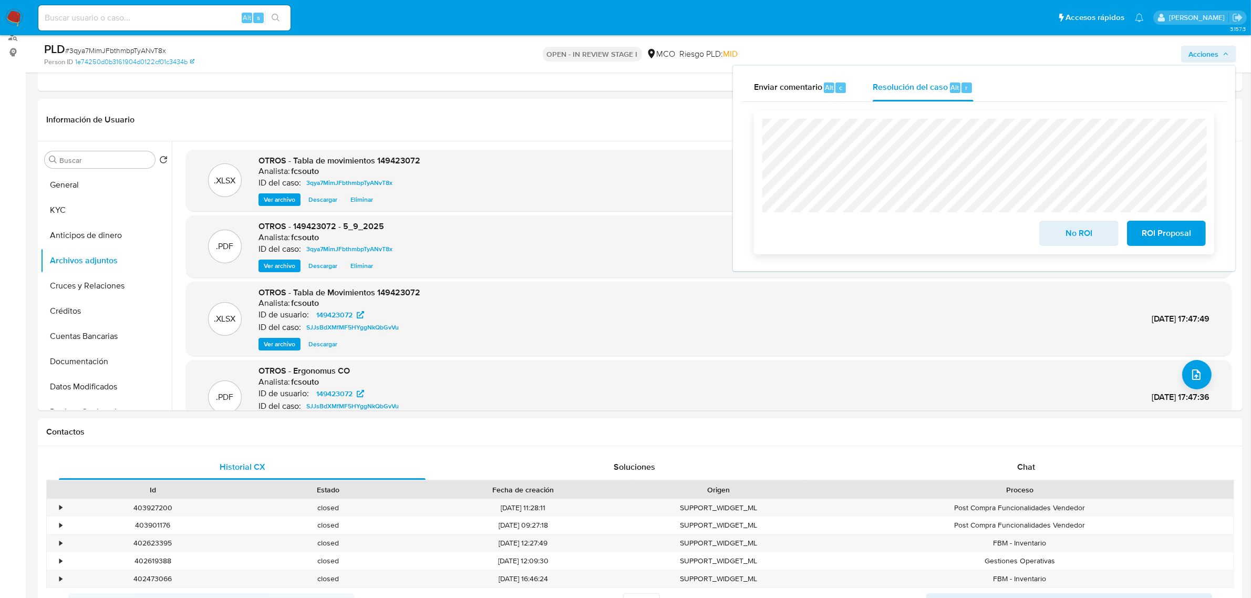
click at [1065, 235] on span "No ROI" at bounding box center [1078, 233] width 51 height 23
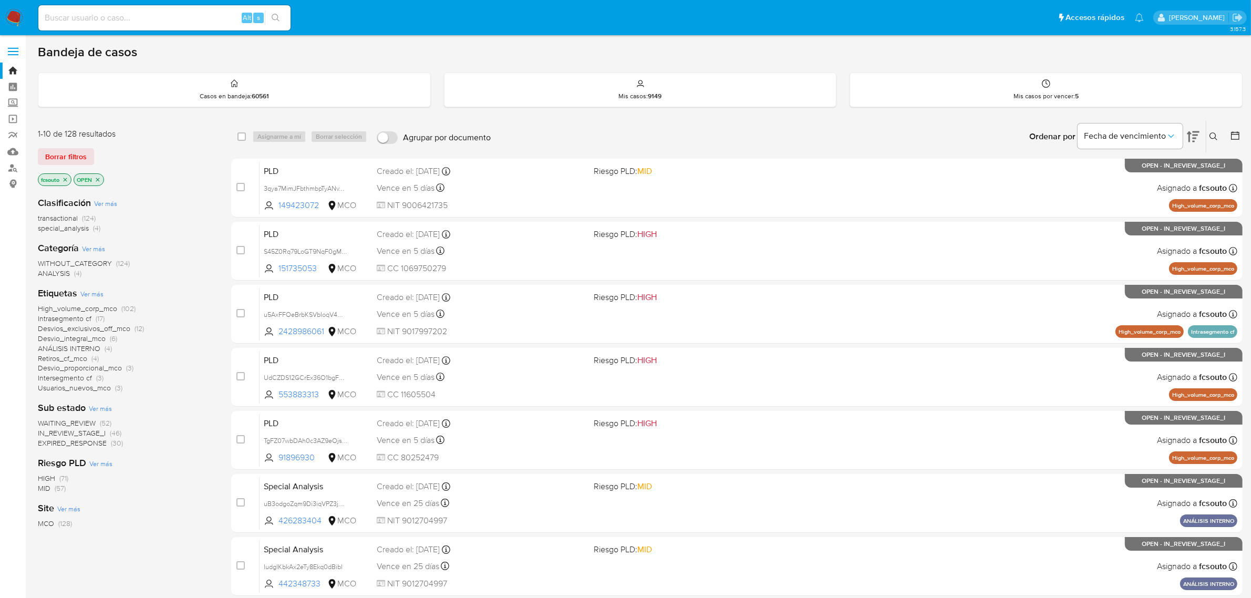
click at [17, 16] on img at bounding box center [14, 18] width 18 height 18
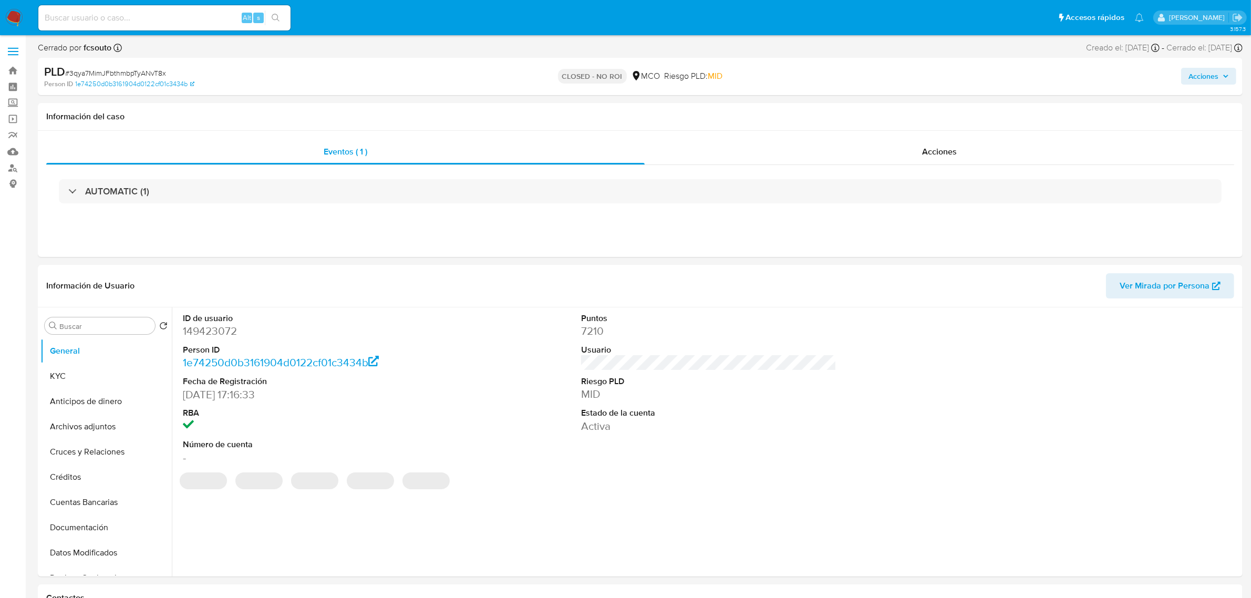
select select "10"
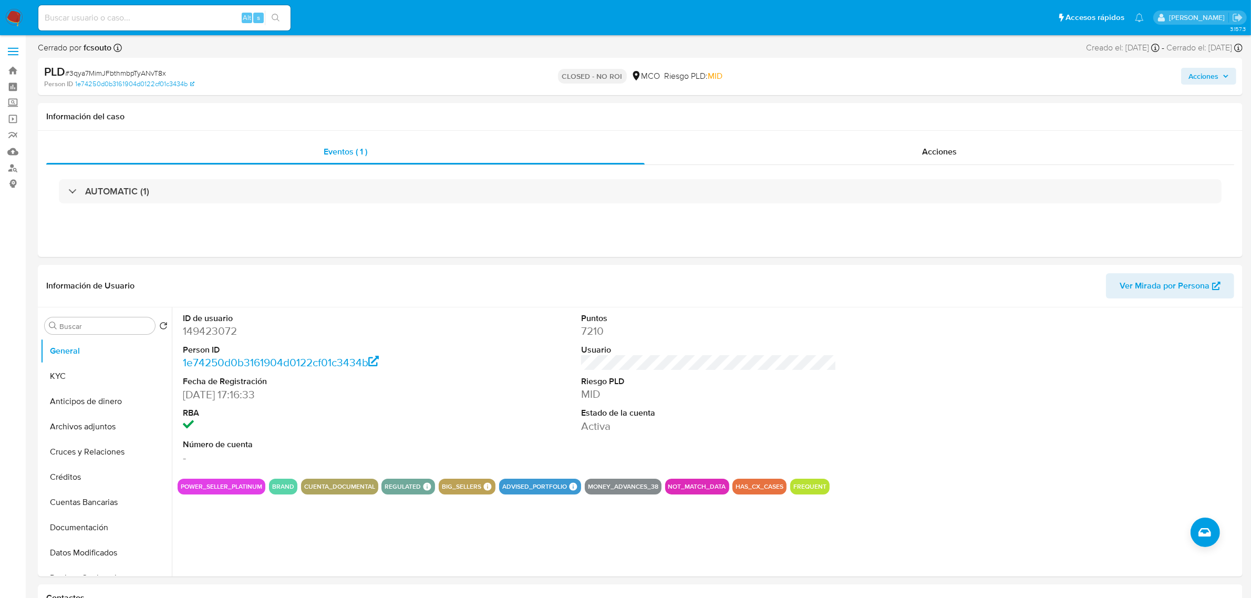
drag, startPoint x: 1212, startPoint y: 82, endPoint x: 1198, endPoint y: 84, distance: 14.3
click at [1211, 82] on span "Acciones" at bounding box center [1203, 76] width 30 height 17
click at [917, 118] on div "Resolución del caso Alt r" at bounding box center [922, 109] width 100 height 27
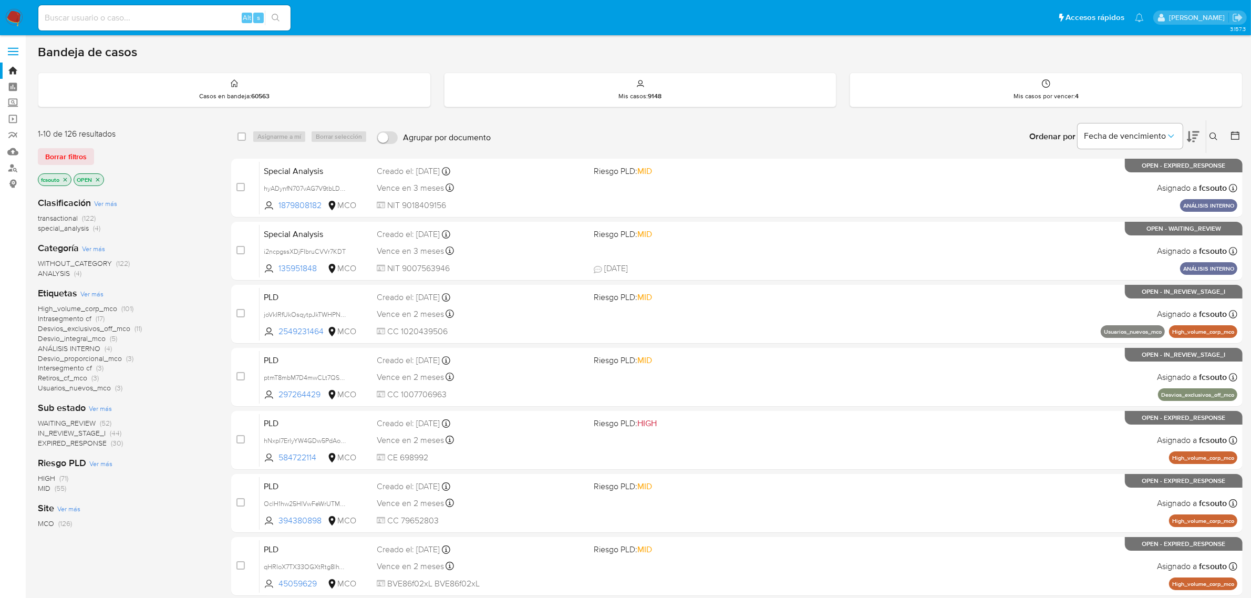
click at [1188, 140] on icon at bounding box center [1193, 136] width 13 height 11
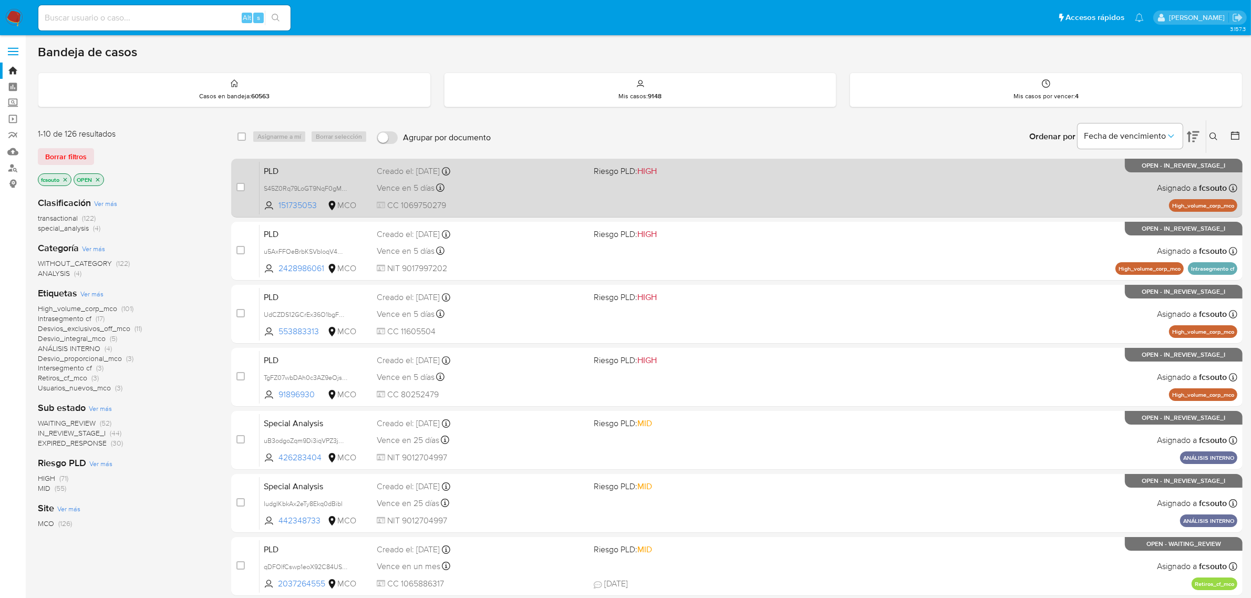
click at [605, 180] on div "PLD S45Z0Rq79LoGT9NqF0gMNm3X 151735053 MCO Riesgo PLD: HIGH Creado el: 12/06/20…" at bounding box center [747, 187] width 977 height 53
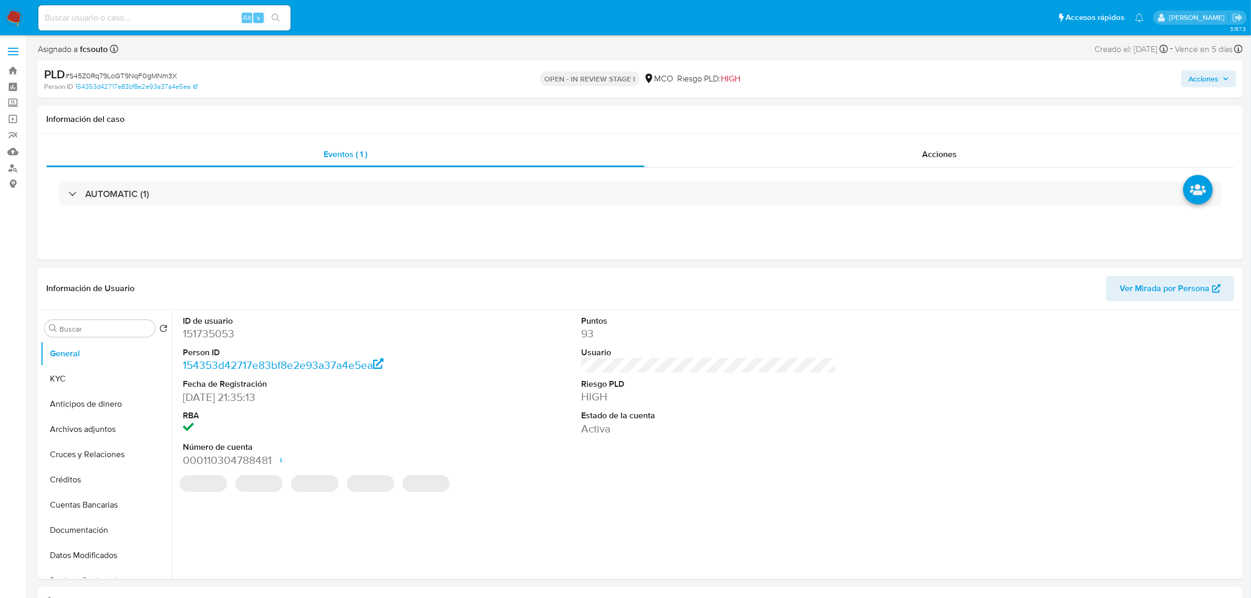
select select "10"
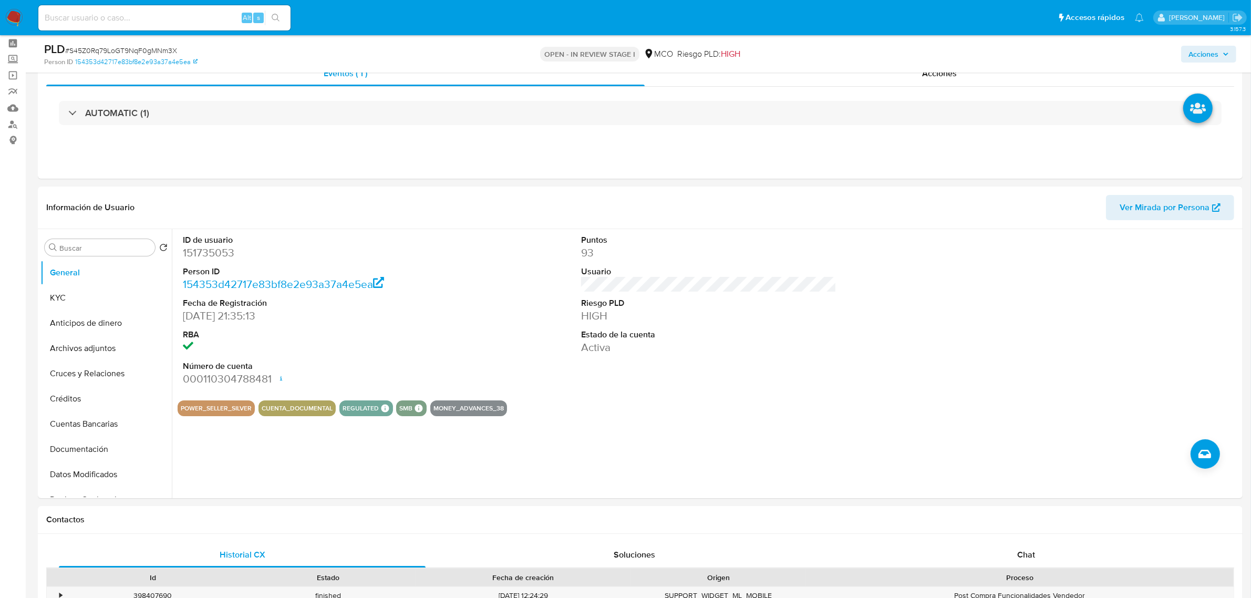
scroll to position [66, 0]
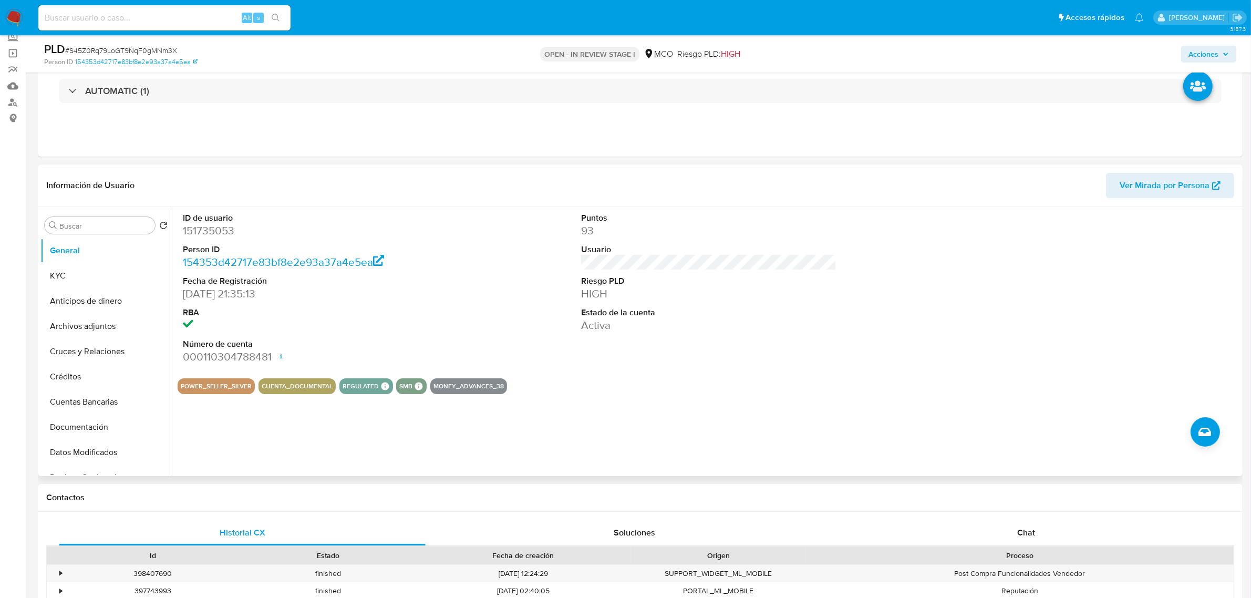
click at [226, 224] on dd "151735053" at bounding box center [310, 230] width 255 height 15
copy dd "151735053"
click at [208, 234] on dd "151735053" at bounding box center [310, 230] width 255 height 15
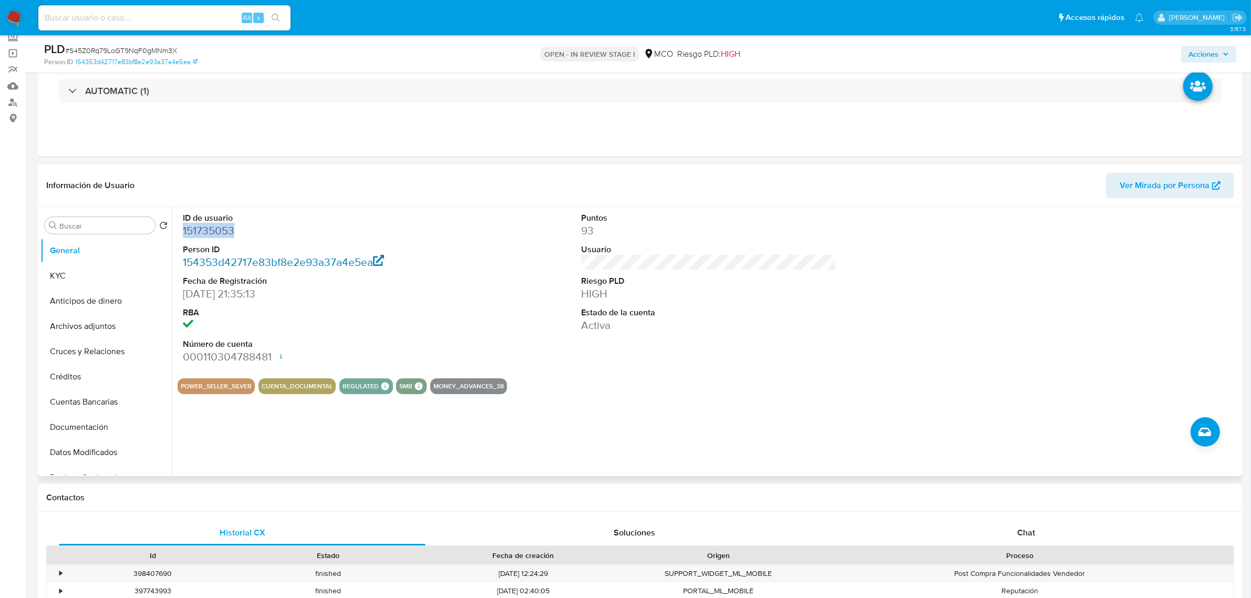
copy dd "151735053"
click at [85, 445] on button "Historial Casos" at bounding box center [101, 446] width 123 height 25
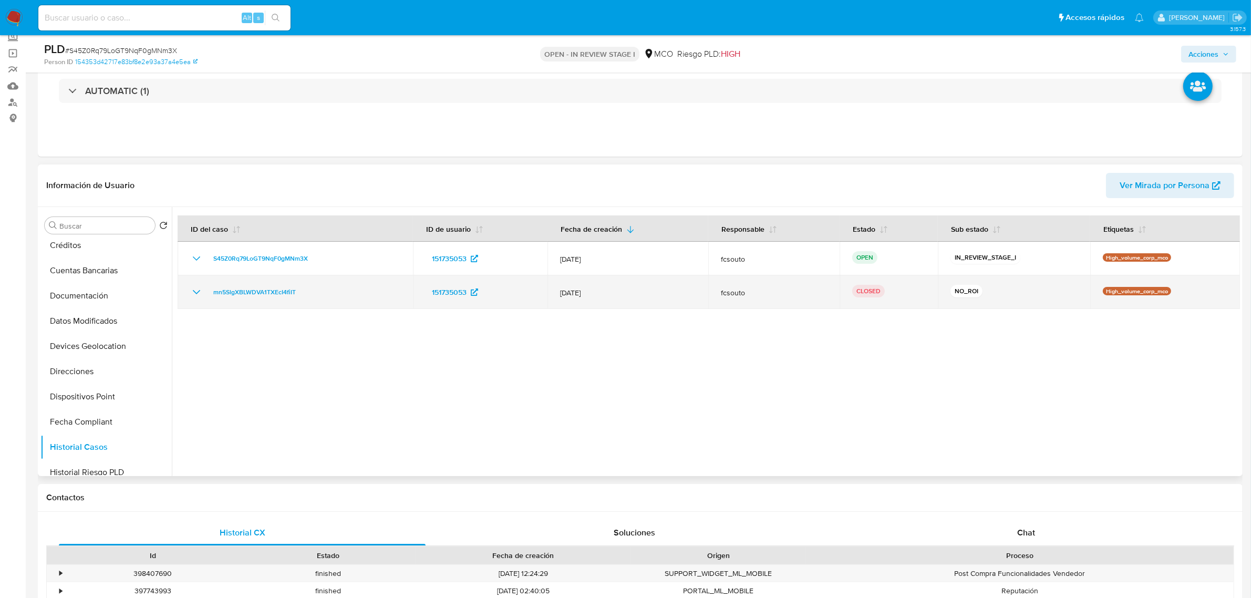
click at [195, 293] on icon "Mostrar/Ocultar" at bounding box center [196, 292] width 13 height 13
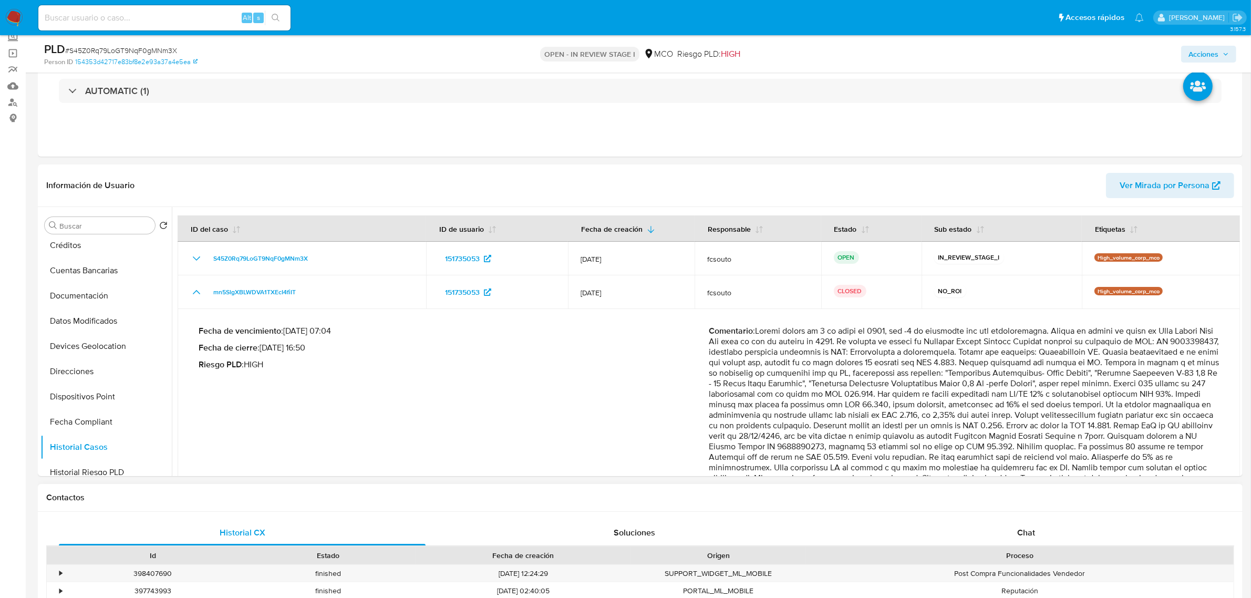
scroll to position [77, 0]
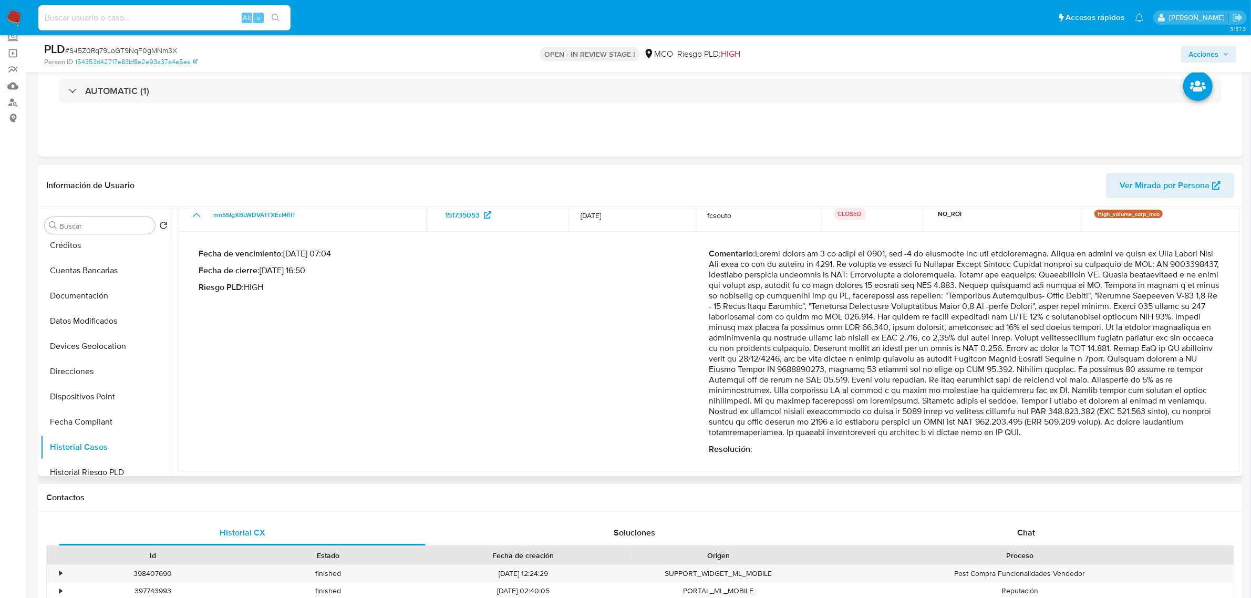
drag, startPoint x: 755, startPoint y: 331, endPoint x: 905, endPoint y: 289, distance: 155.8
click at [1090, 403] on p "Comentario :" at bounding box center [964, 342] width 510 height 189
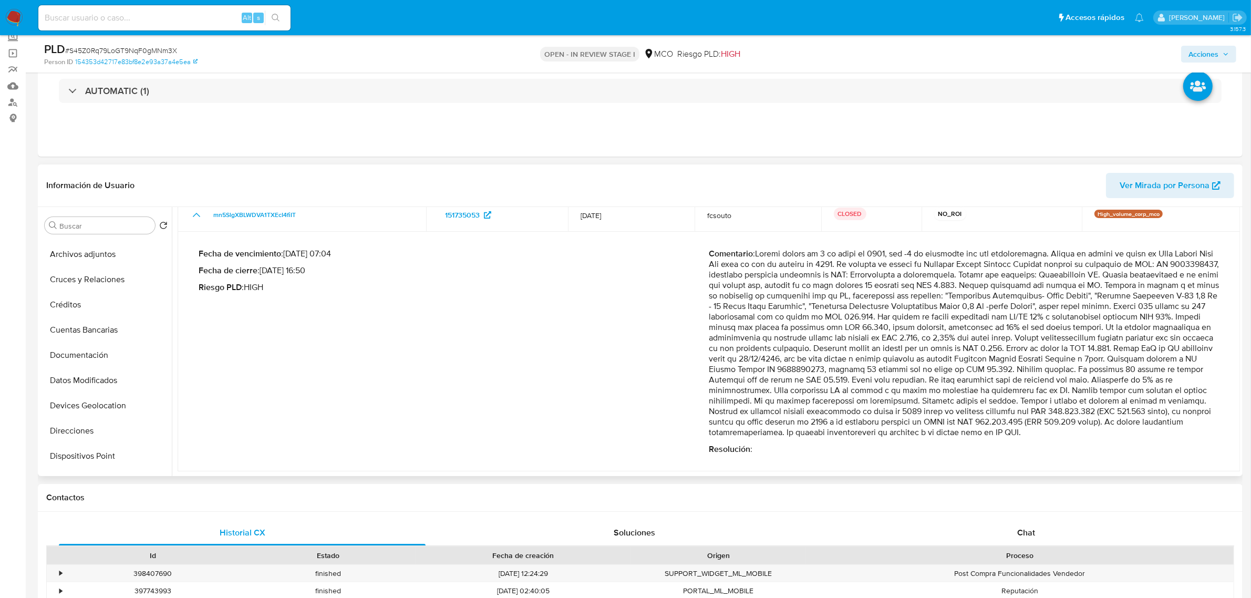
scroll to position [0, 0]
click at [85, 251] on button "General" at bounding box center [101, 250] width 123 height 25
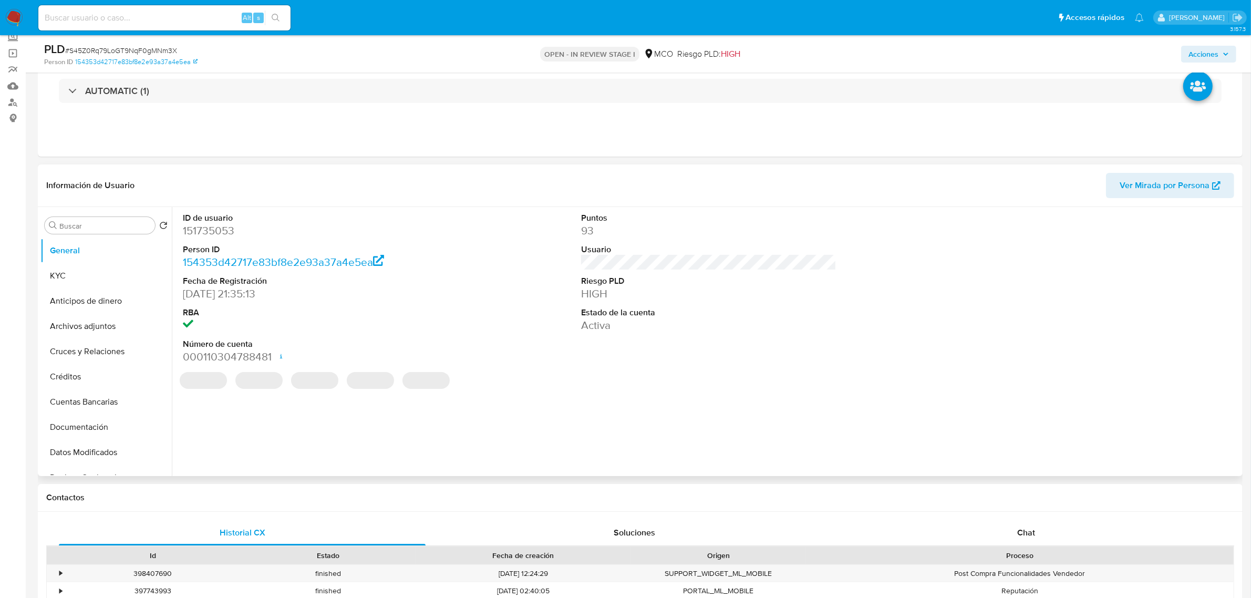
click at [219, 237] on dd "151735053" at bounding box center [310, 230] width 255 height 15
copy dd "151735053"
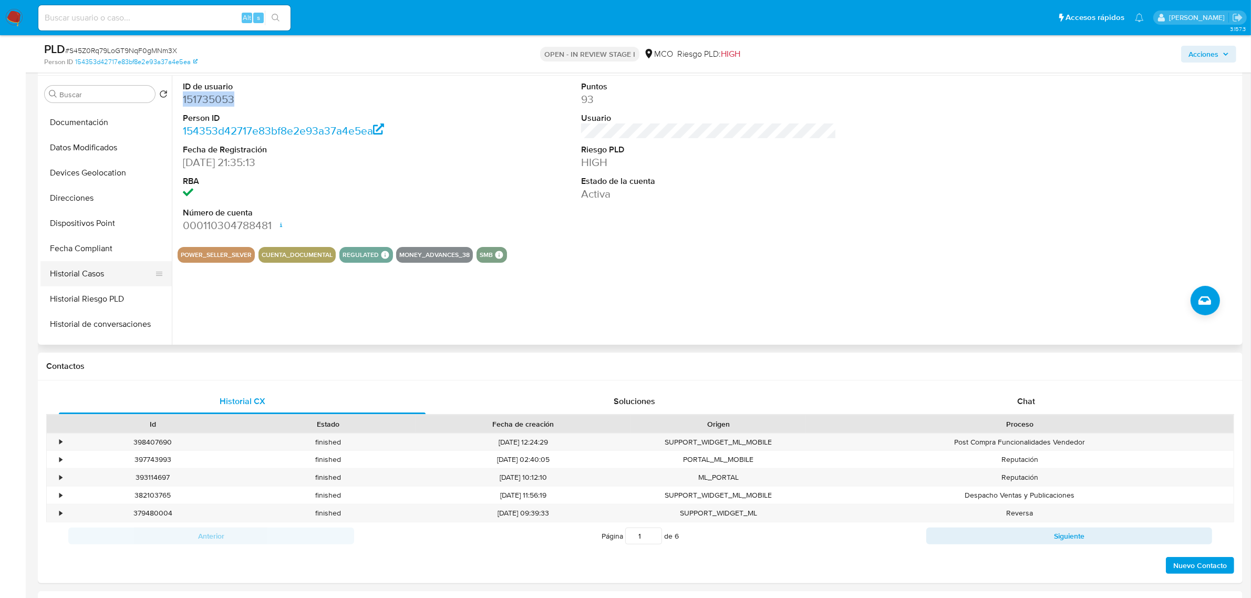
scroll to position [197, 0]
click at [103, 248] on button "Historial Casos" at bounding box center [101, 249] width 123 height 25
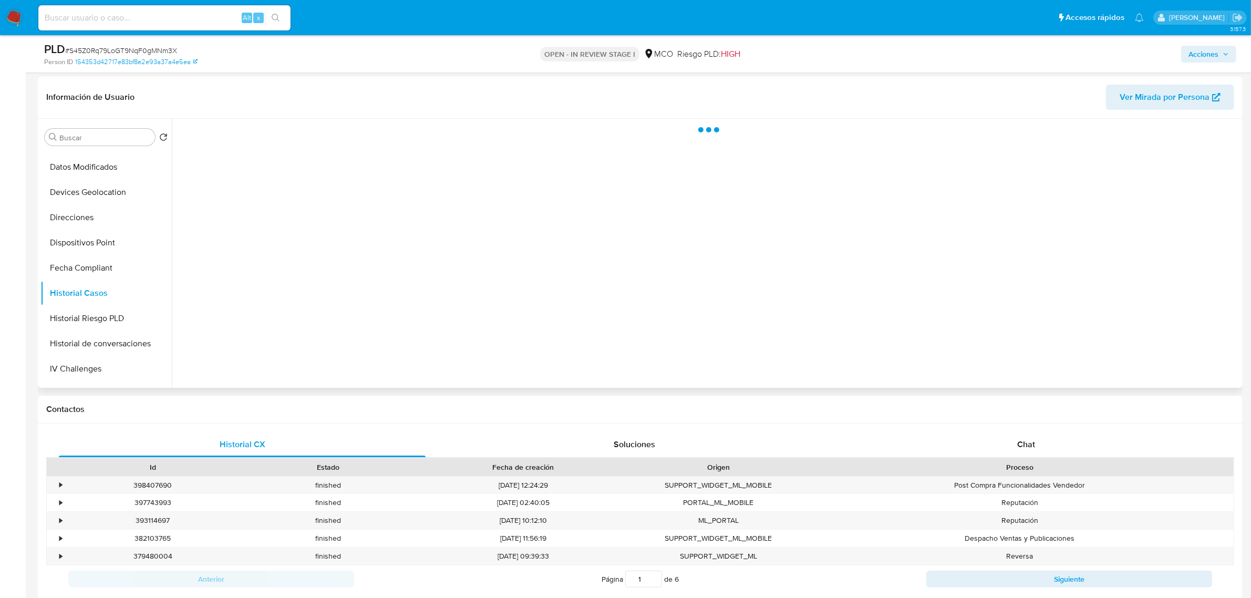
scroll to position [131, 0]
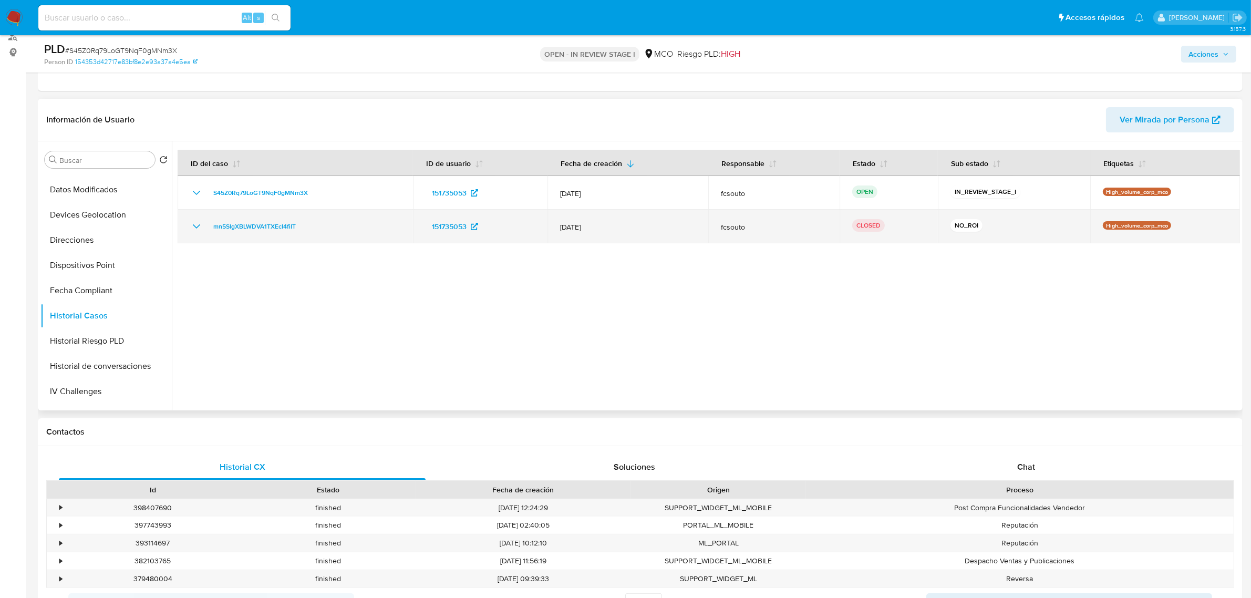
click at [205, 218] on td "mn5SlgXBLWDVA1TXEcI4fiIT" at bounding box center [295, 227] width 235 height 34
click at [197, 225] on icon "Mostrar/Ocultar" at bounding box center [196, 226] width 13 height 13
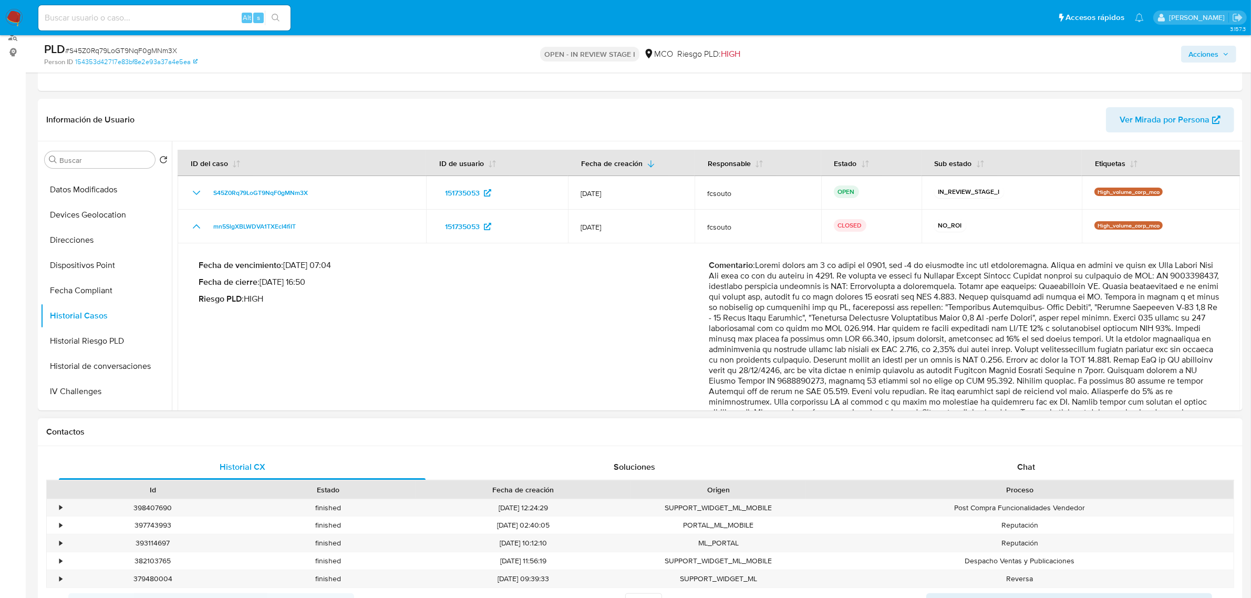
scroll to position [77, 0]
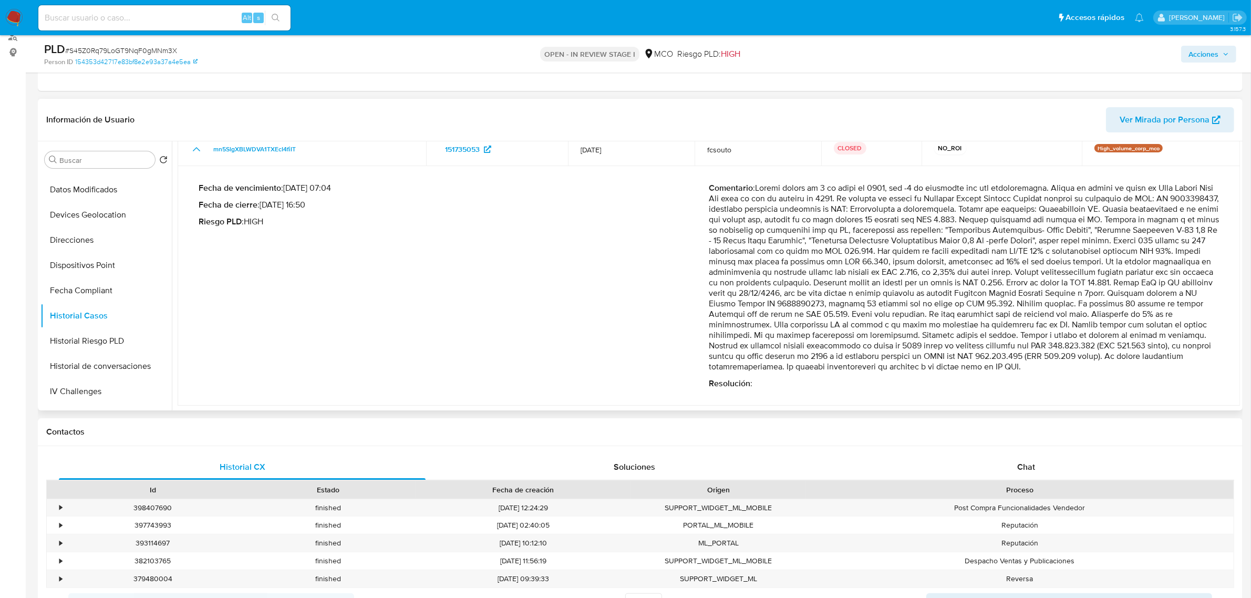
drag, startPoint x: 1043, startPoint y: 285, endPoint x: 1167, endPoint y: 356, distance: 142.5
click at [1172, 363] on p "Comentario :" at bounding box center [964, 277] width 510 height 189
click at [112, 345] on button "Restricciones Nuevo Mundo" at bounding box center [101, 347] width 123 height 25
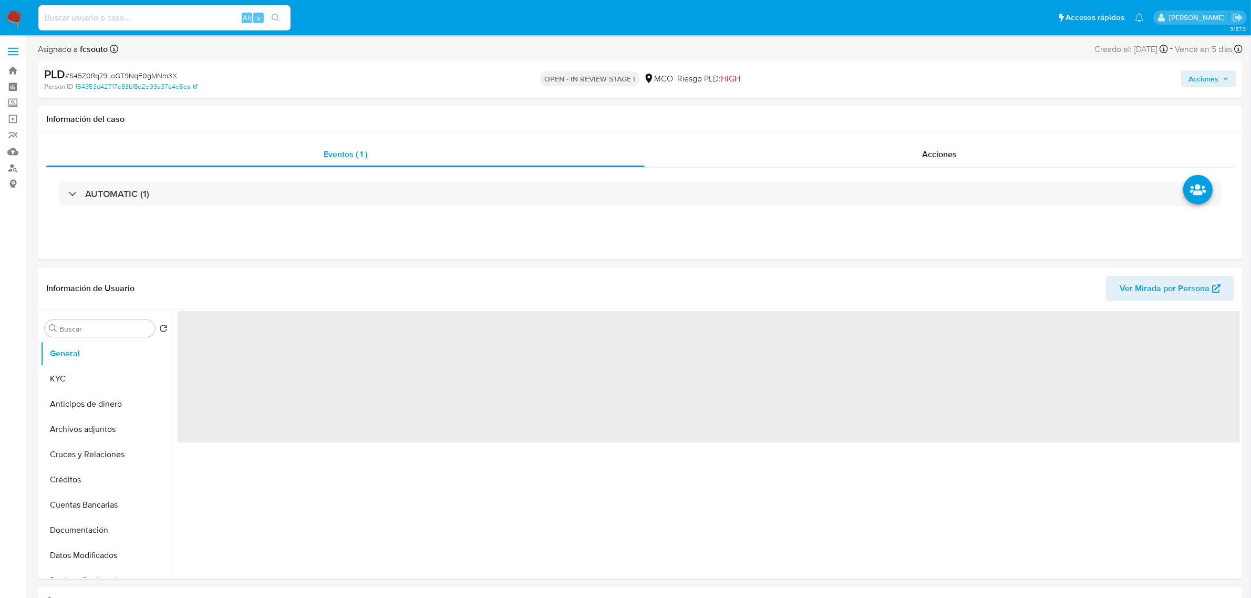
select select "10"
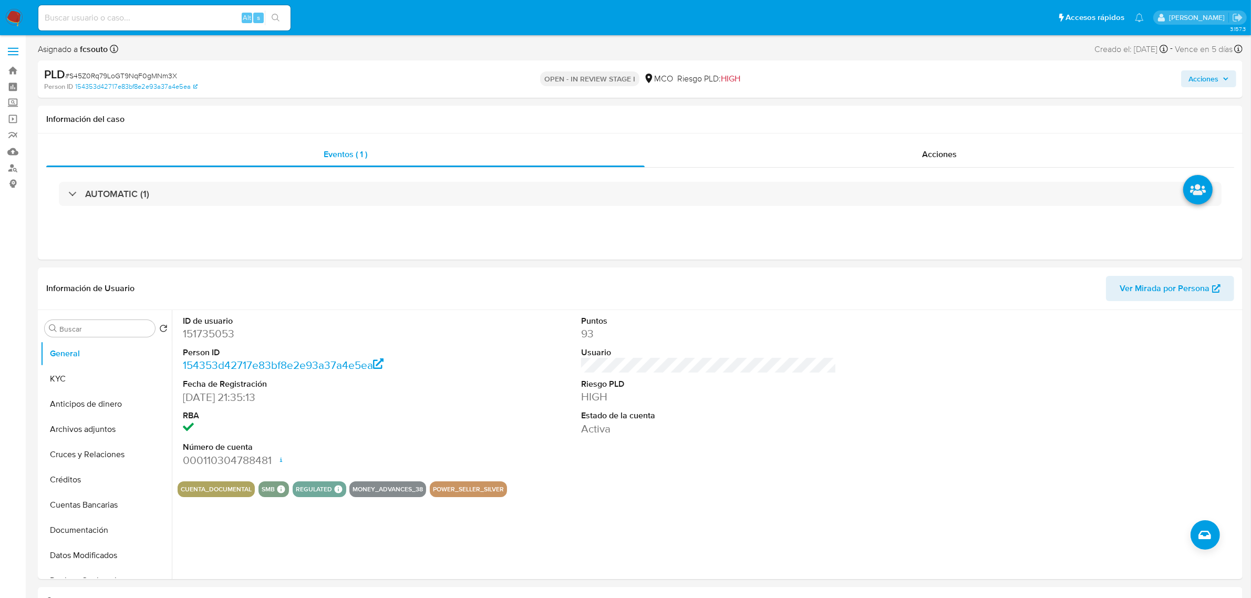
click at [1201, 82] on span "Acciones" at bounding box center [1203, 78] width 30 height 17
drag, startPoint x: 925, startPoint y: 115, endPoint x: 909, endPoint y: 125, distance: 19.8
click at [925, 115] on span "Resolución del caso" at bounding box center [909, 112] width 75 height 12
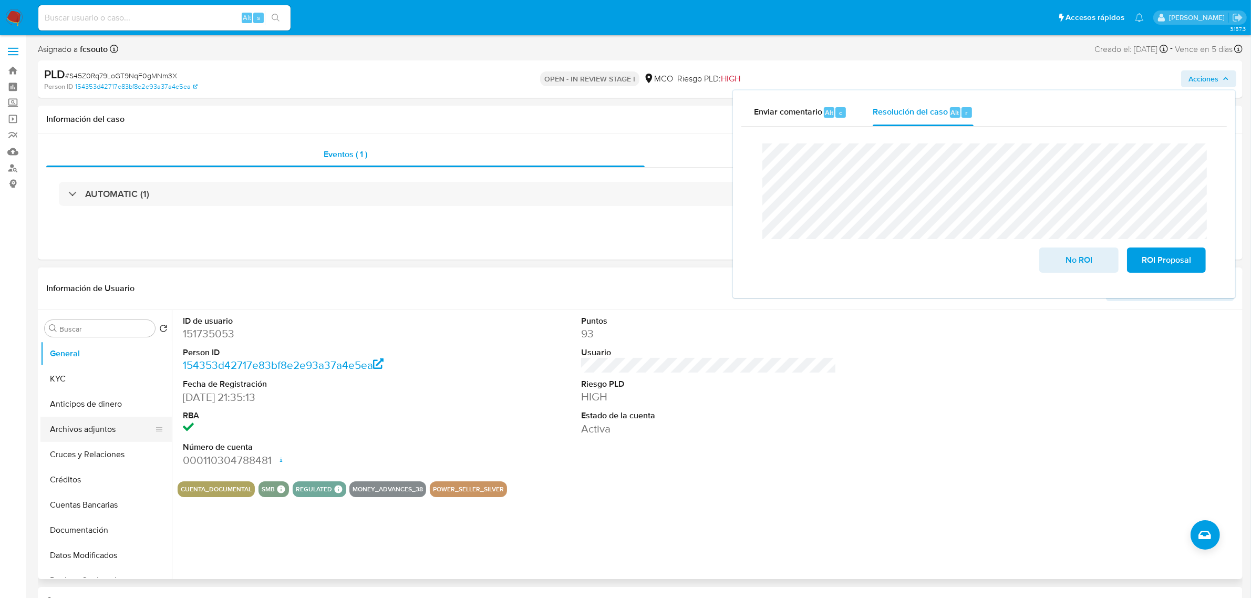
click at [95, 431] on button "Archivos adjuntos" at bounding box center [101, 429] width 123 height 25
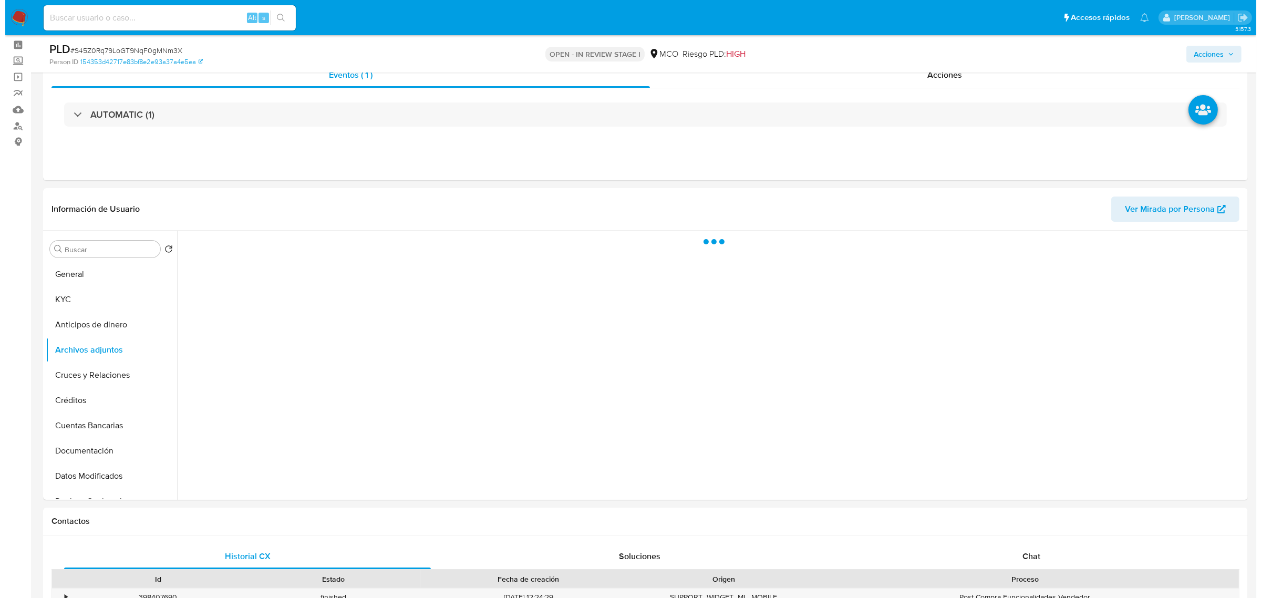
scroll to position [66, 0]
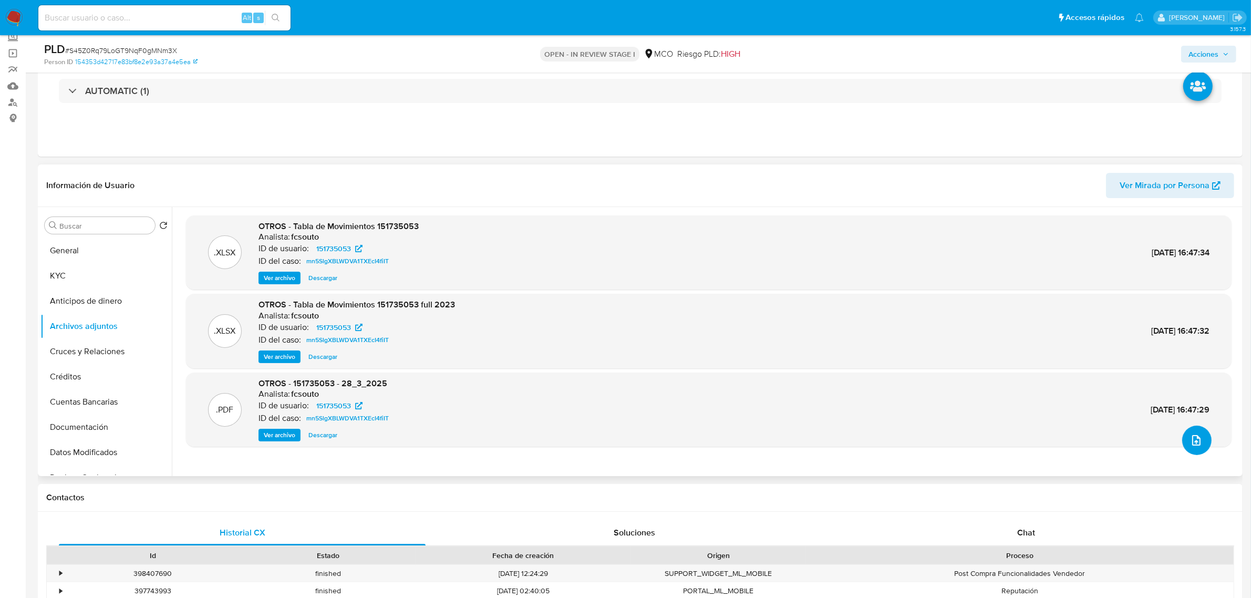
click at [1194, 442] on icon "upload-file" at bounding box center [1196, 440] width 13 height 13
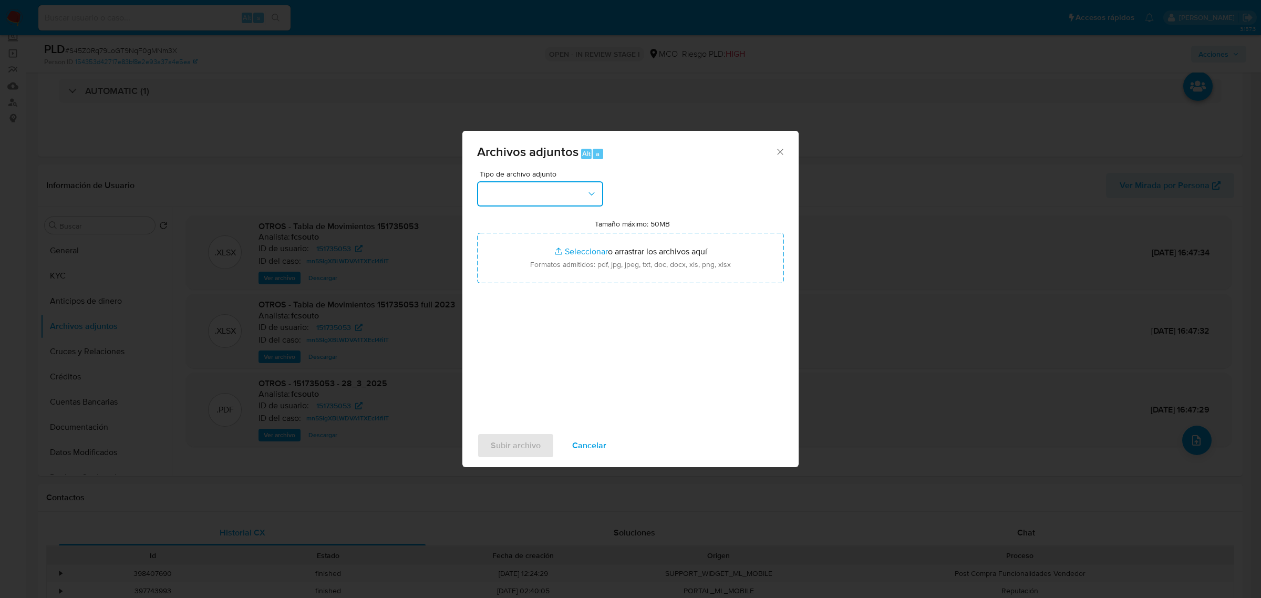
click at [581, 184] on button "button" at bounding box center [540, 193] width 126 height 25
click at [528, 332] on div "OTROS" at bounding box center [536, 332] width 107 height 25
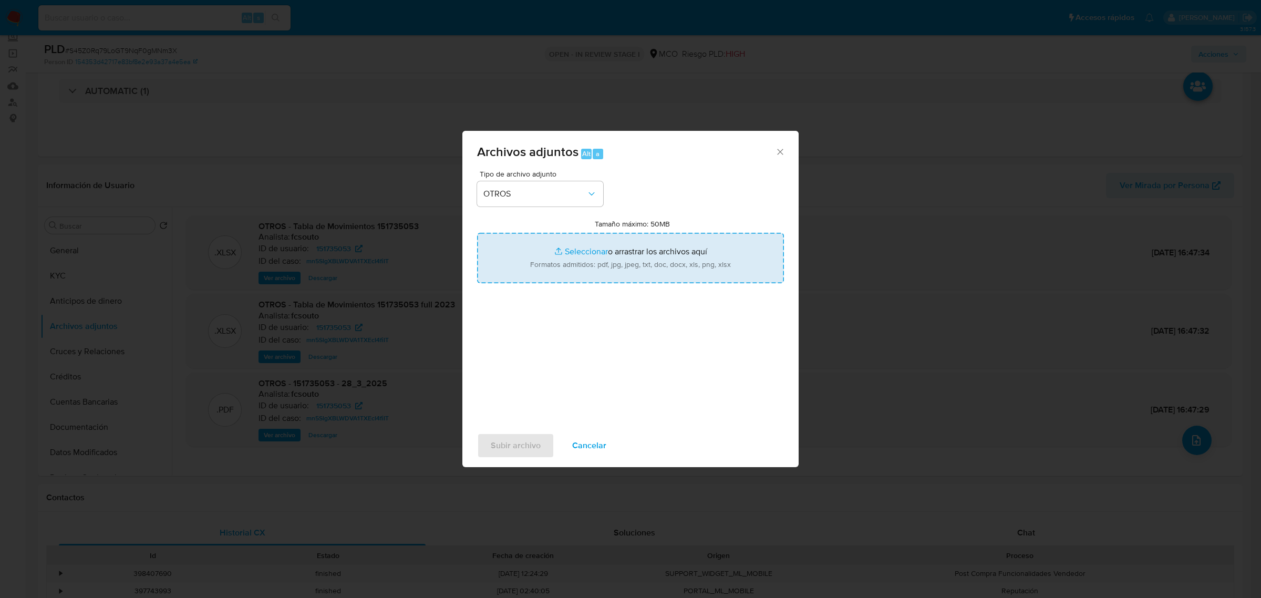
click at [610, 255] on input "Tamaño máximo: 50MB Seleccionar archivos" at bounding box center [630, 258] width 307 height 50
type input "C:\fakepath\151735053 - 5_9_2025.pdf"
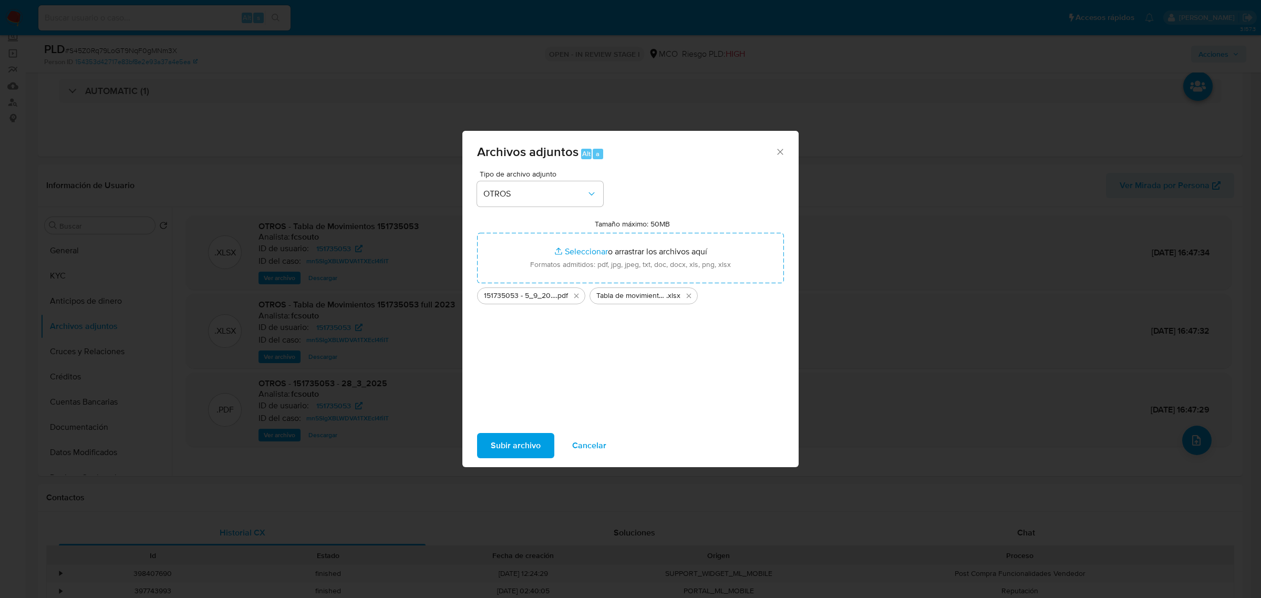
click at [527, 450] on span "Subir archivo" at bounding box center [516, 445] width 50 height 23
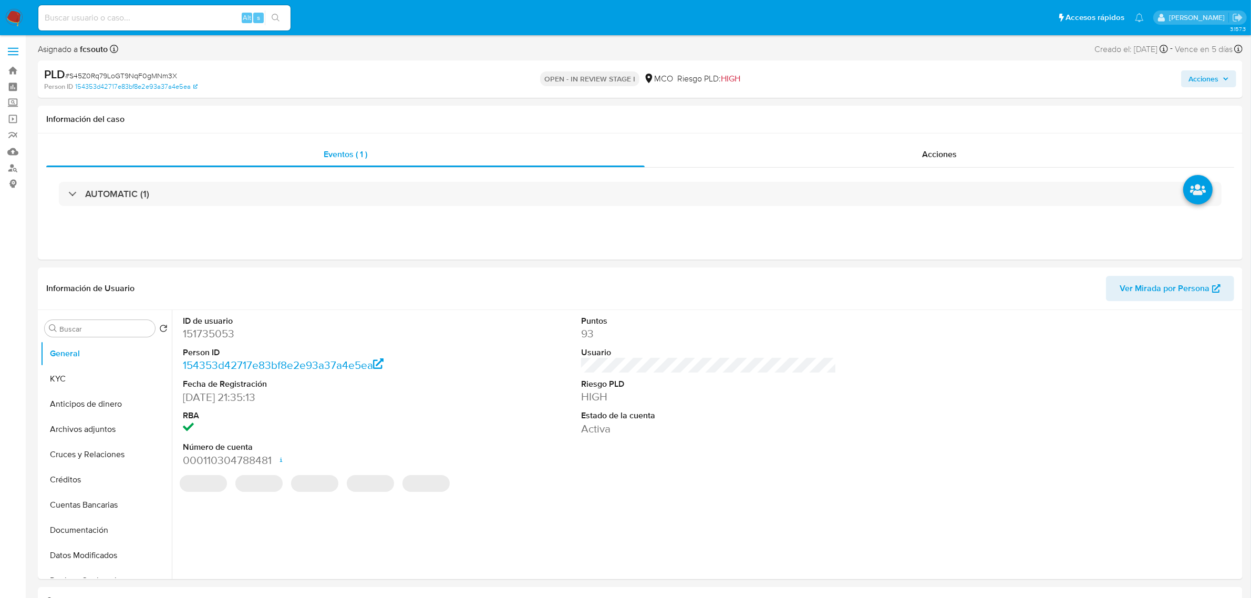
select select "10"
click at [922, 169] on div "AUTOMATIC (1)" at bounding box center [640, 194] width 1188 height 53
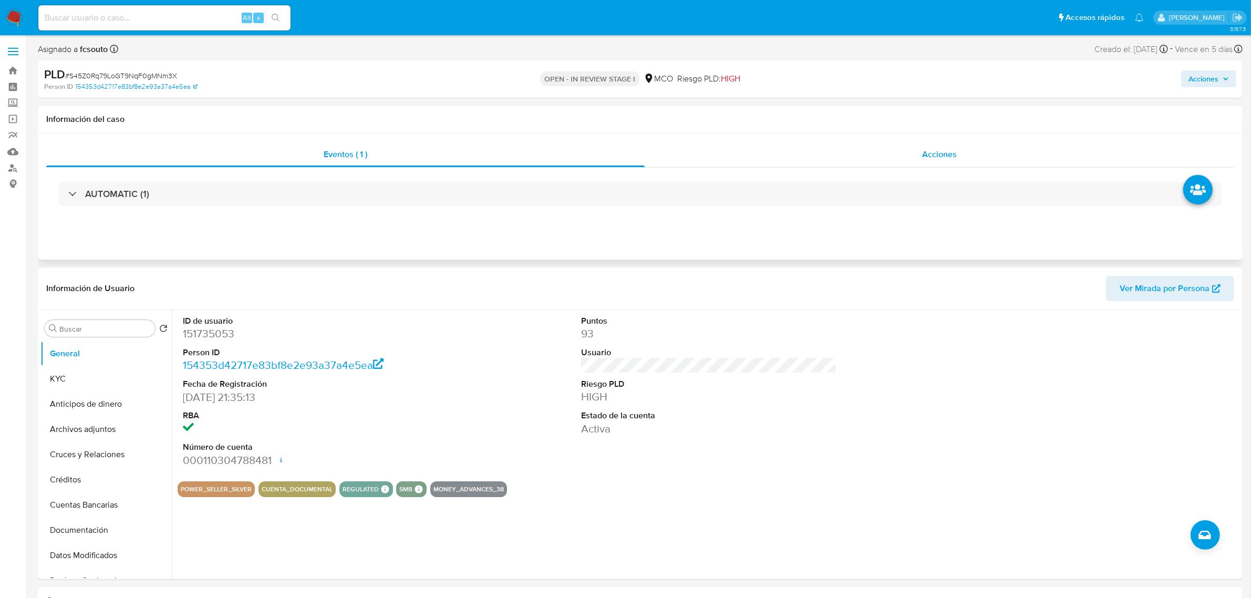
drag, startPoint x: 921, startPoint y: 143, endPoint x: 927, endPoint y: 145, distance: 6.6
click at [921, 143] on div "Acciones" at bounding box center [938, 154] width 589 height 25
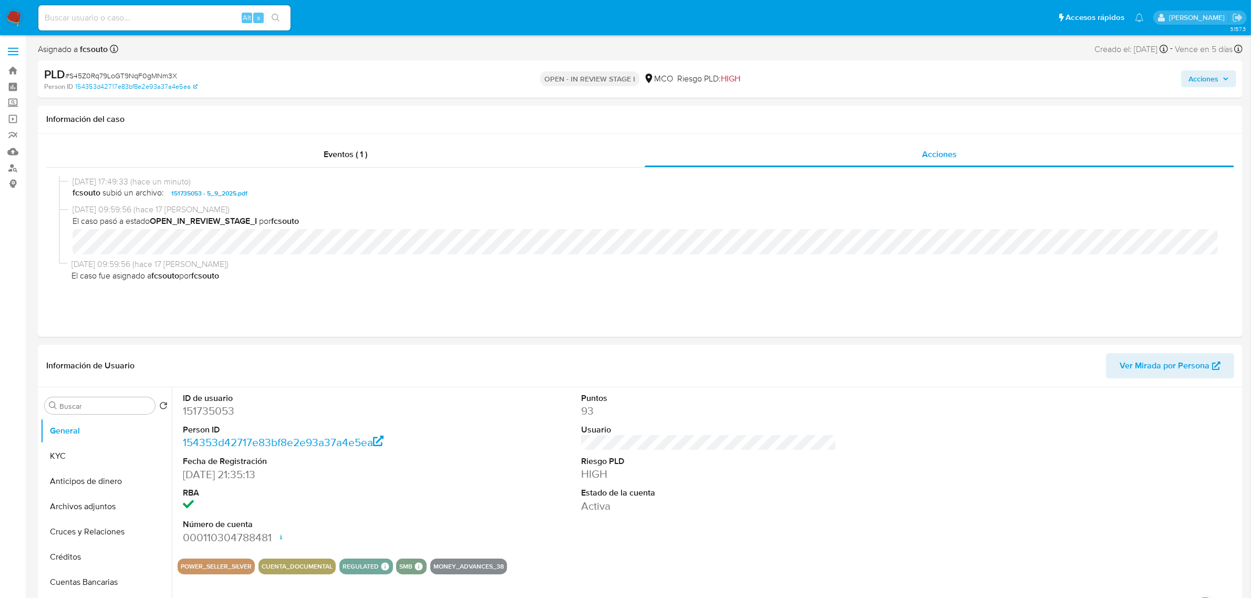
click at [1211, 85] on span "Acciones" at bounding box center [1203, 78] width 30 height 17
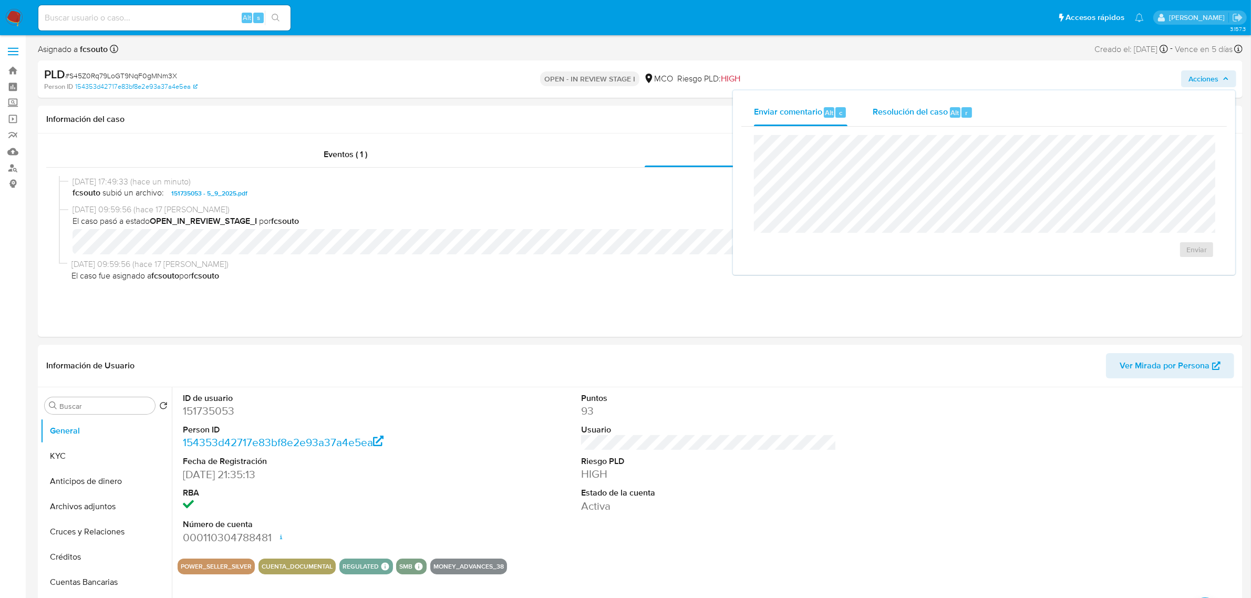
click at [911, 102] on div "Resolución del caso Alt r" at bounding box center [922, 112] width 100 height 27
drag, startPoint x: 1077, startPoint y: 263, endPoint x: 1022, endPoint y: 261, distance: 55.2
click at [1077, 263] on span "No ROI" at bounding box center [1078, 259] width 51 height 23
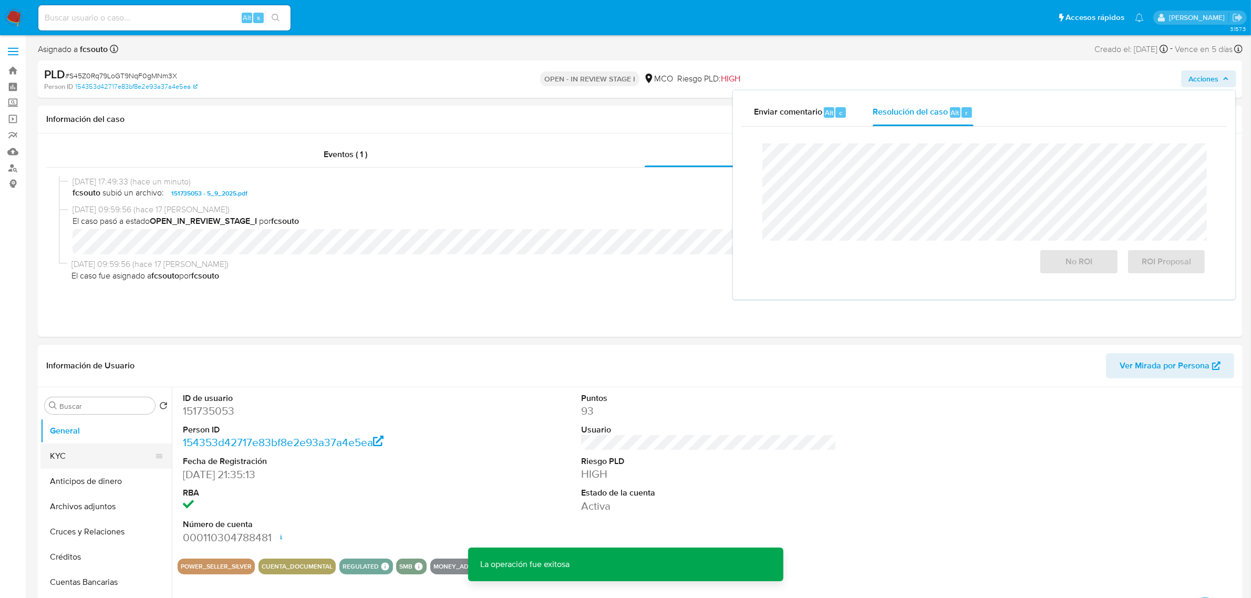
click at [100, 452] on button "KYC" at bounding box center [101, 455] width 123 height 25
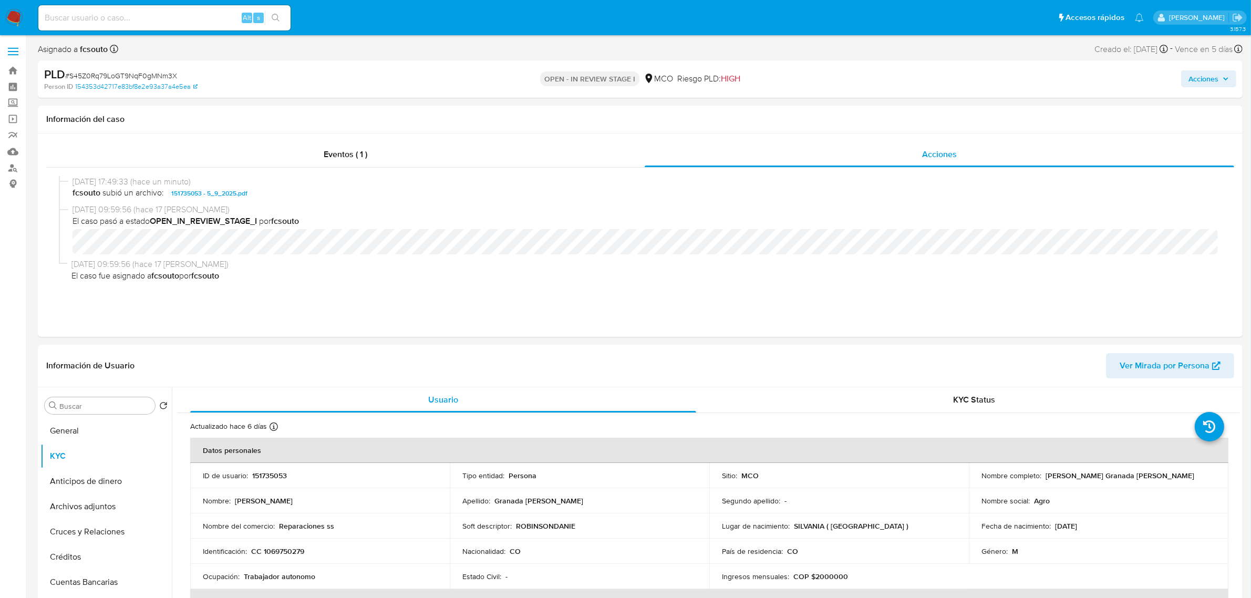
click at [1197, 75] on span "Acciones" at bounding box center [1203, 78] width 30 height 17
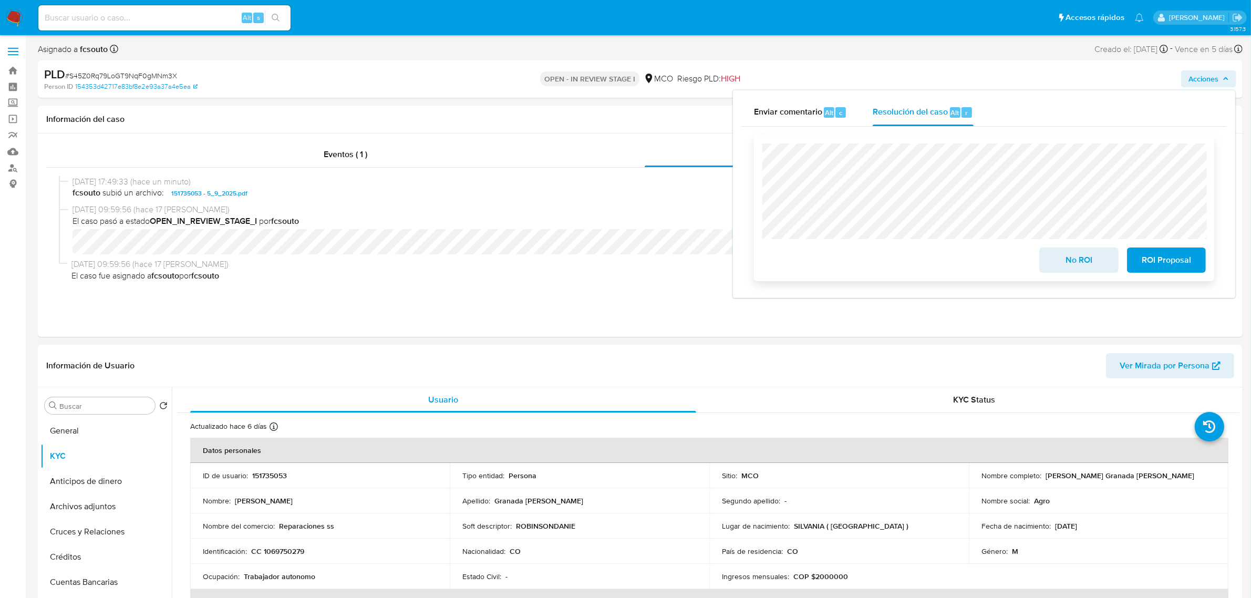
click at [1094, 264] on span "No ROI" at bounding box center [1078, 259] width 51 height 23
